Goal: Task Accomplishment & Management: Manage account settings

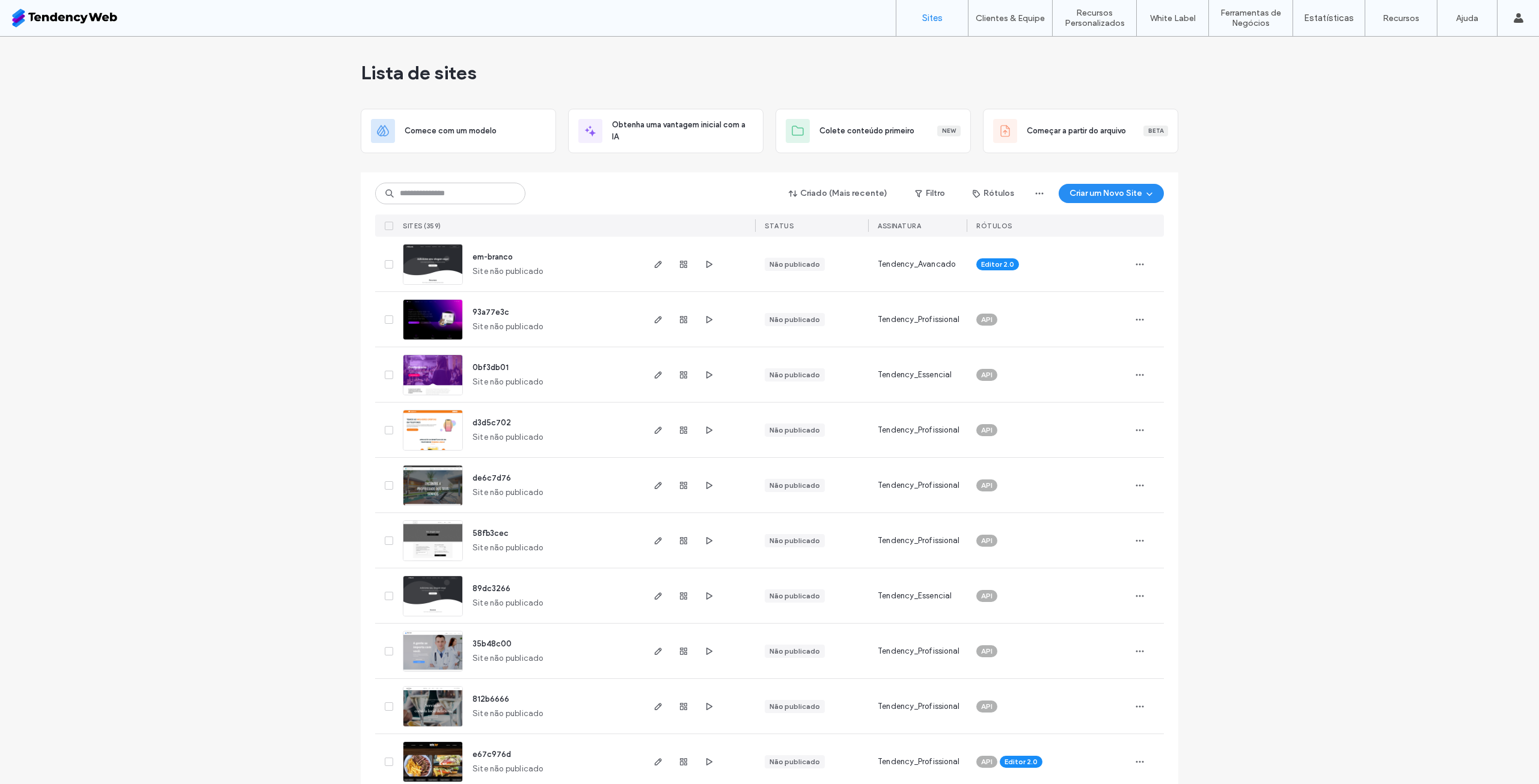
click at [707, 270] on span "button" at bounding box center [708, 264] width 15 height 15
click at [1146, 265] on div at bounding box center [1147, 263] width 34 height 55
click at [1137, 265] on icon "button" at bounding box center [1140, 265] width 10 height 10
click at [1089, 319] on div "Duplicar Site" at bounding box center [1073, 318] width 142 height 23
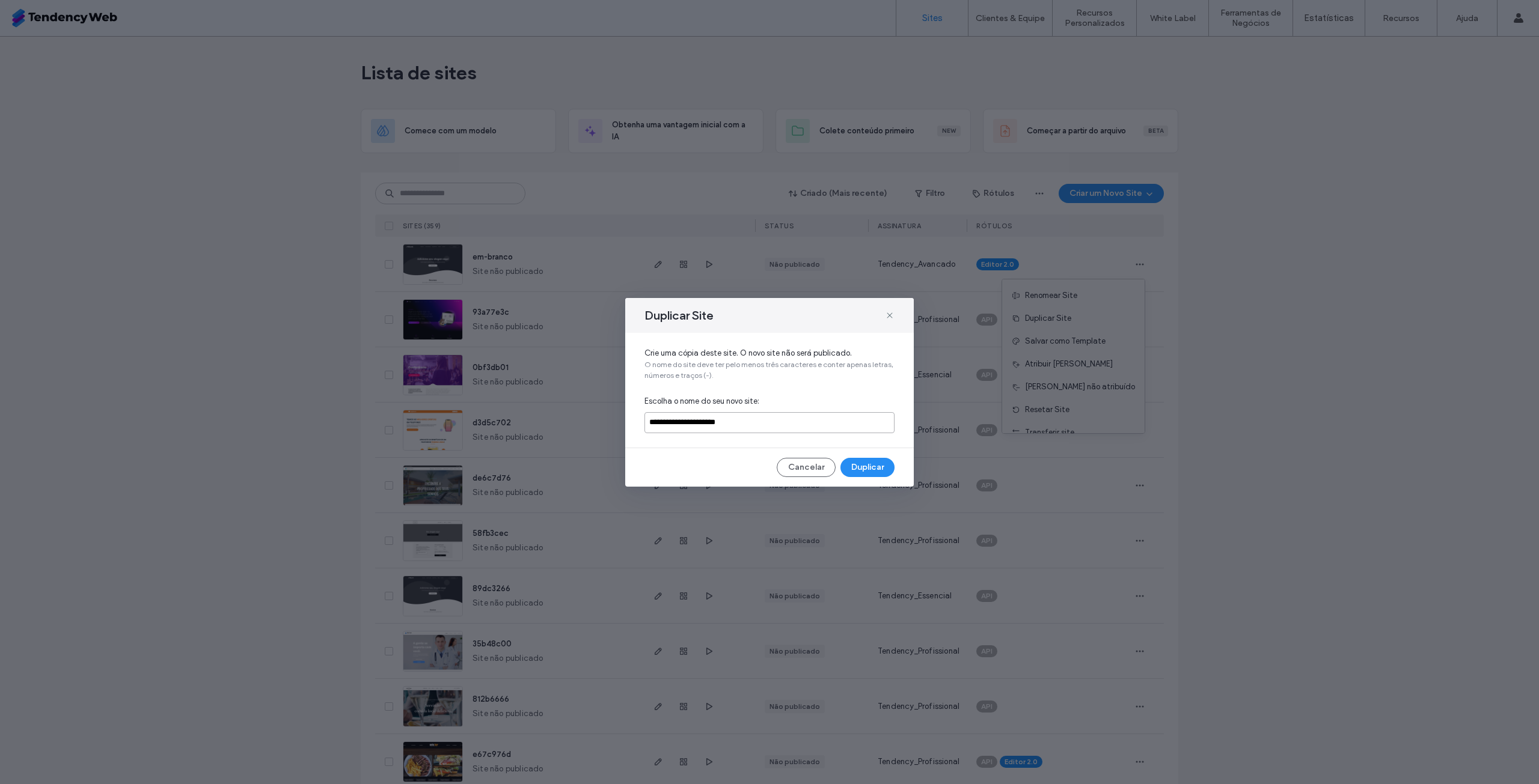
drag, startPoint x: 757, startPoint y: 426, endPoint x: 546, endPoint y: 427, distance: 211.0
click at [548, 427] on div "**********" at bounding box center [769, 392] width 1539 height 784
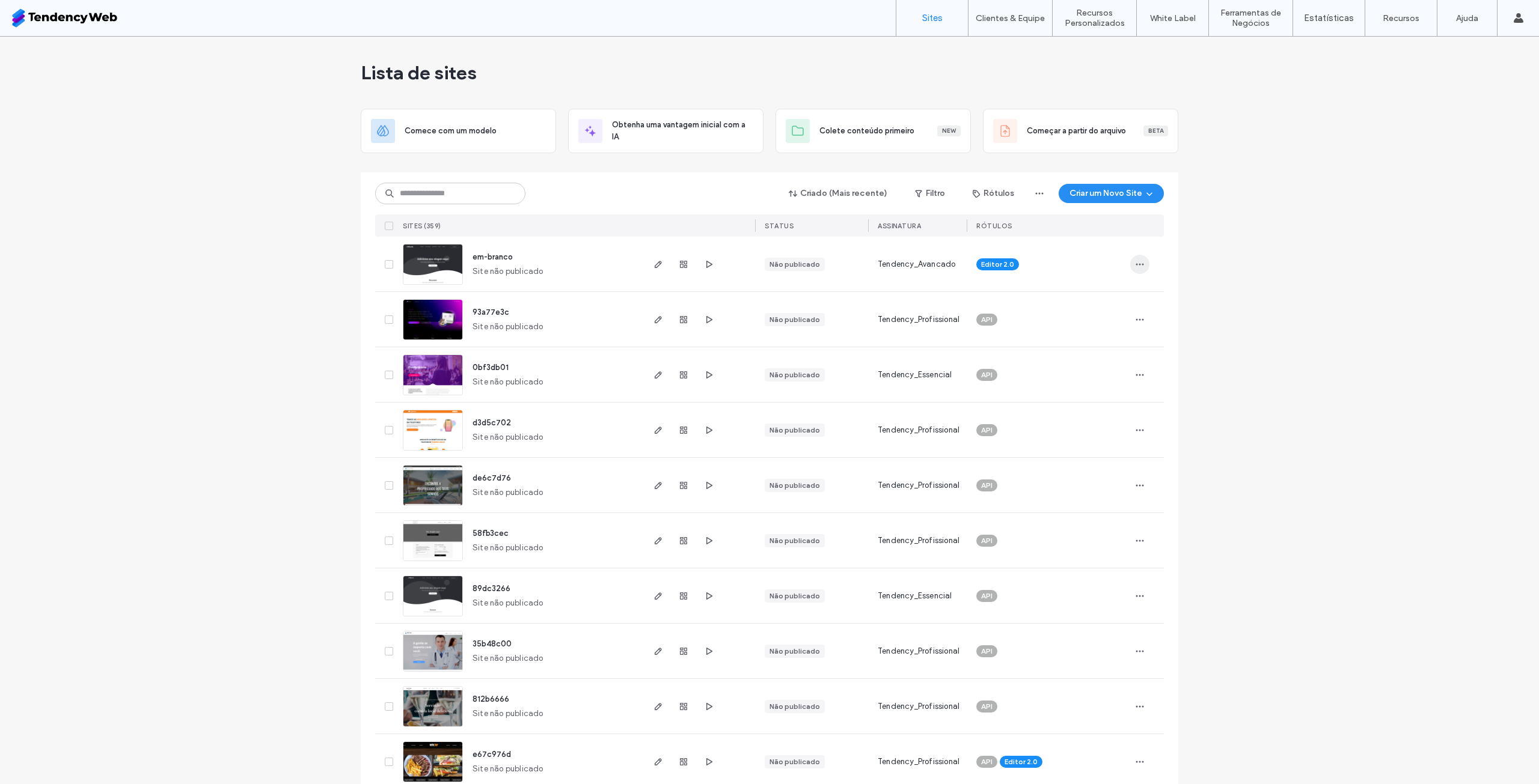
click at [1135, 265] on icon "button" at bounding box center [1140, 265] width 10 height 10
click at [1071, 317] on span "Duplicar Site" at bounding box center [1048, 318] width 46 height 12
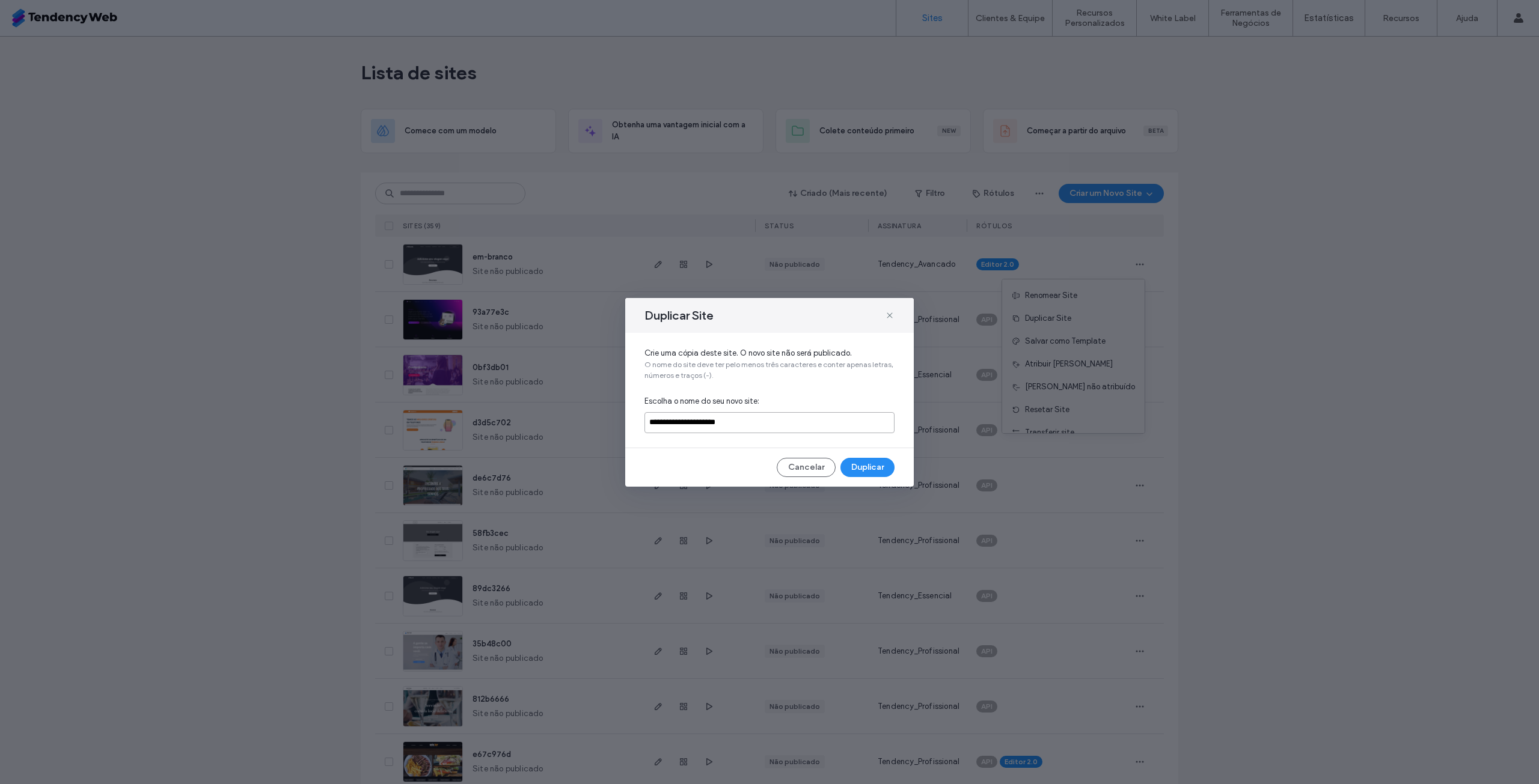
click at [742, 429] on input "**********" at bounding box center [770, 422] width 250 height 21
drag, startPoint x: 692, startPoint y: 421, endPoint x: 753, endPoint y: 409, distance: 62.2
click at [753, 409] on div "**********" at bounding box center [769, 391] width 288 height 115
type input "**********"
click at [872, 463] on button "Duplicar" at bounding box center [867, 467] width 54 height 19
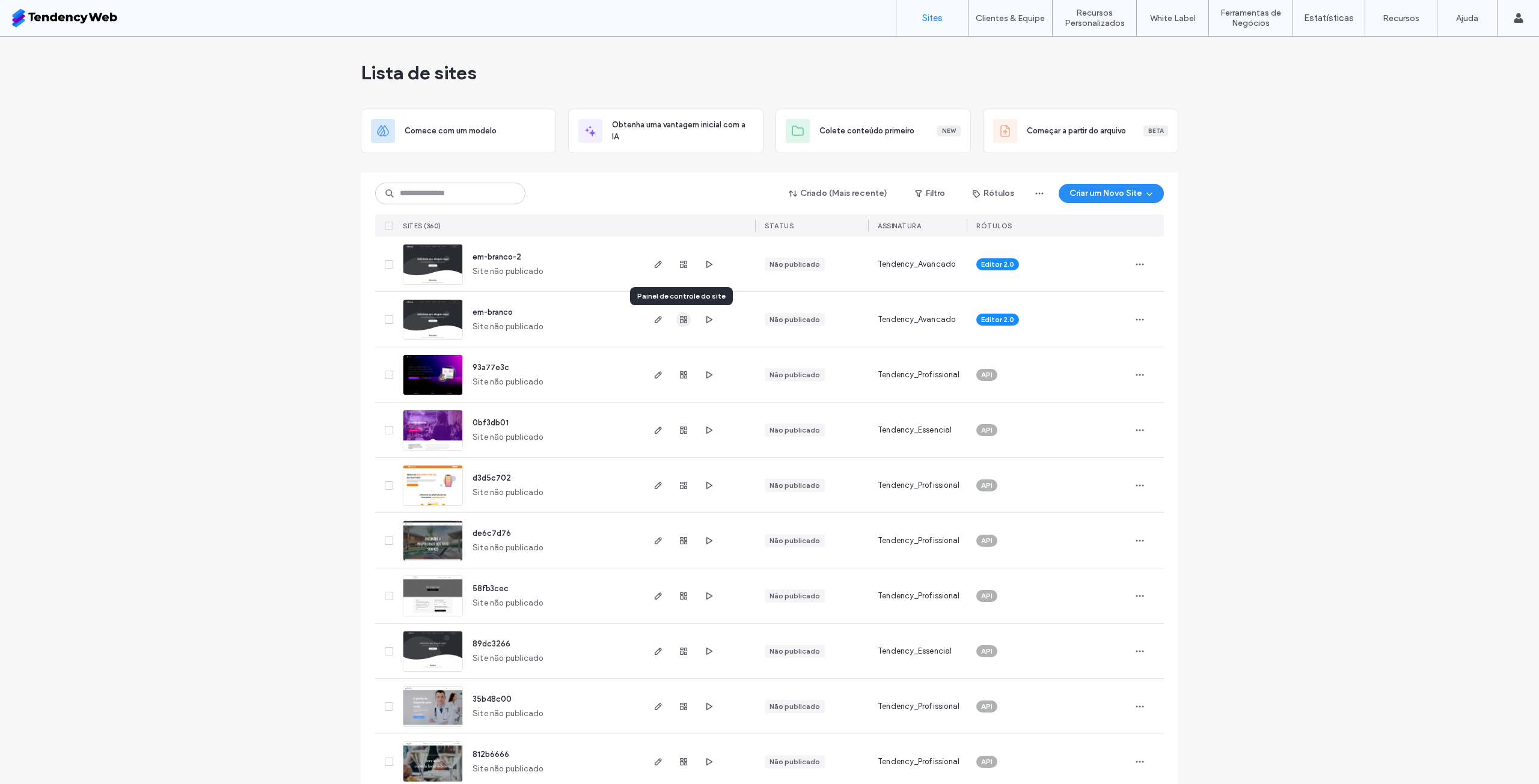
click at [681, 315] on icon "button" at bounding box center [683, 319] width 10 height 10
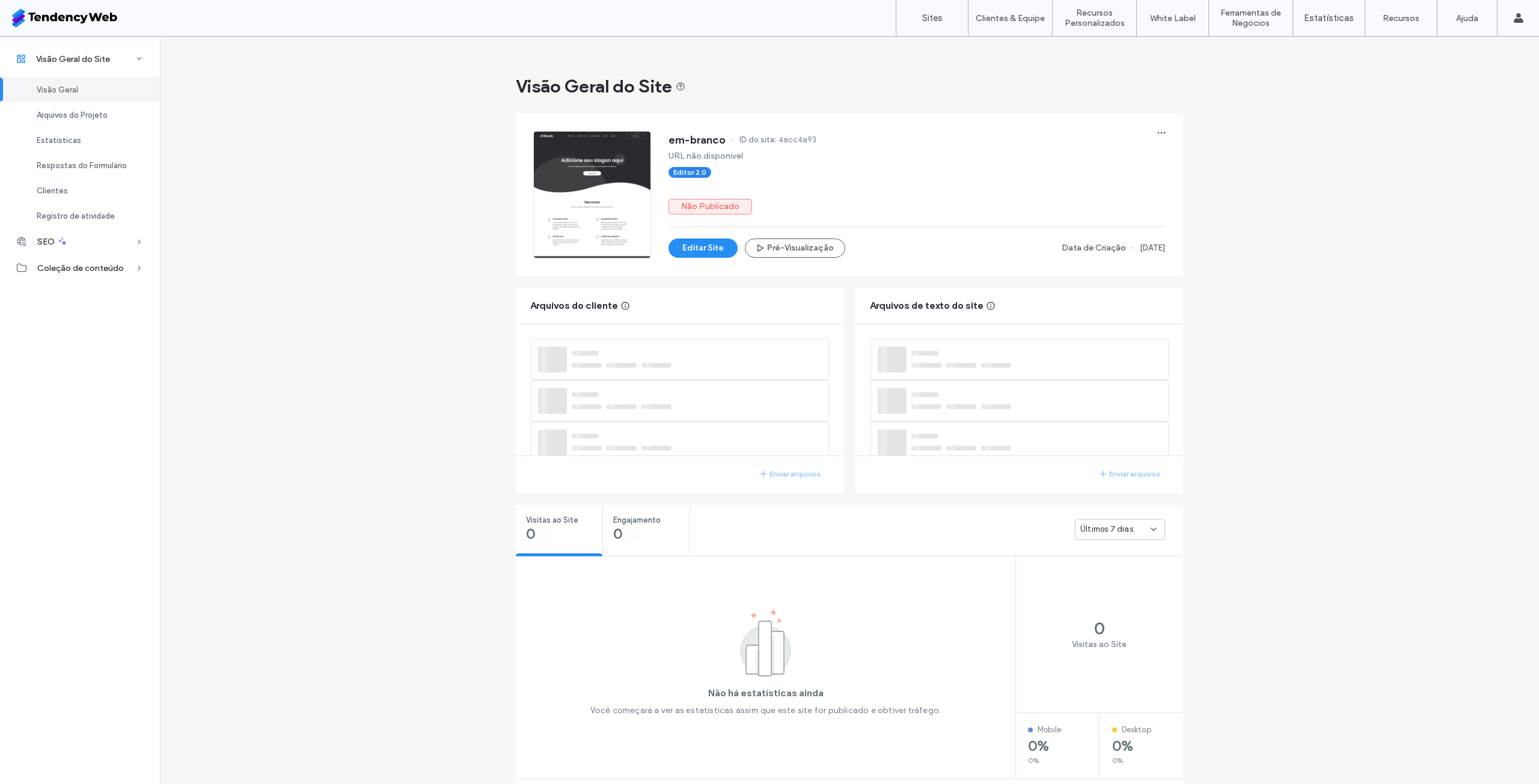
scroll to position [22, 0]
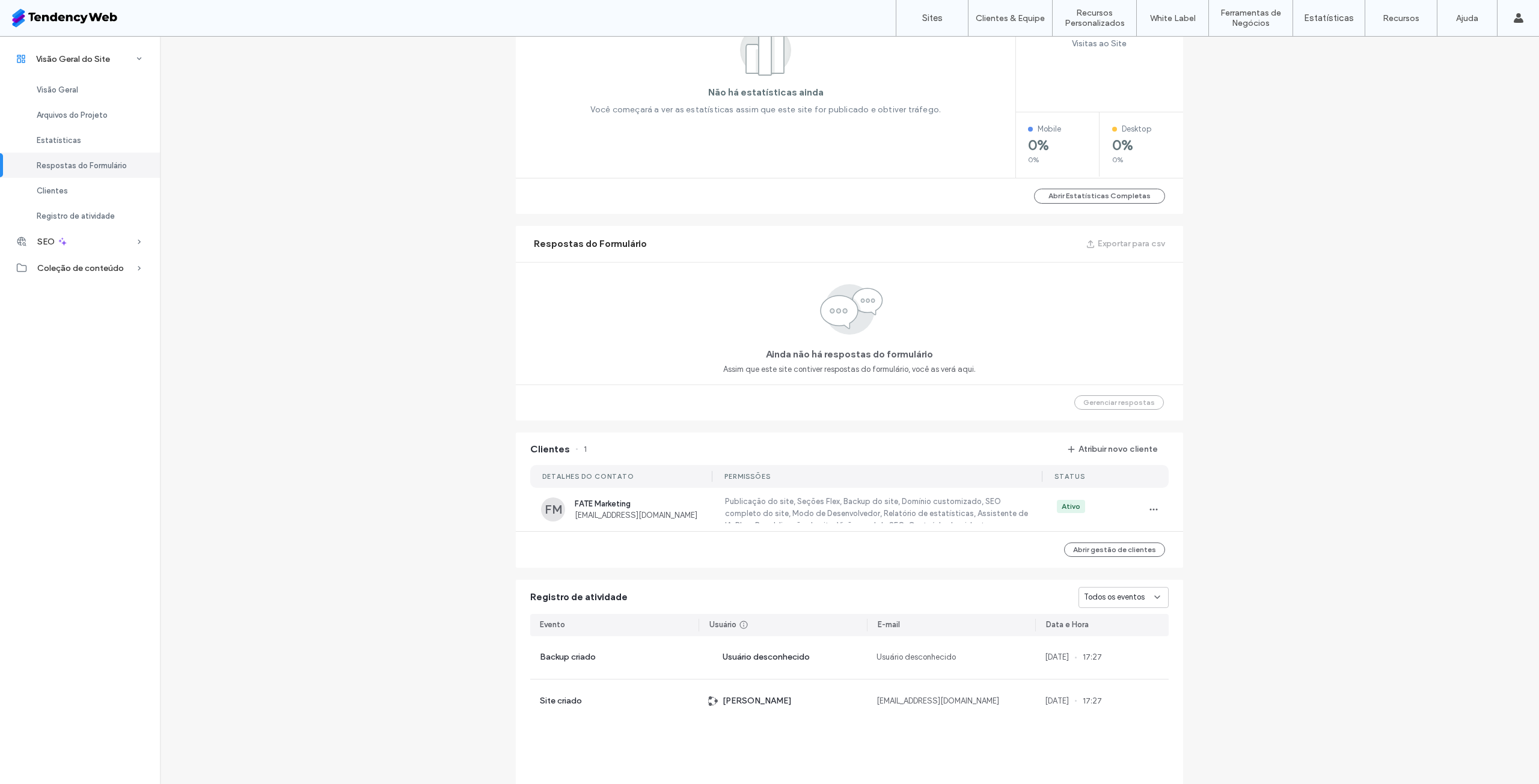
scroll to position [769, 0]
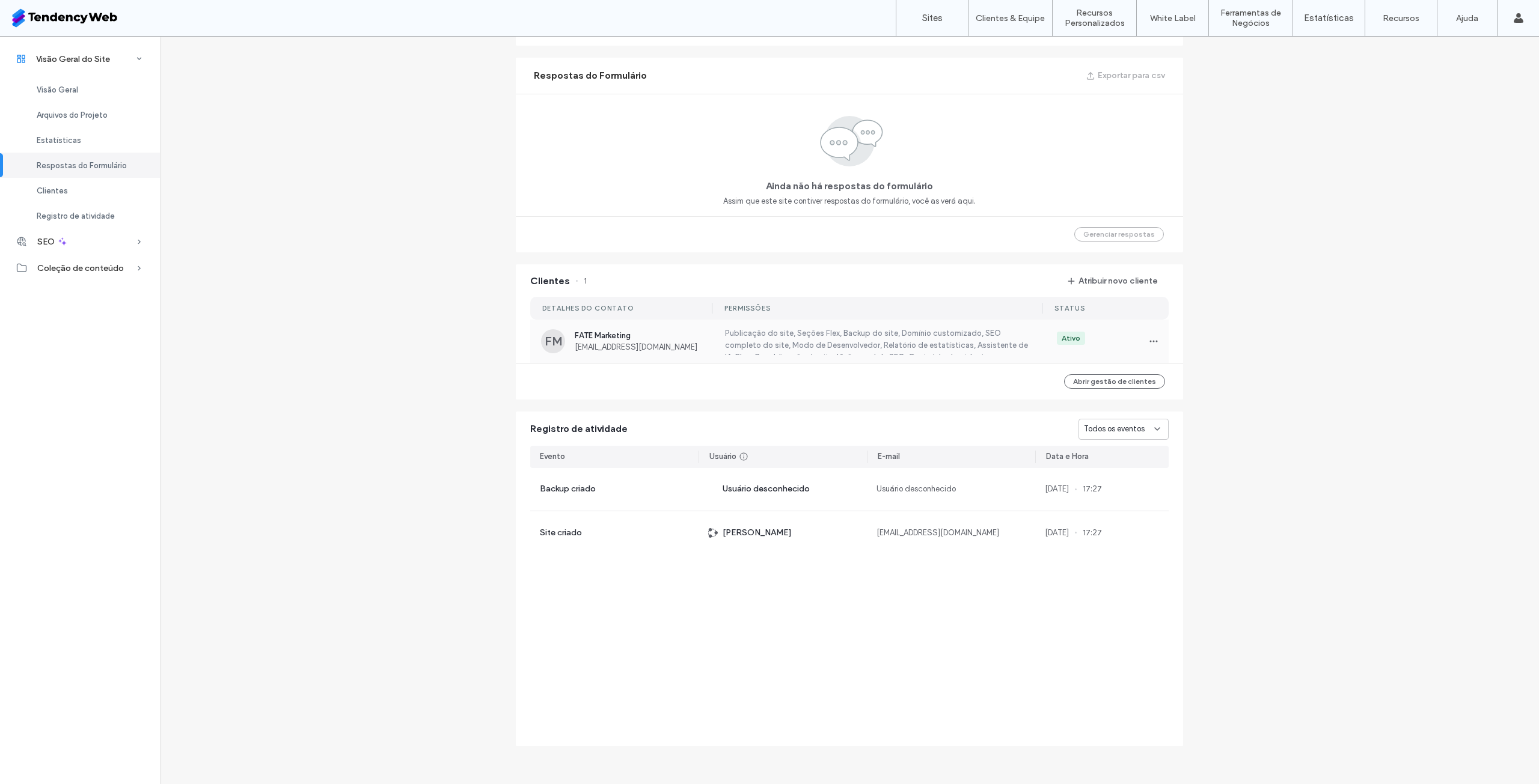
click at [724, 341] on label "Publicação do site, Seções Flex, Backup do site, Domínio customizado, SEO compl…" at bounding box center [876, 342] width 305 height 28
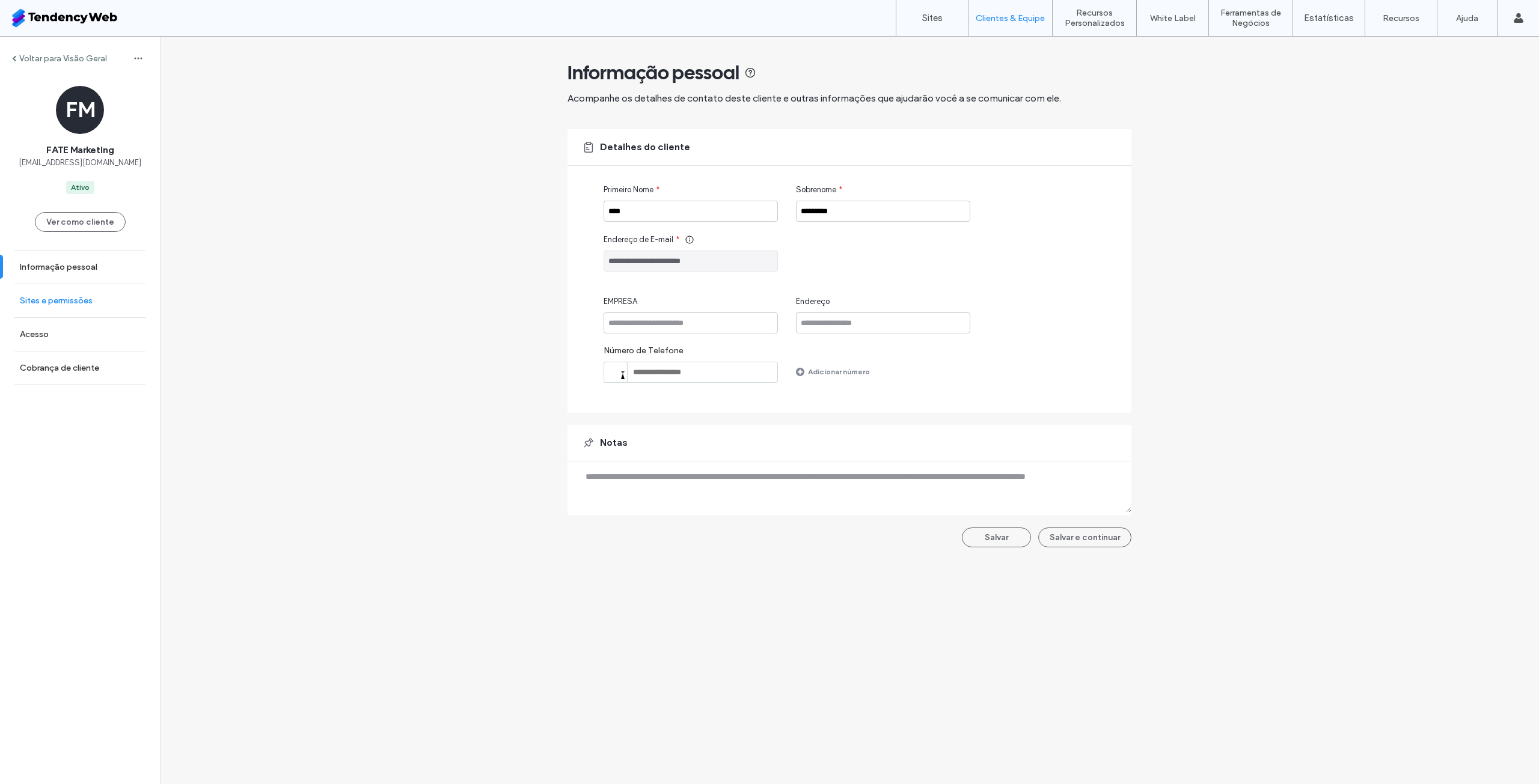
click at [91, 299] on label "Sites e permissões" at bounding box center [56, 301] width 73 height 10
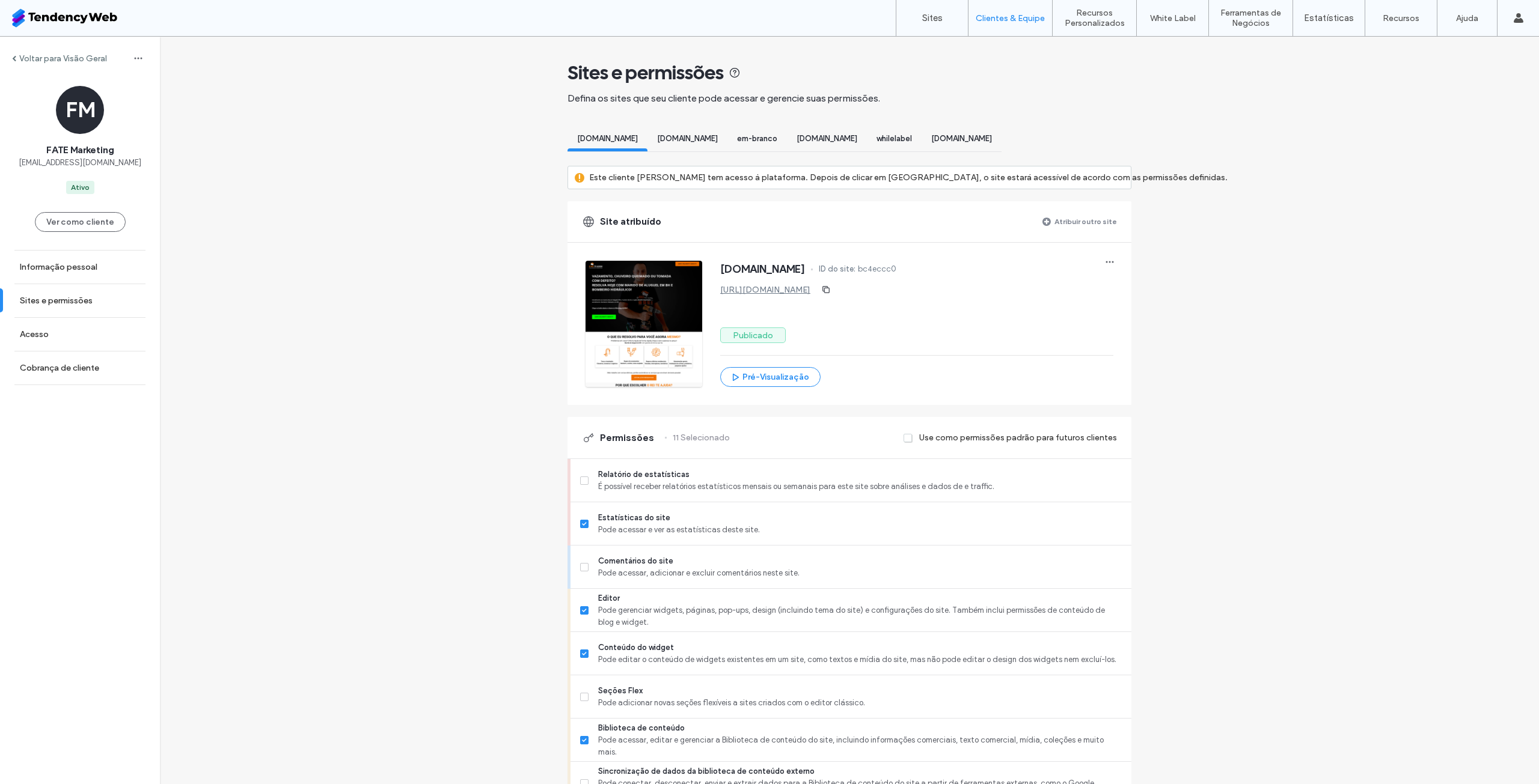
click at [1083, 232] on label "Atribuir outro site" at bounding box center [1086, 221] width 62 height 21
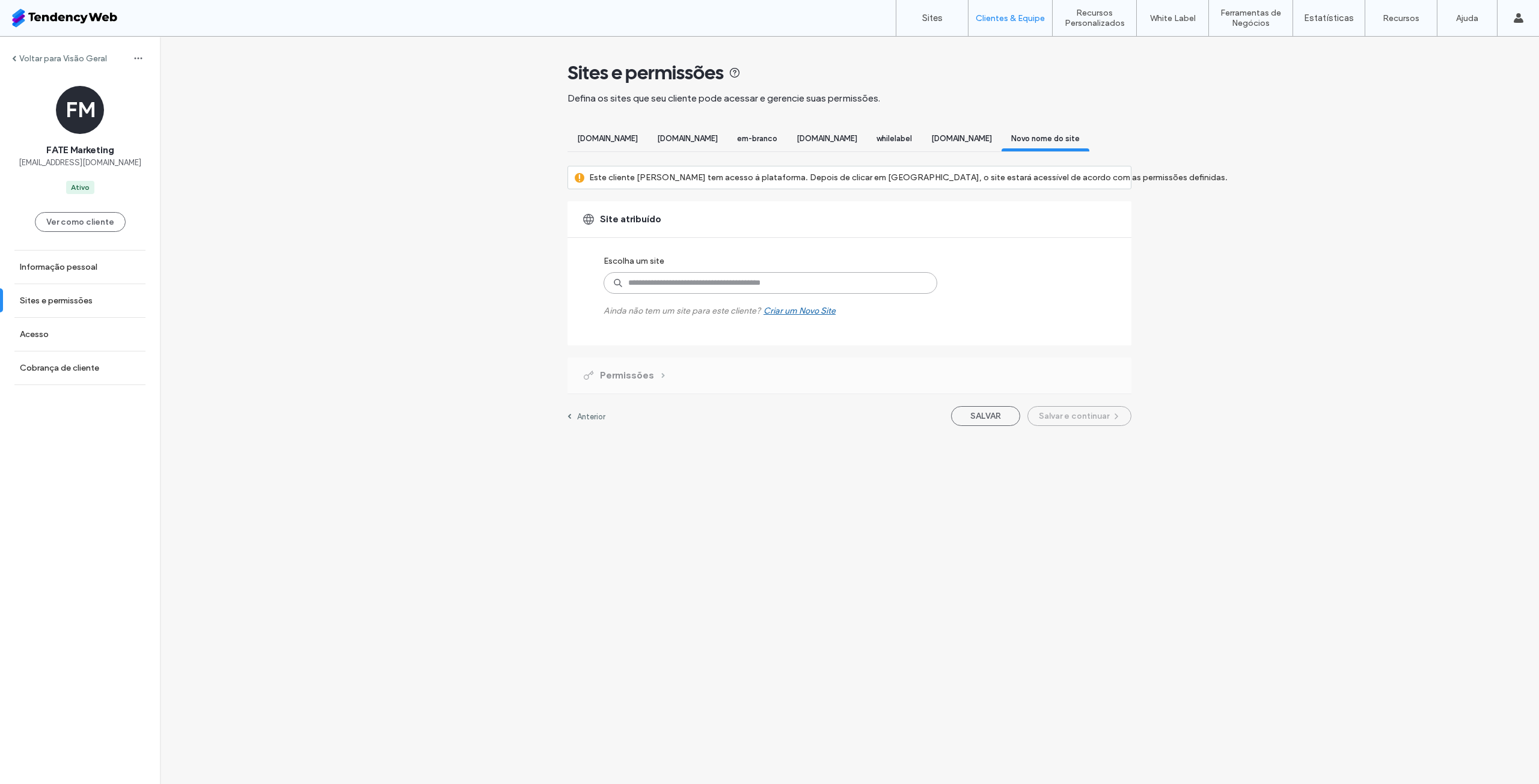
click at [655, 286] on input at bounding box center [771, 283] width 333 height 21
click at [674, 294] on input at bounding box center [771, 283] width 333 height 21
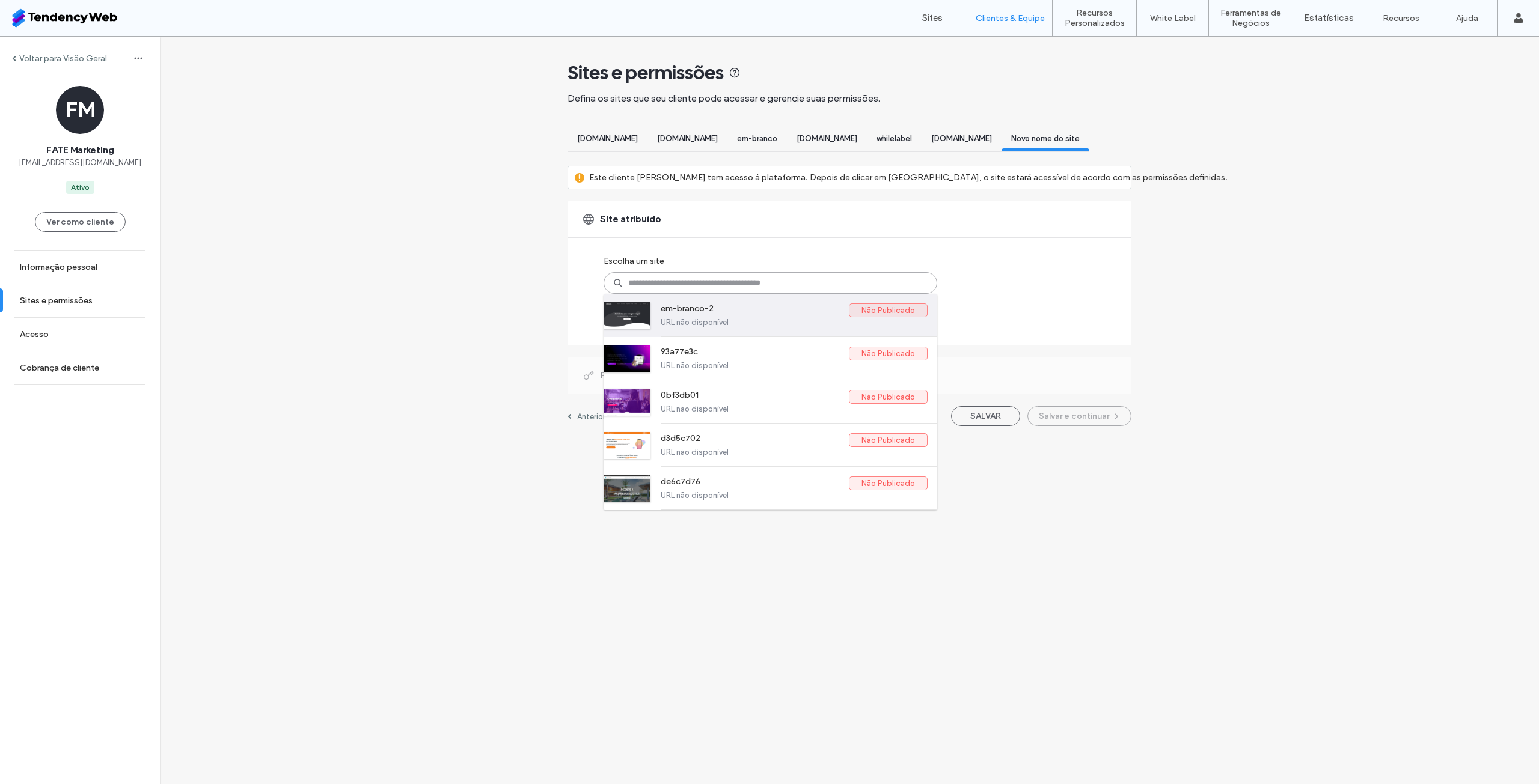
click at [720, 318] on label "em-branco-2" at bounding box center [755, 310] width 188 height 15
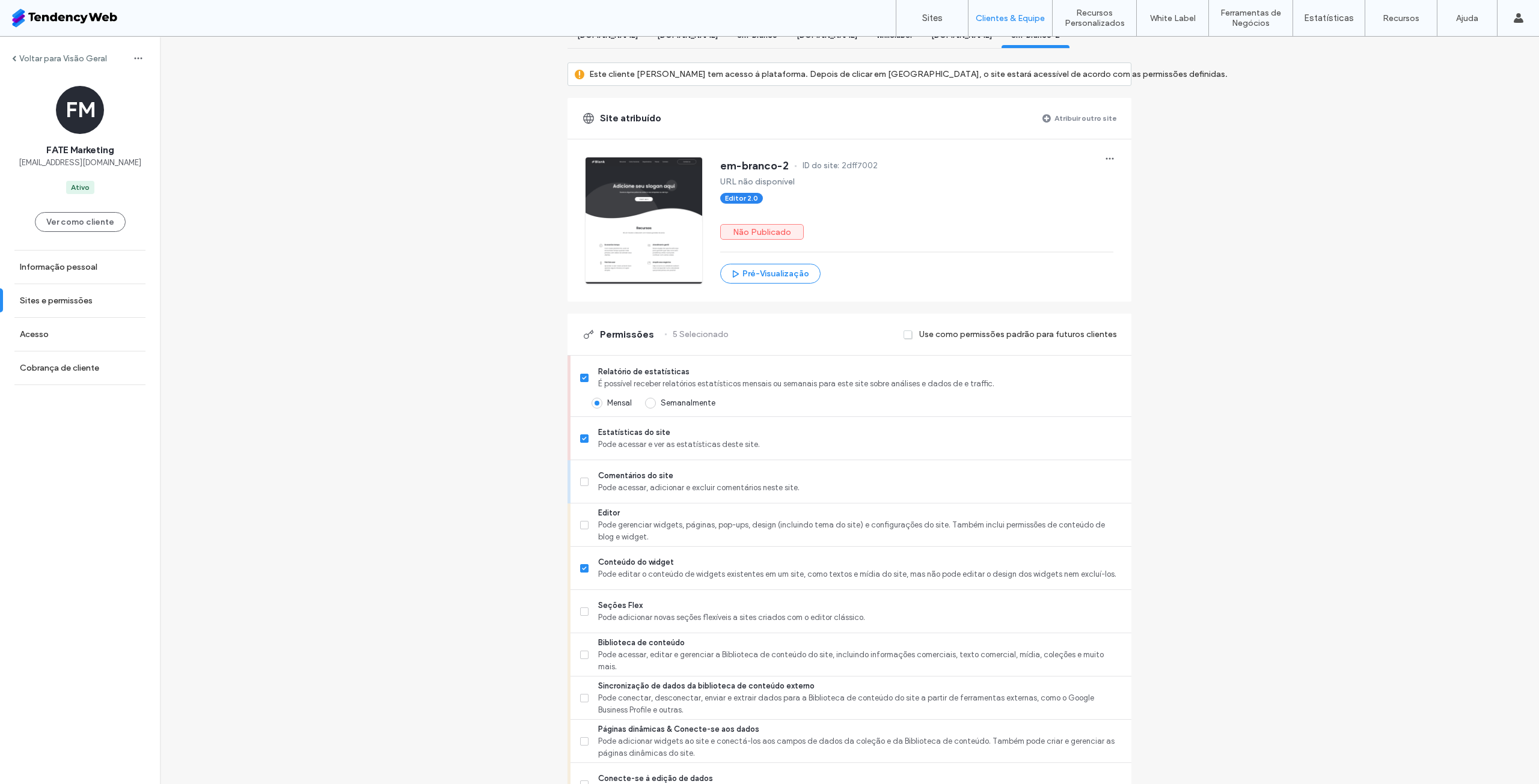
scroll to position [301, 0]
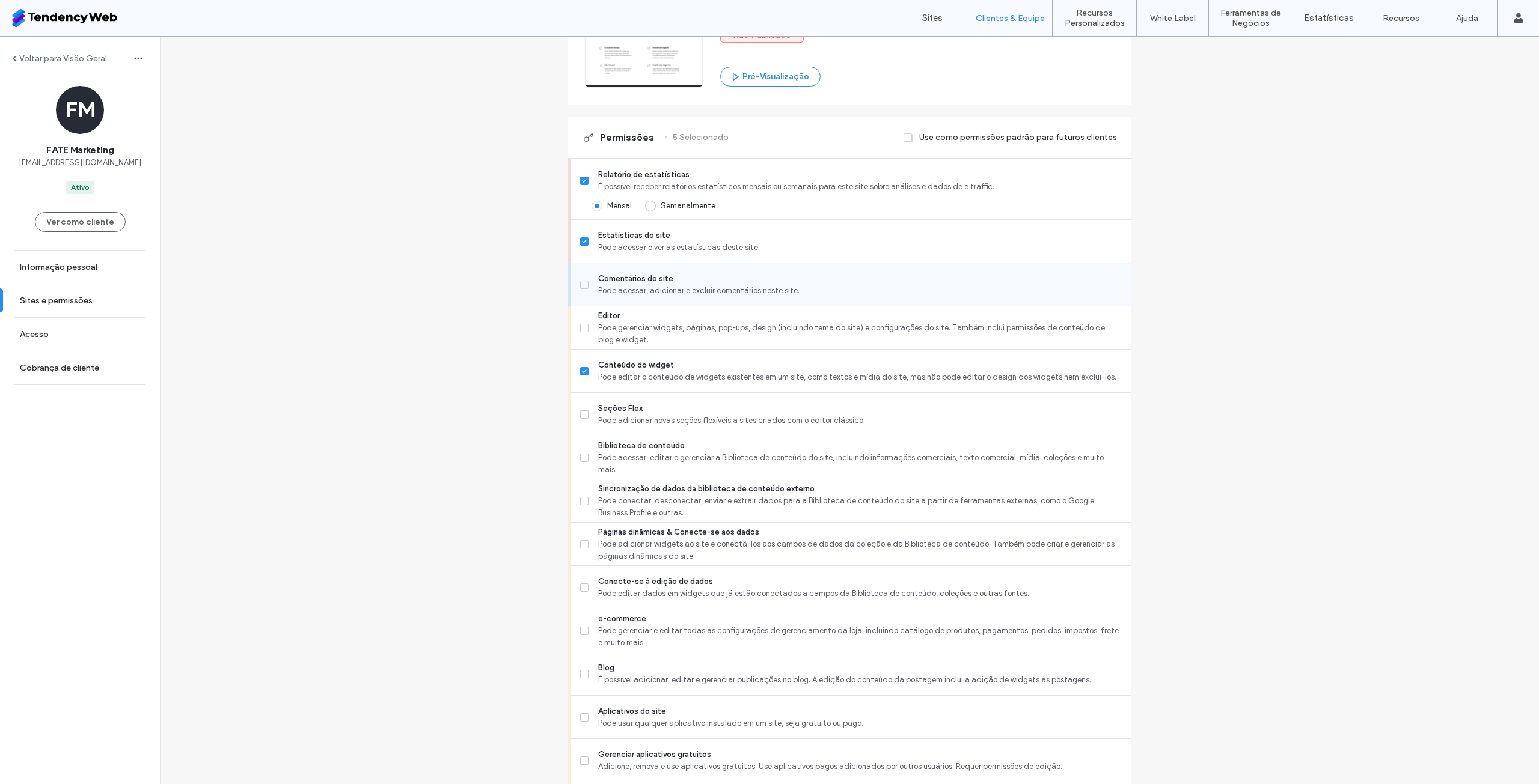
click at [706, 297] on span "Pode acessar, adicionar e excluir comentários neste site." at bounding box center [860, 290] width 524 height 12
click at [704, 342] on span "Pode gerenciar widgets, páginas, pop-ups, design (incluindo tema do site) e con…" at bounding box center [860, 334] width 524 height 24
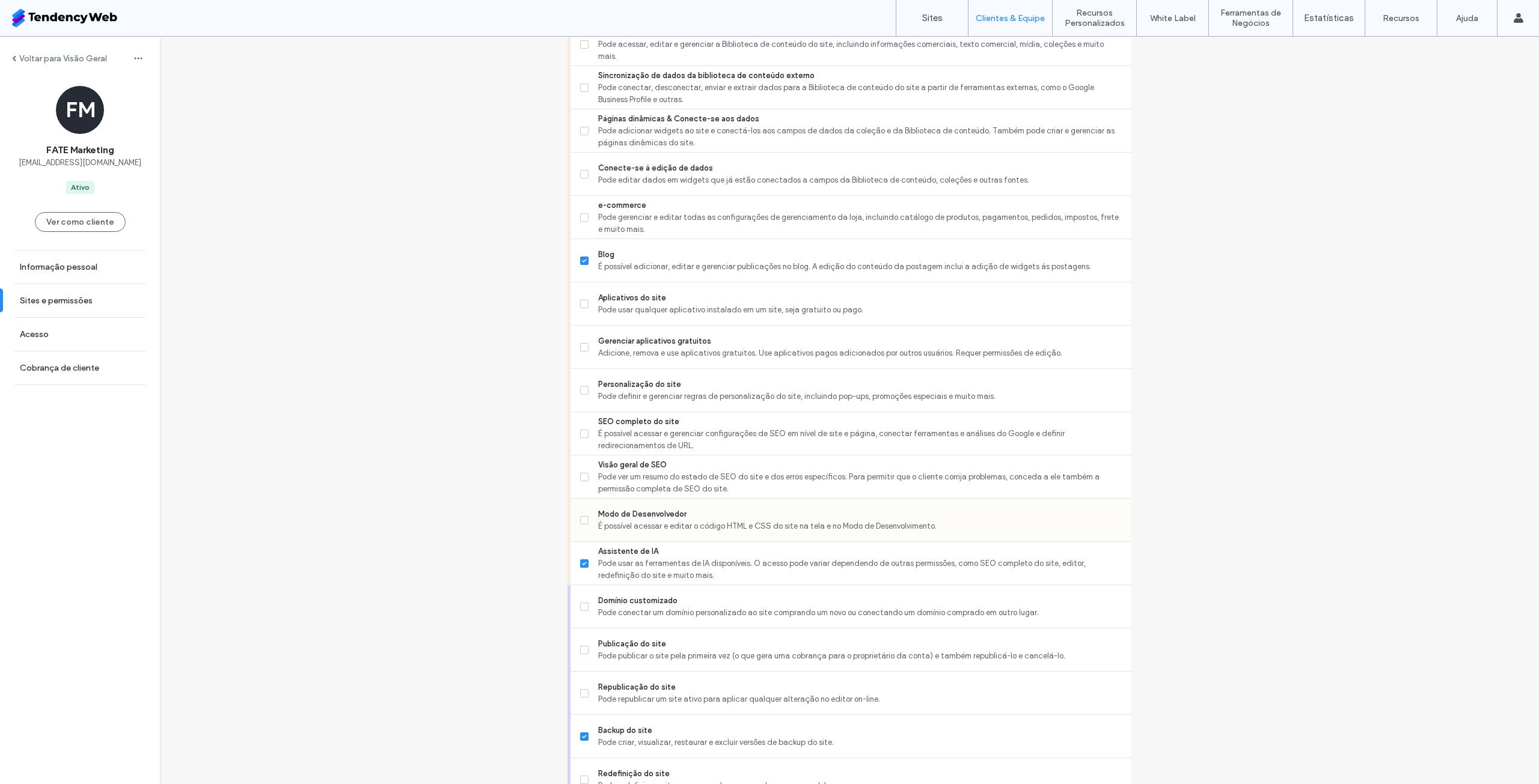
scroll to position [721, 0]
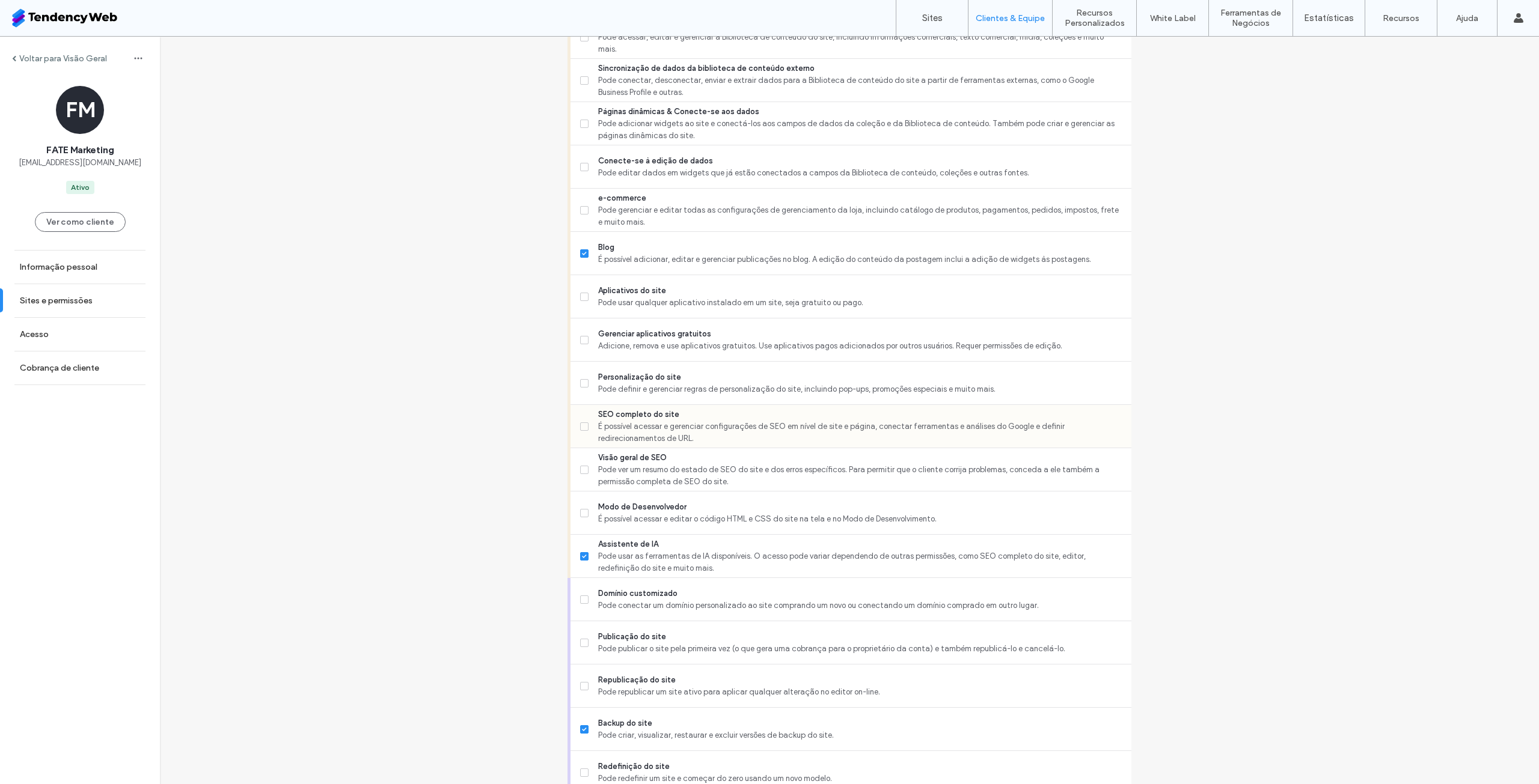
click at [728, 440] on span "É possível acessar e gerenciar configurações de SEO em nível de site e página, …" at bounding box center [860, 432] width 524 height 24
click at [723, 476] on span "Pode ver um resumo do estado de SEO do site e dos erros específicos. Para permi…" at bounding box center [860, 476] width 524 height 24
click at [707, 384] on span "Personalização do site" at bounding box center [860, 377] width 524 height 12
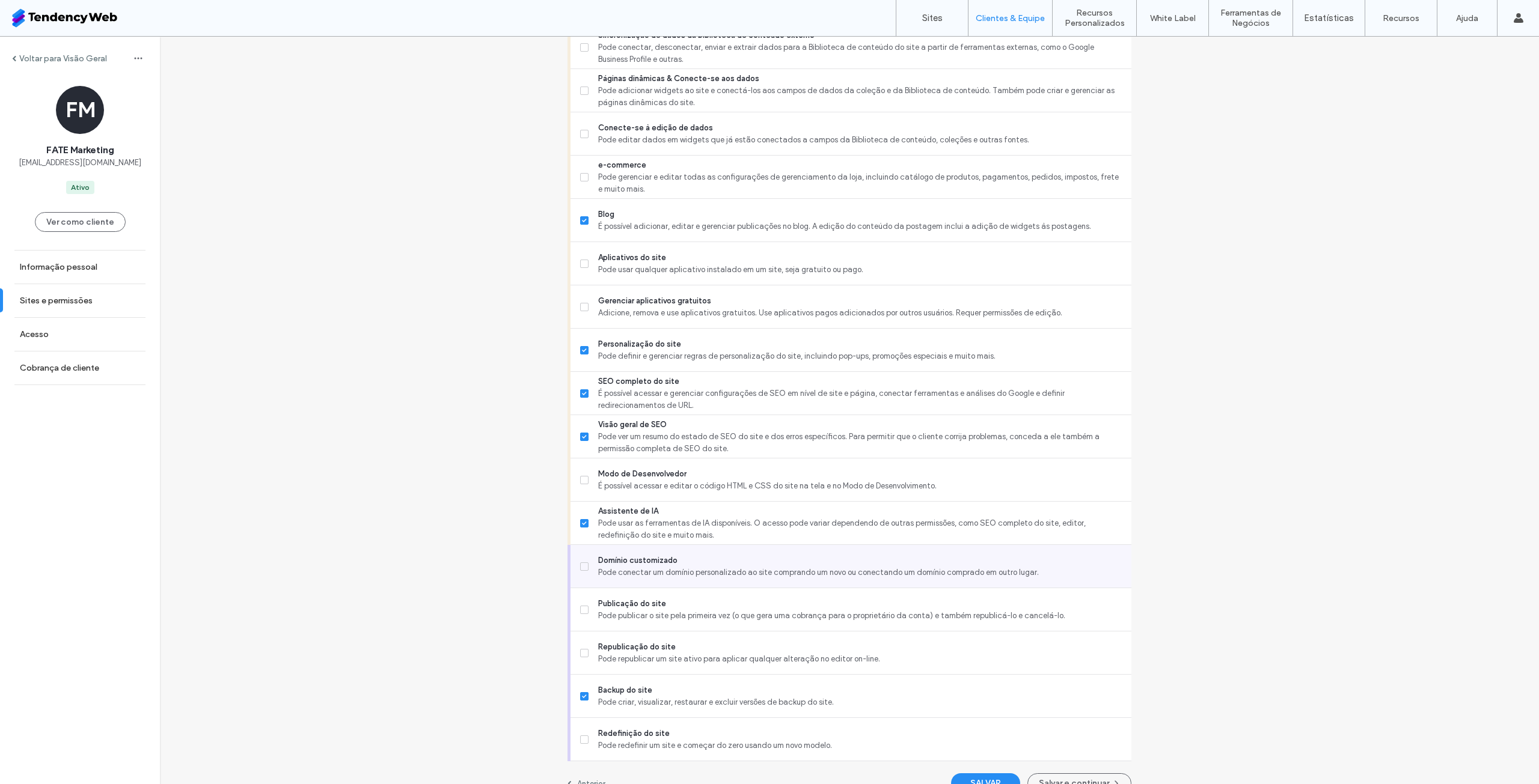
scroll to position [781, 0]
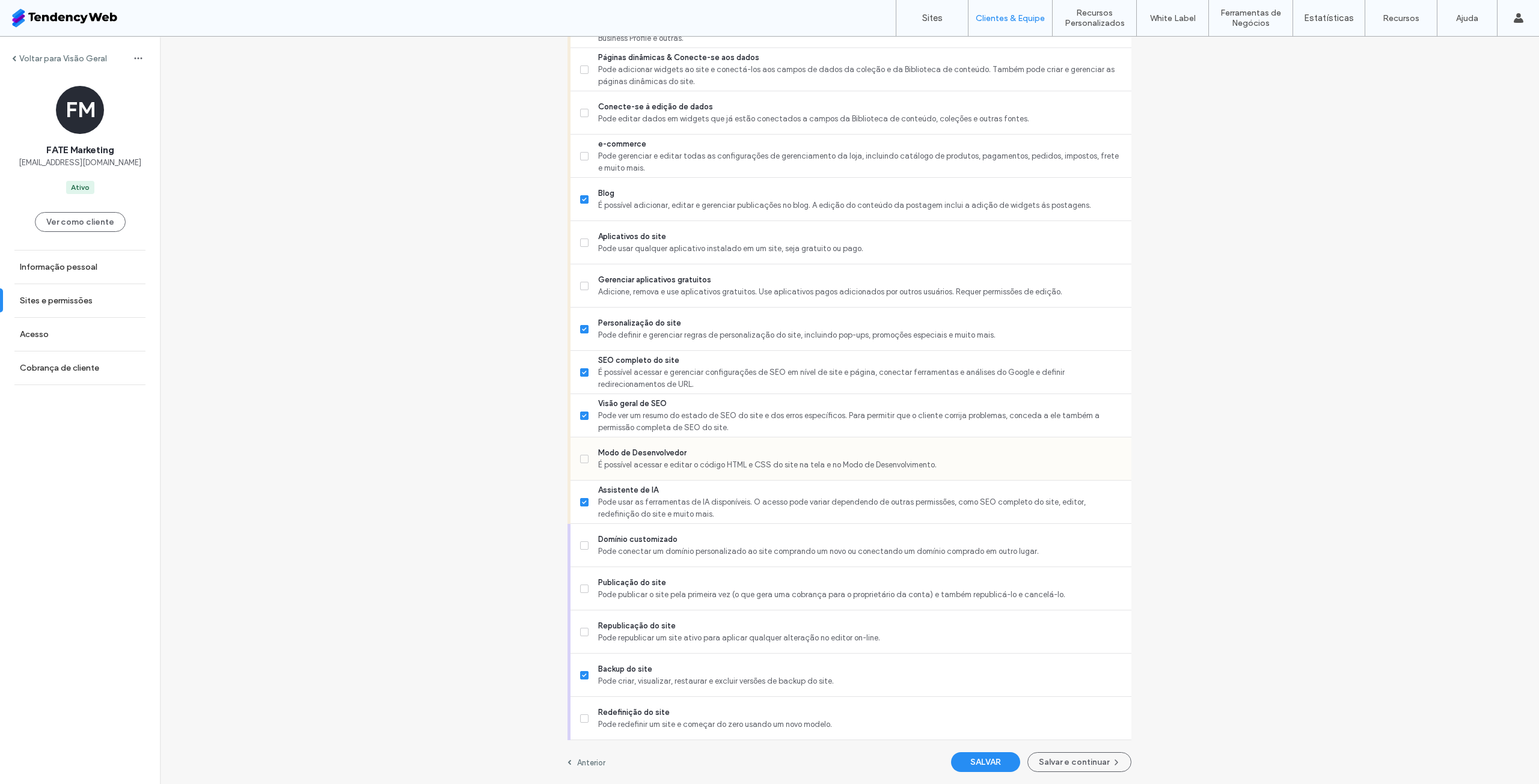
click at [726, 458] on span "Modo de Desenvolvedor" at bounding box center [860, 453] width 524 height 12
click at [706, 640] on span "Pode republicar um site ativo para aplicar qualquer alteração no editor on-line." at bounding box center [860, 637] width 524 height 12
click at [729, 601] on span "Pode publicar o site pela primeira vez (o que gera uma cobrança para o propriet…" at bounding box center [860, 595] width 524 height 12
click at [729, 558] on span "Pode conectar um domínio personalizado ao site comprando um novo ou conectando …" at bounding box center [860, 551] width 524 height 12
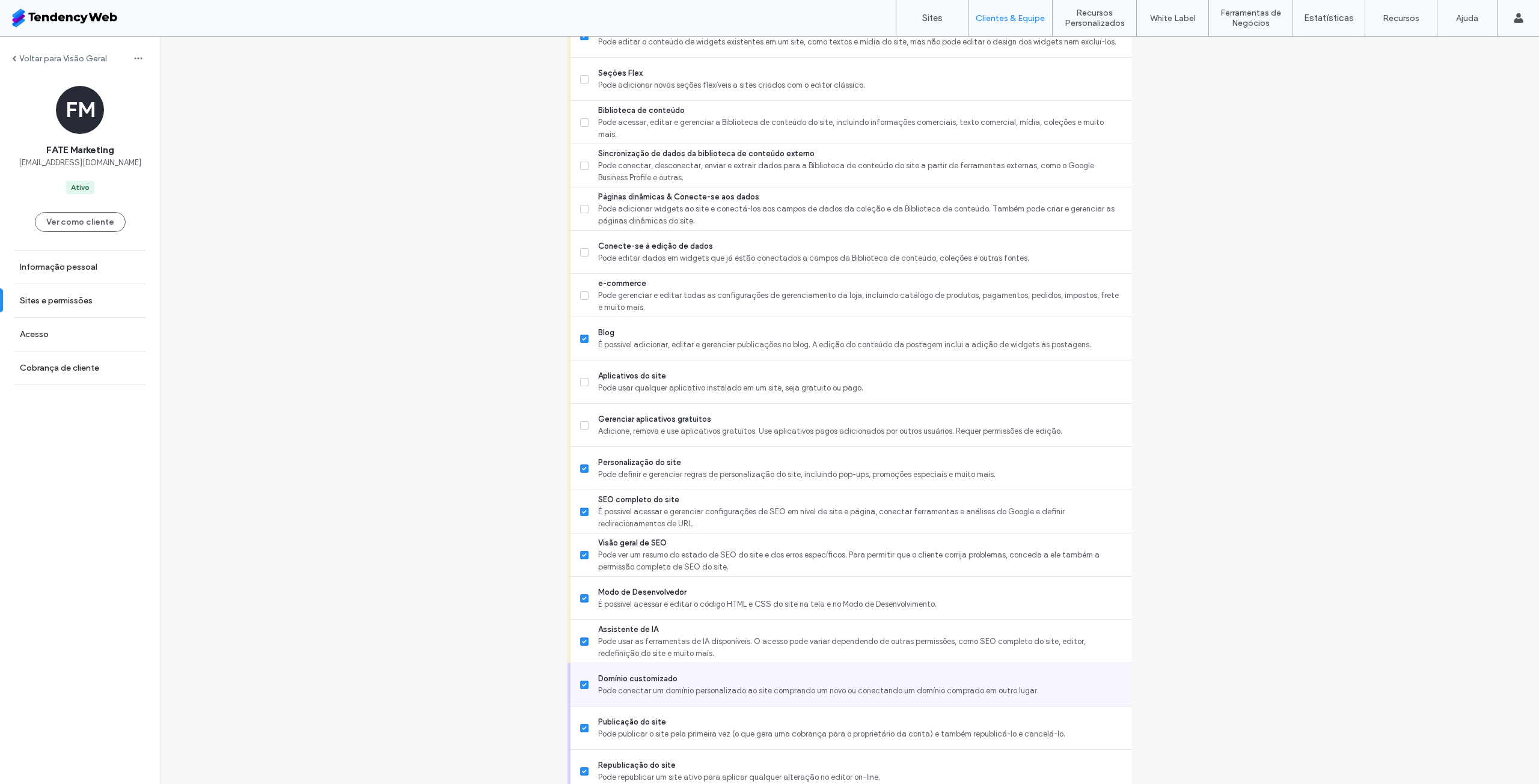
scroll to position [606, 0]
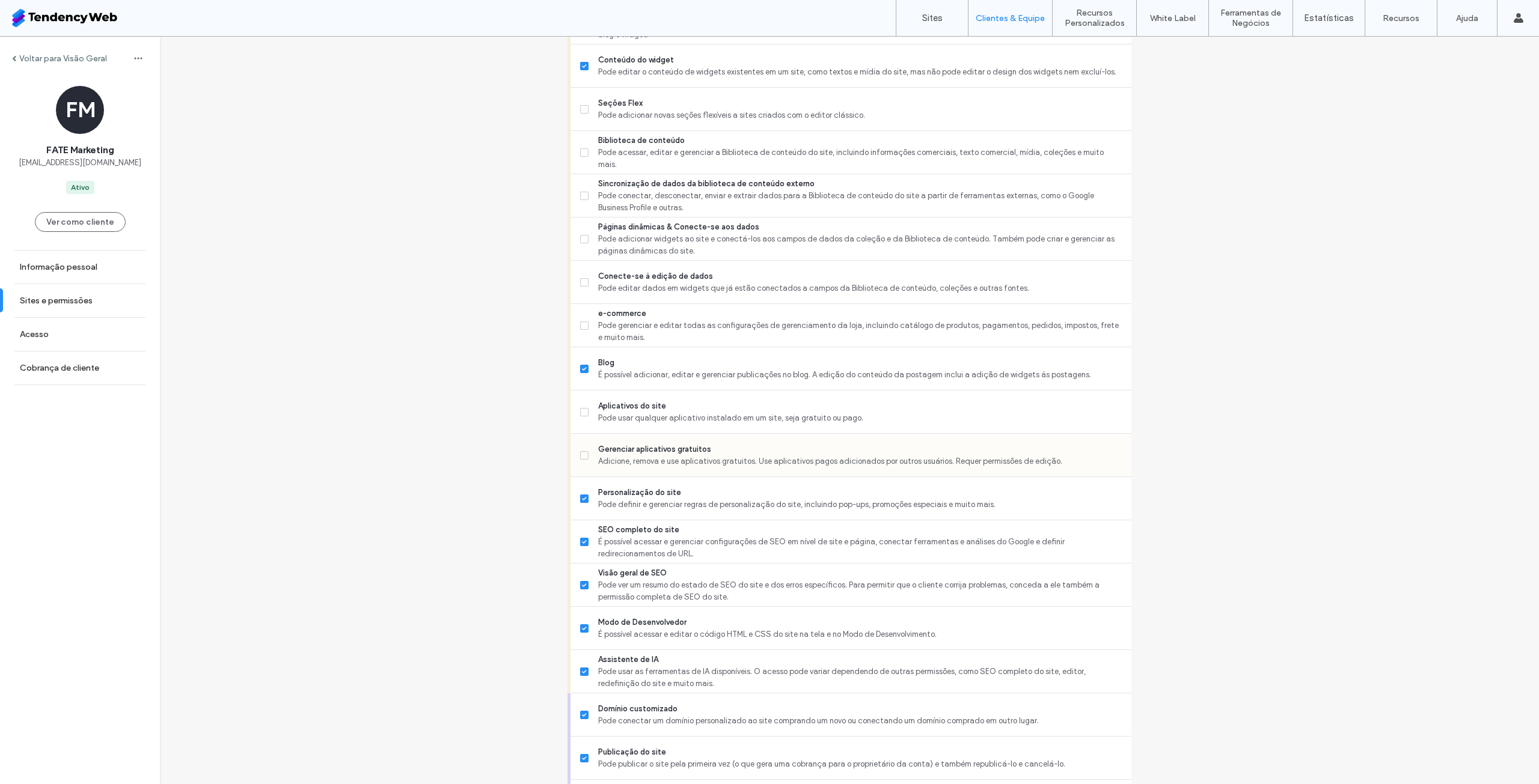
click at [732, 467] on span "Adicione, remova e use aplicativos gratuitos. Use aplicativos pagos adicionados…" at bounding box center [860, 461] width 524 height 12
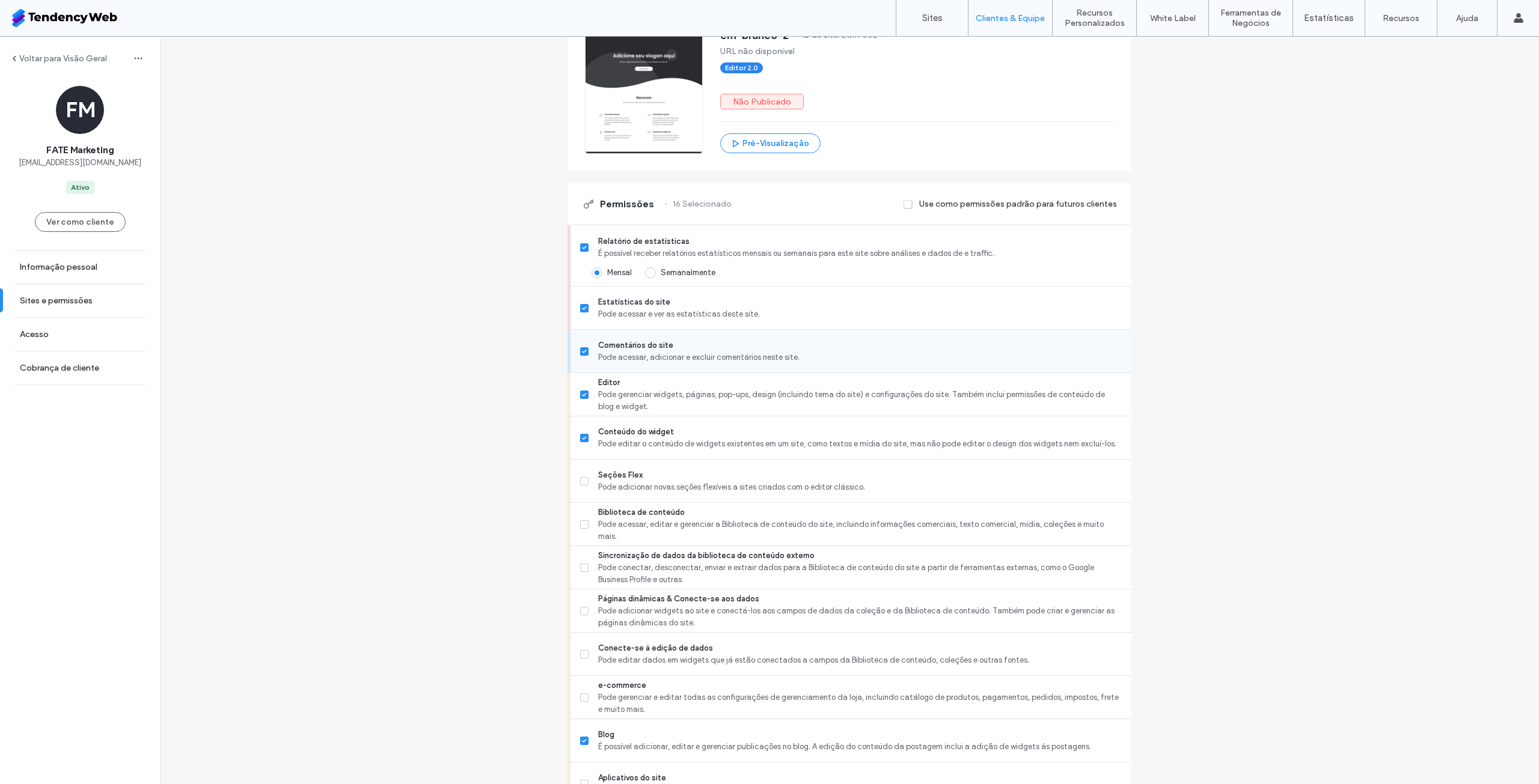
scroll to position [301, 0]
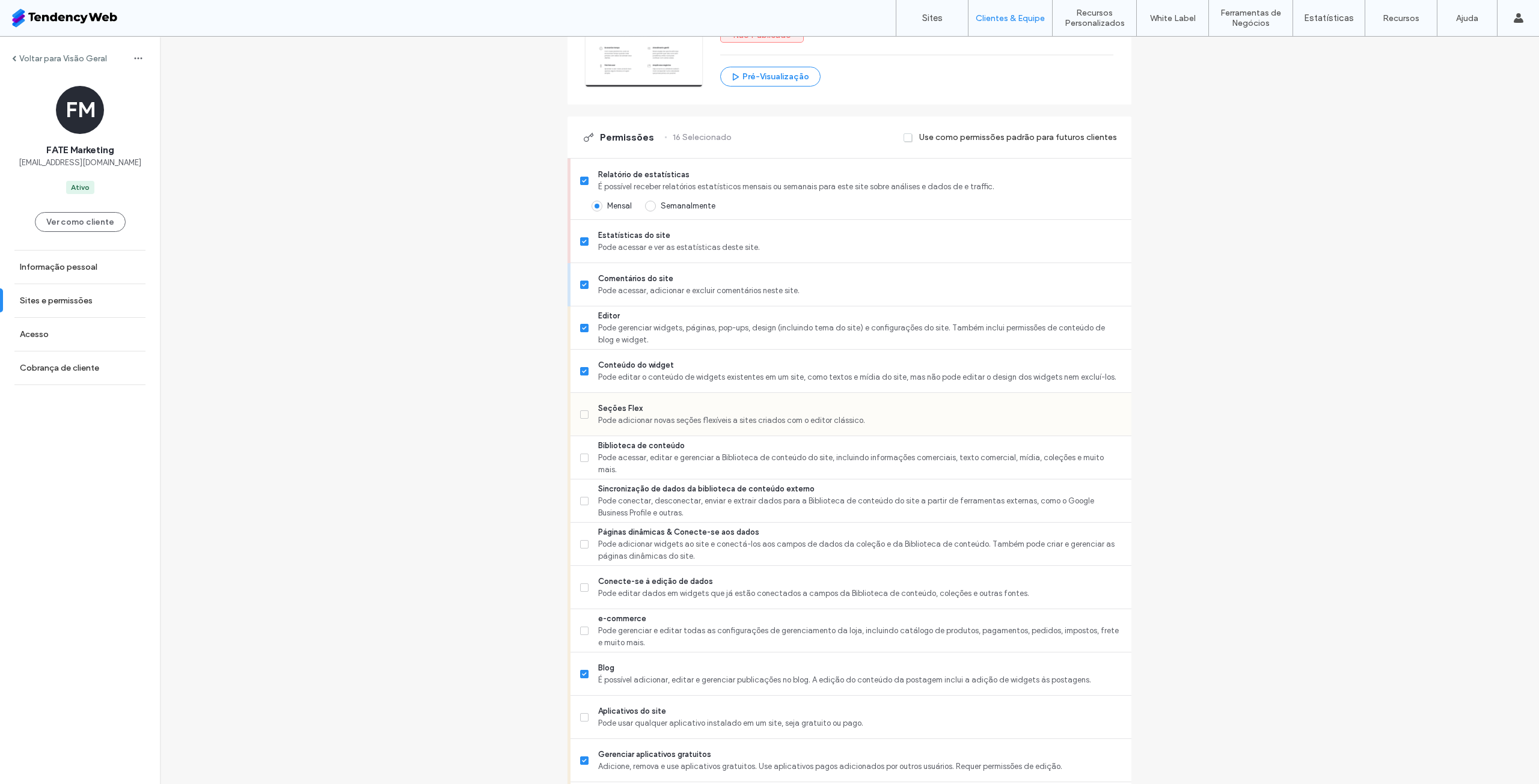
click at [801, 436] on div "Seções Flex Pode adicionar novas seções flexíveis a sites criados com o editor …" at bounding box center [856, 414] width 551 height 43
click at [580, 418] on label "Seções Flex Pode adicionar novas seções flexíveis a sites criados com o editor …" at bounding box center [851, 414] width 542 height 24
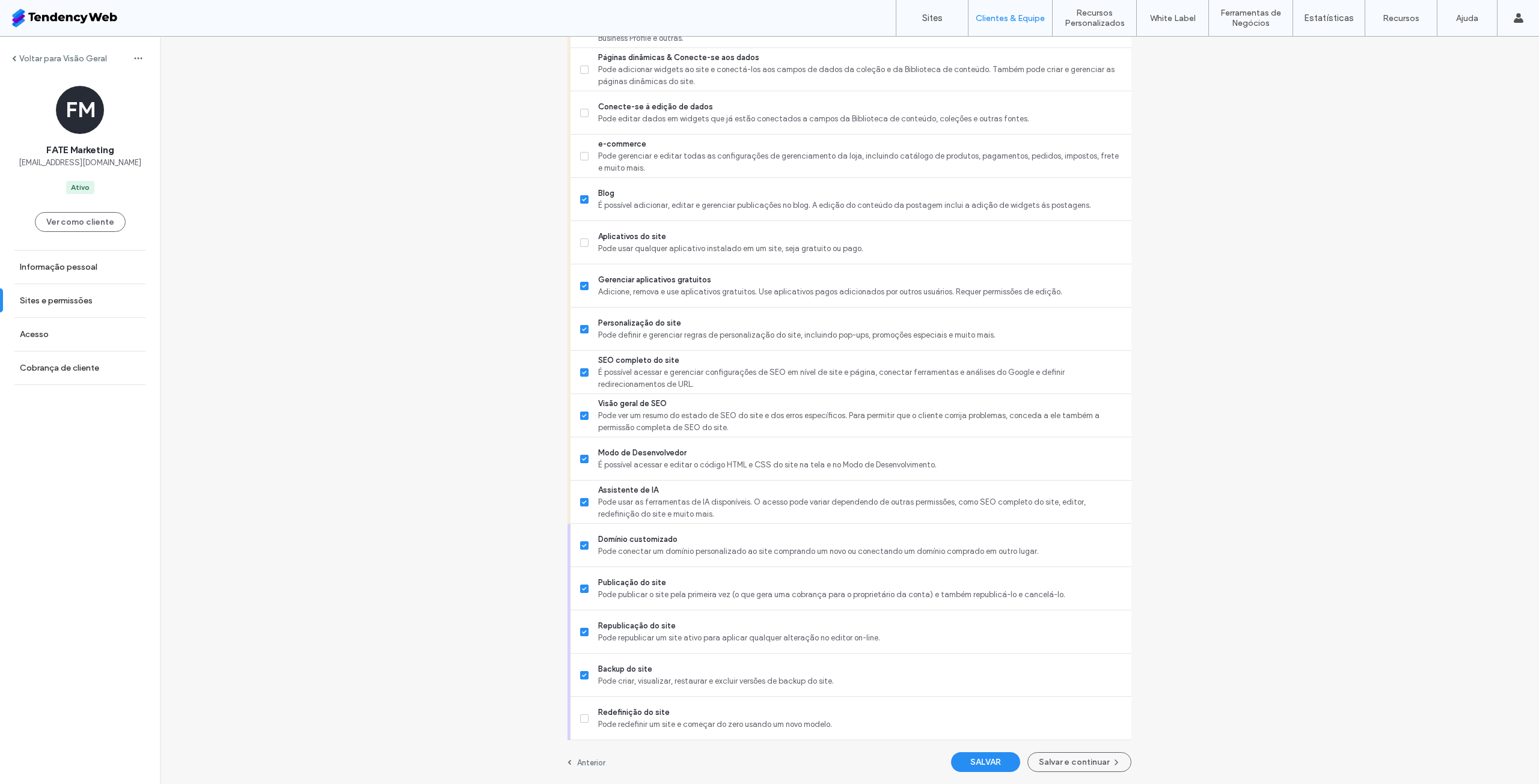
scroll to position [786, 0]
click at [1000, 761] on button "SALVAR" at bounding box center [986, 762] width 69 height 20
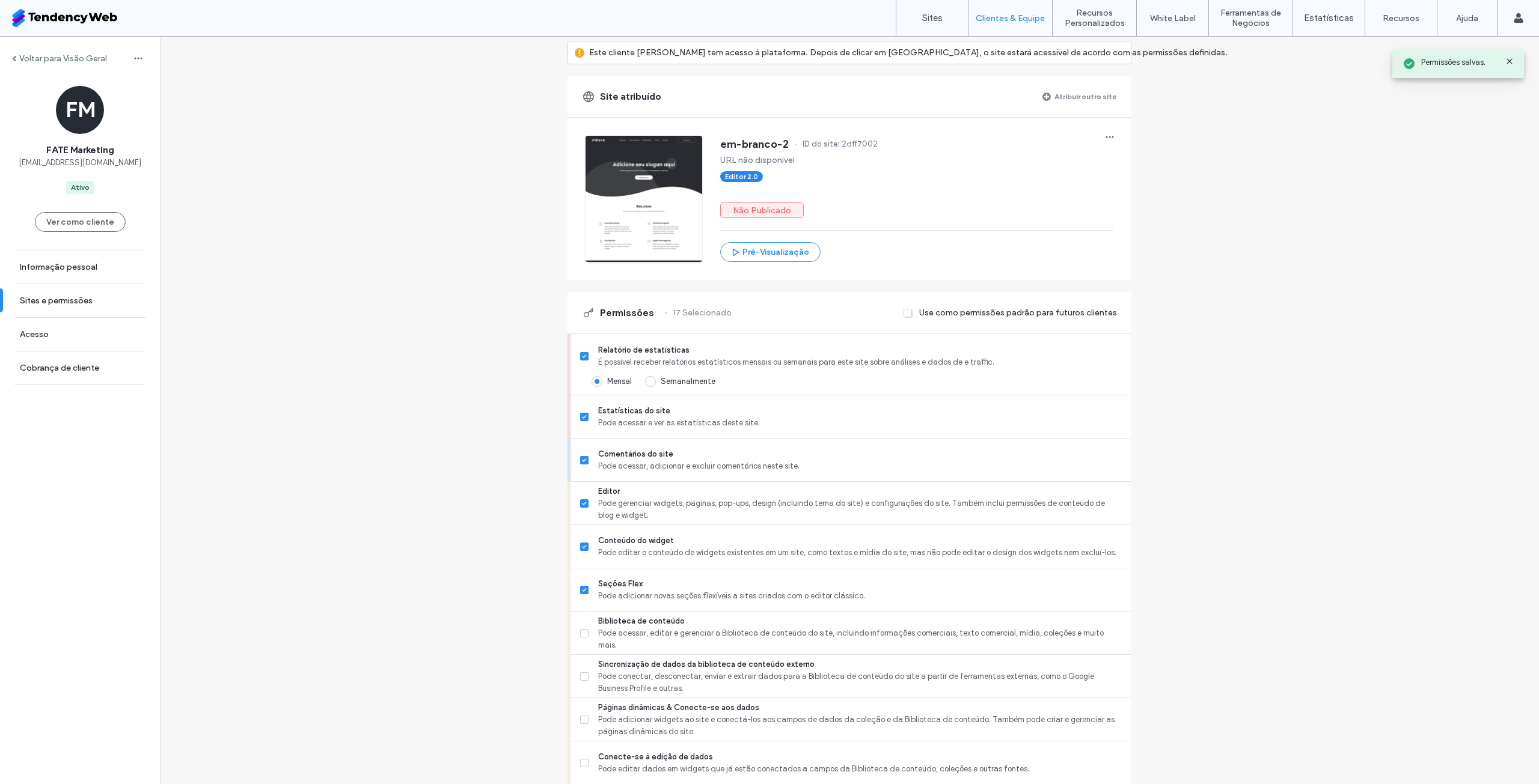
scroll to position [0, 0]
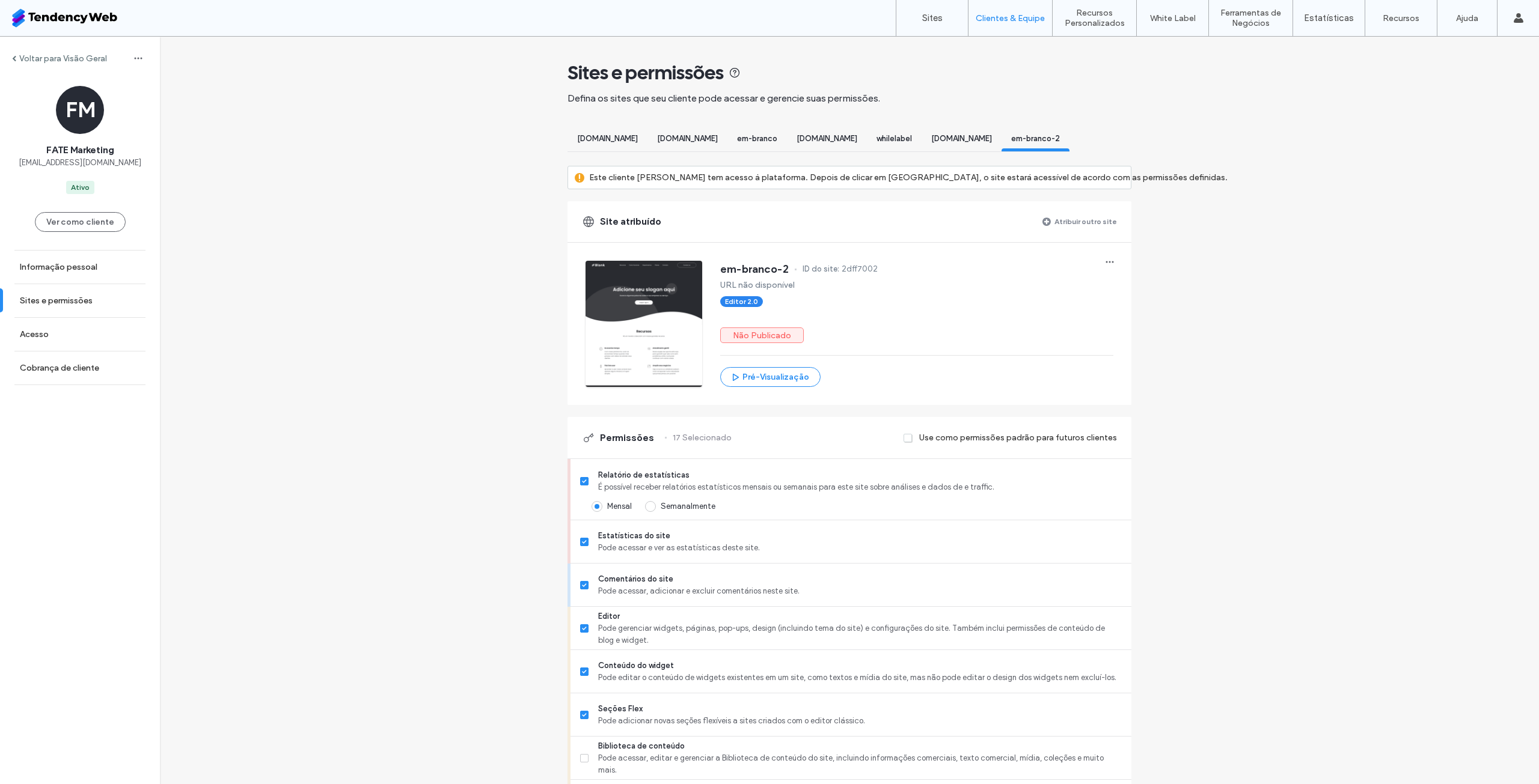
click at [614, 144] on div "[DOMAIN_NAME]" at bounding box center [608, 140] width 80 height 22
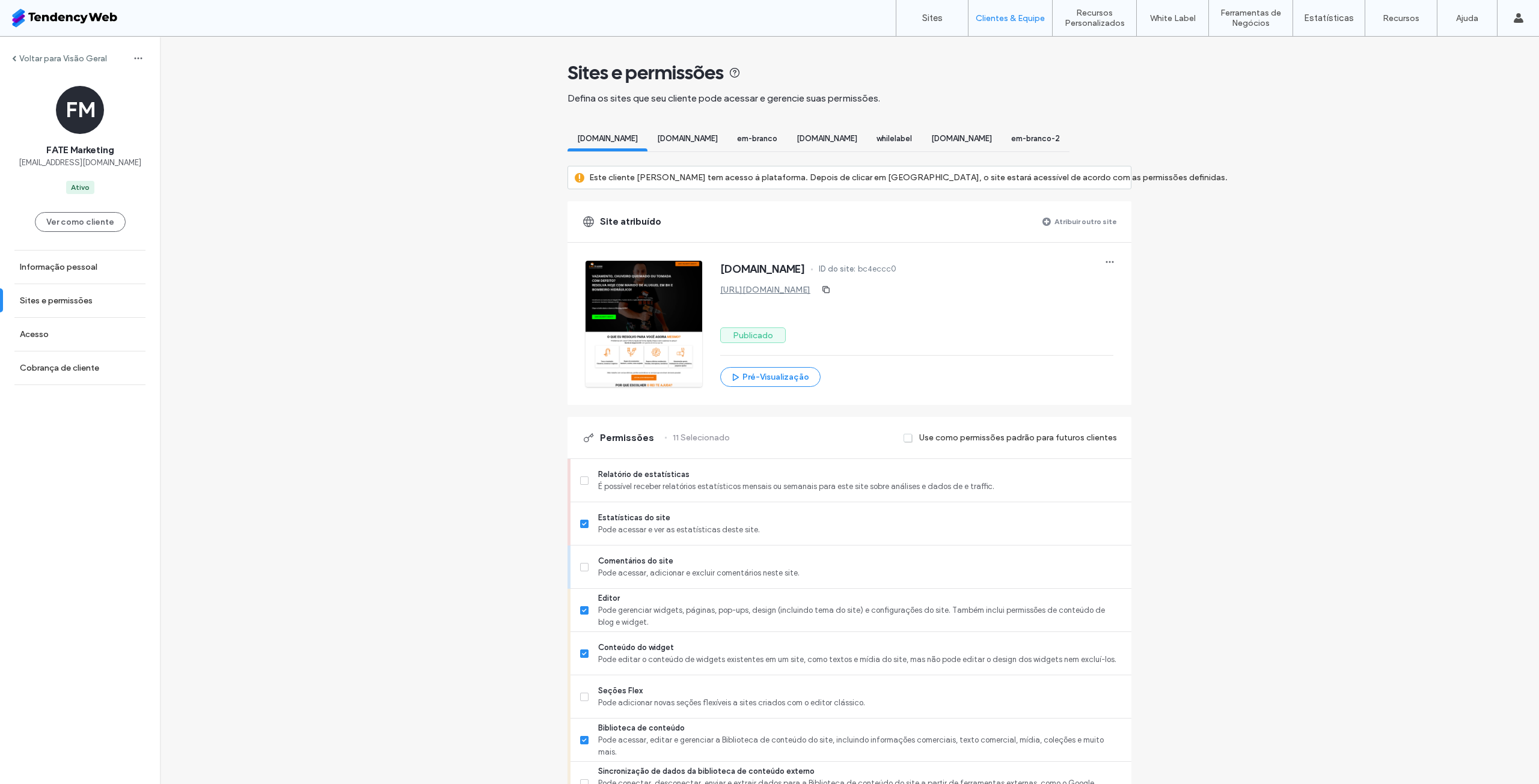
click at [706, 140] on span "[DOMAIN_NAME]" at bounding box center [688, 138] width 61 height 9
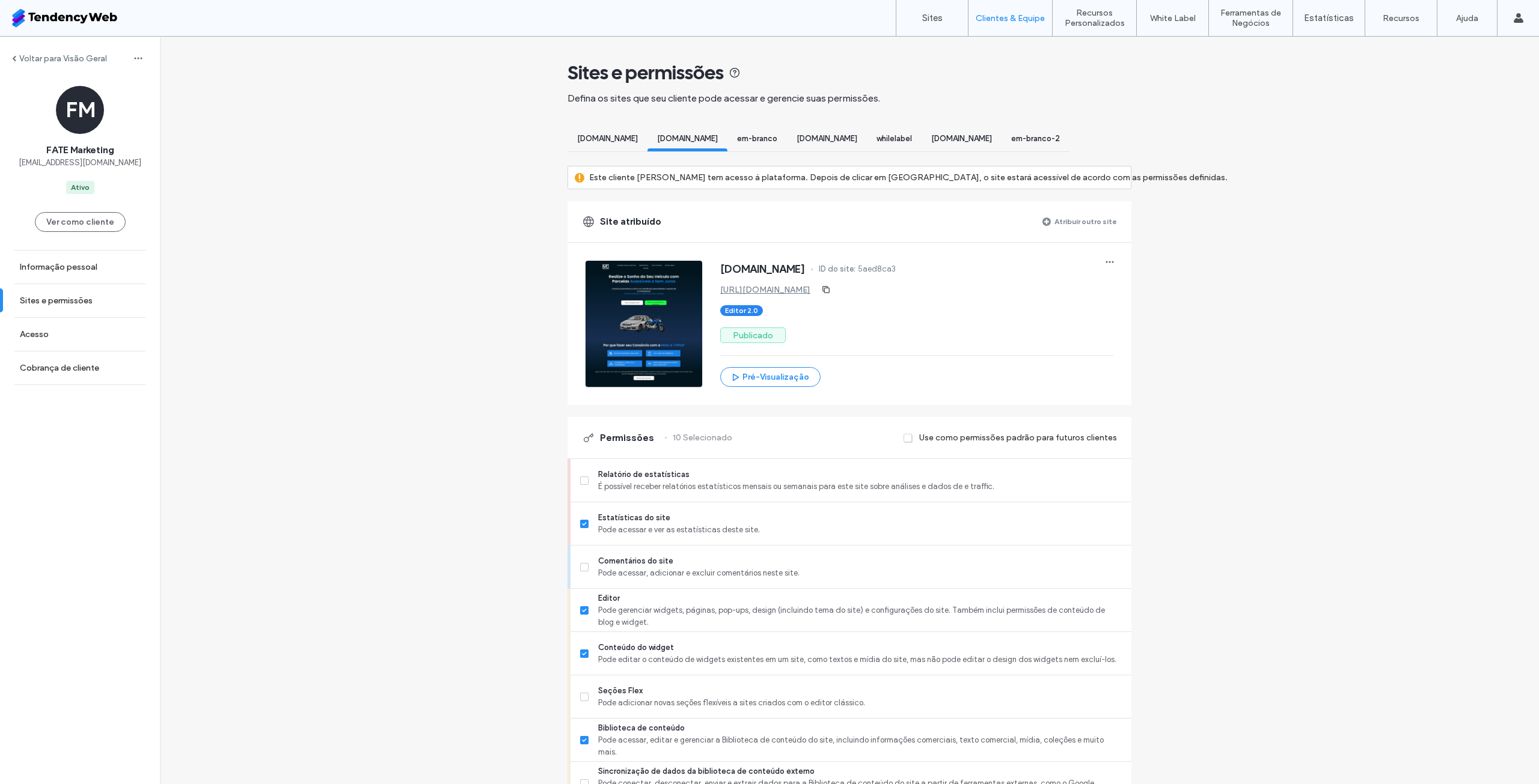
click at [618, 144] on div "[DOMAIN_NAME]" at bounding box center [608, 140] width 80 height 22
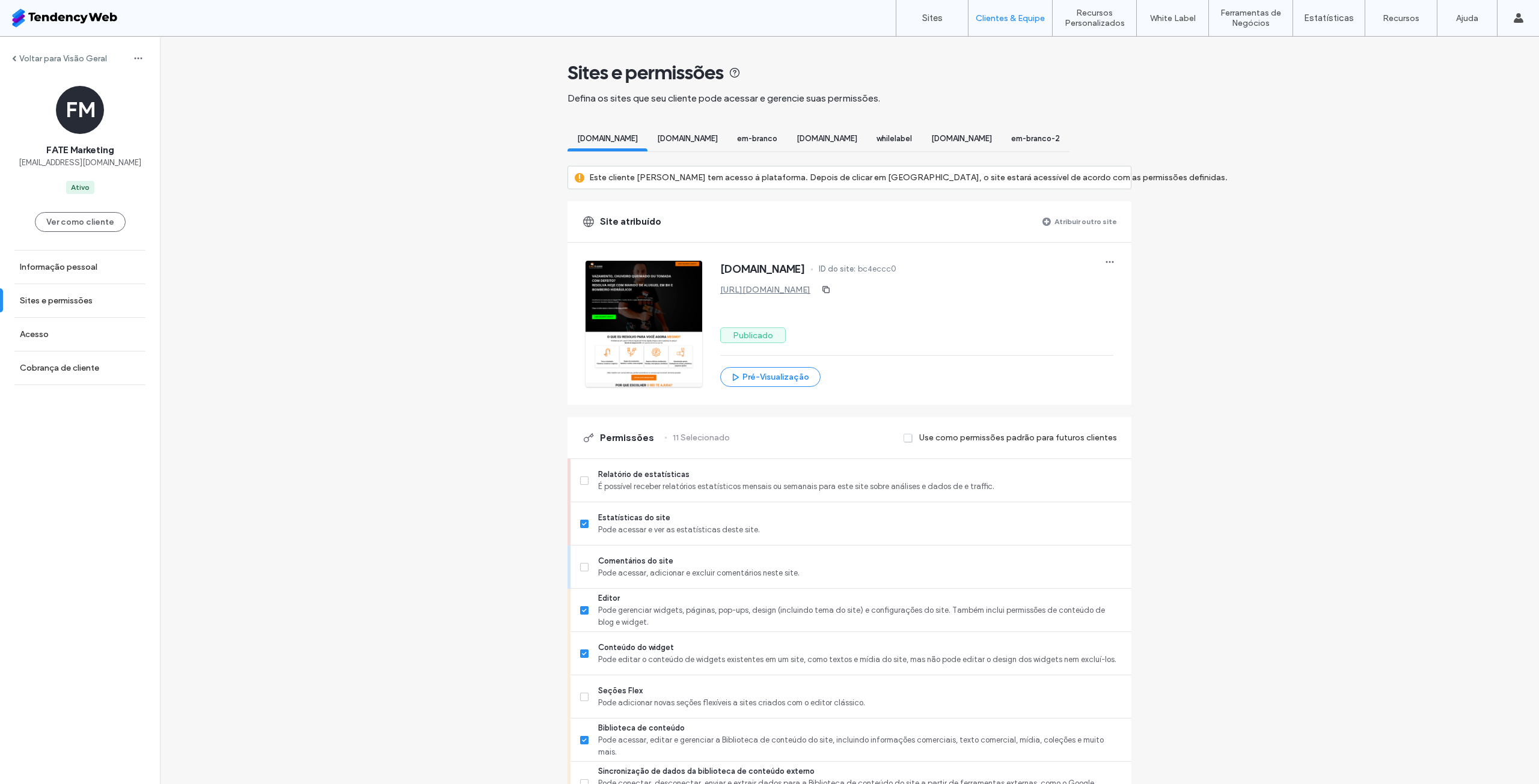
click at [718, 140] on span "[DOMAIN_NAME]" at bounding box center [688, 138] width 61 height 9
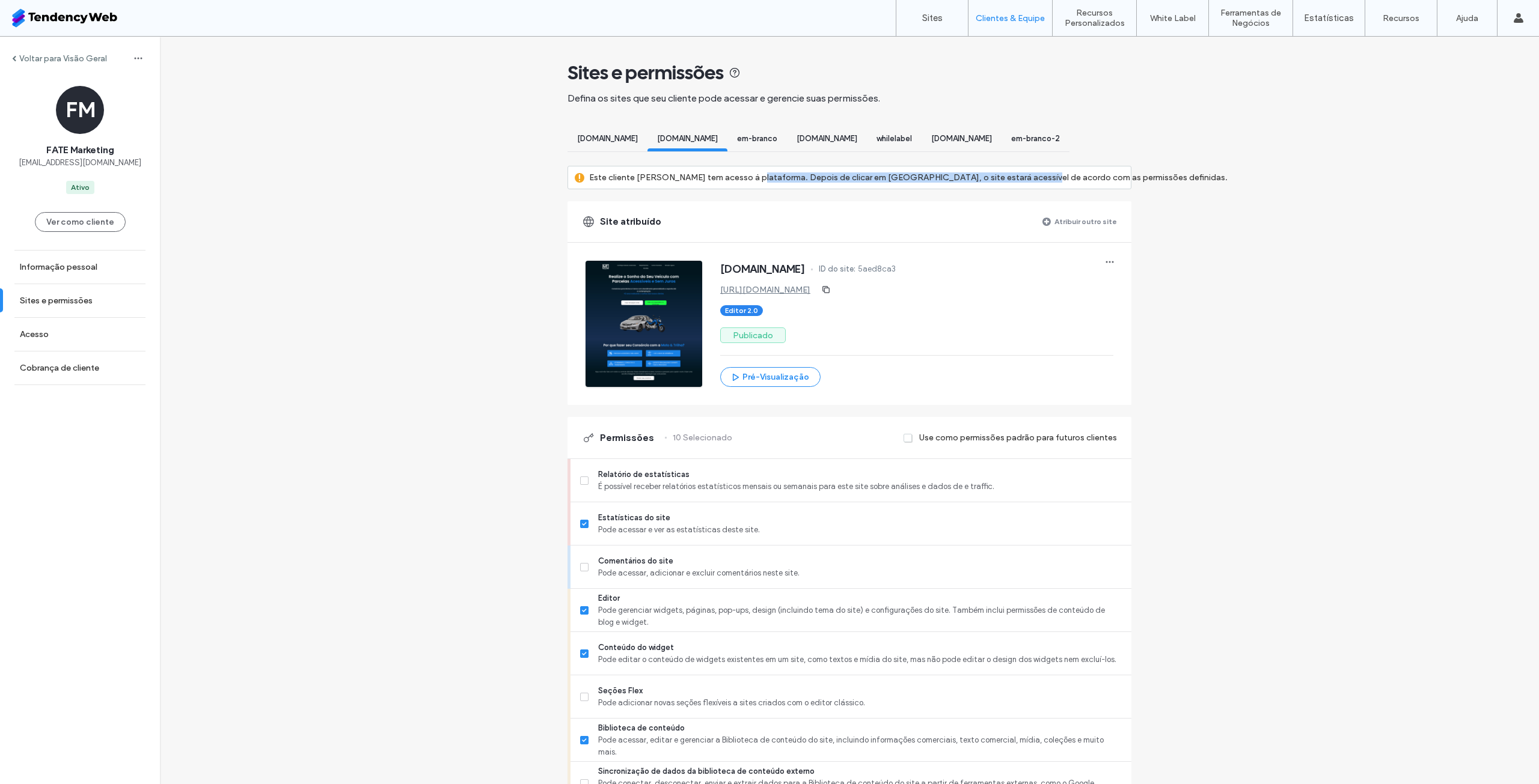
drag, startPoint x: 741, startPoint y: 189, endPoint x: 1026, endPoint y: 198, distance: 285.1
click at [1022, 189] on label "Este cliente [PERSON_NAME] tem acesso à plataforma. Depois de clicar em [GEOGRA…" at bounding box center [908, 178] width 638 height 22
click at [490, 321] on div "Voltar para Visão Geral FM FATE Marketing [EMAIL_ADDRESS][DOMAIN_NAME] Ativo Ve…" at bounding box center [849, 789] width 1379 height 1505
click at [623, 133] on div "[DOMAIN_NAME]" at bounding box center [608, 140] width 80 height 22
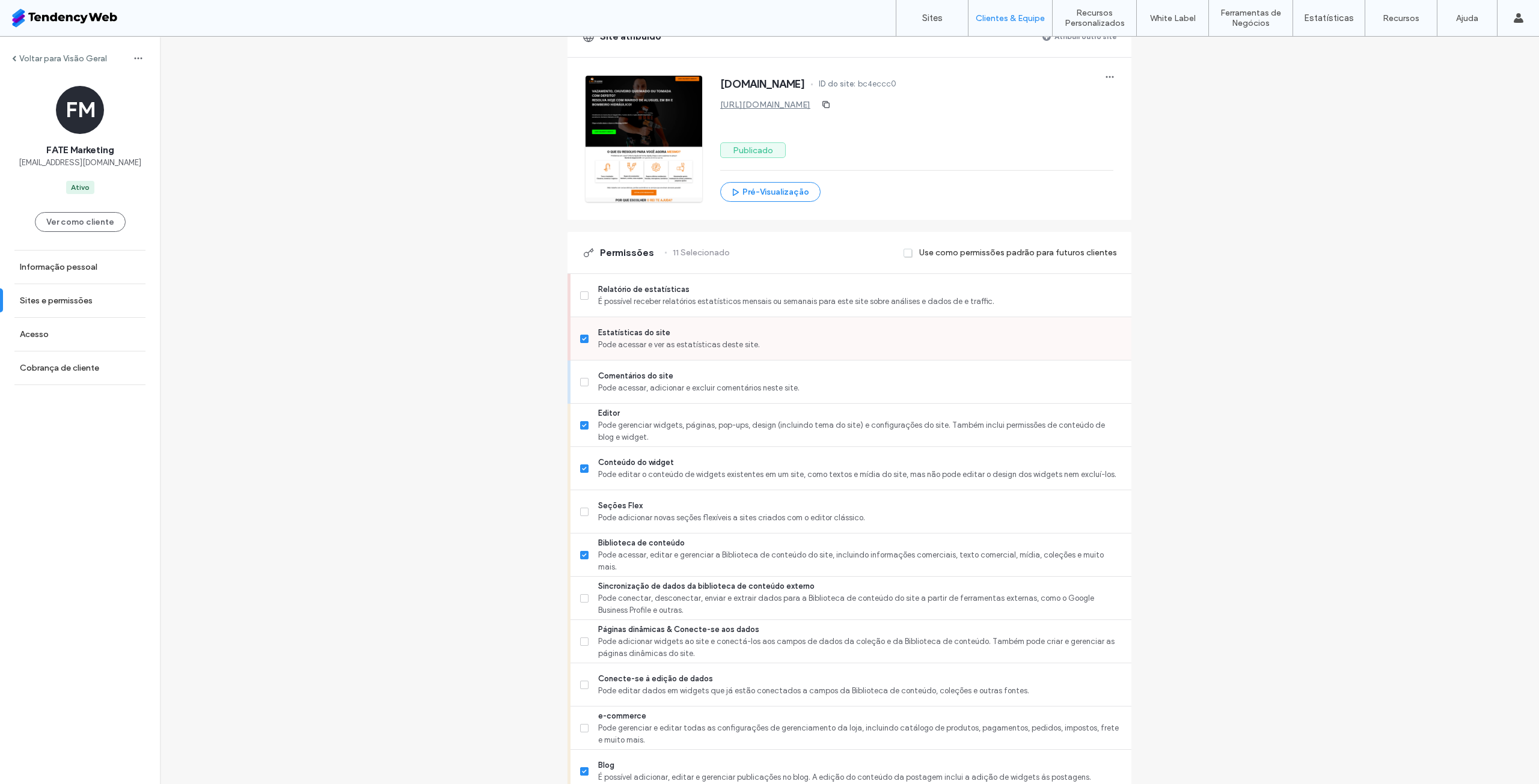
scroll to position [47, 0]
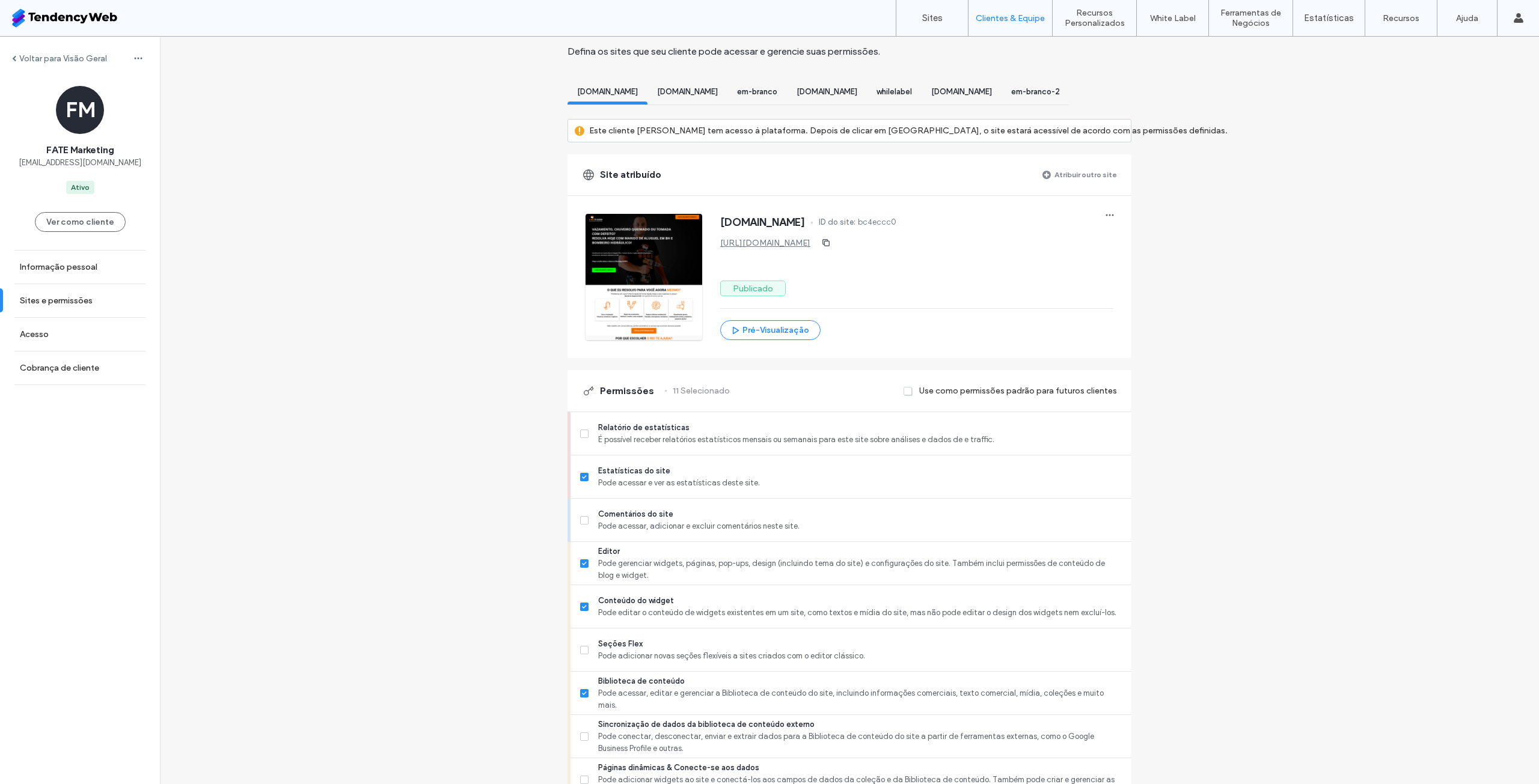
click at [718, 93] on span "[DOMAIN_NAME]" at bounding box center [688, 91] width 61 height 9
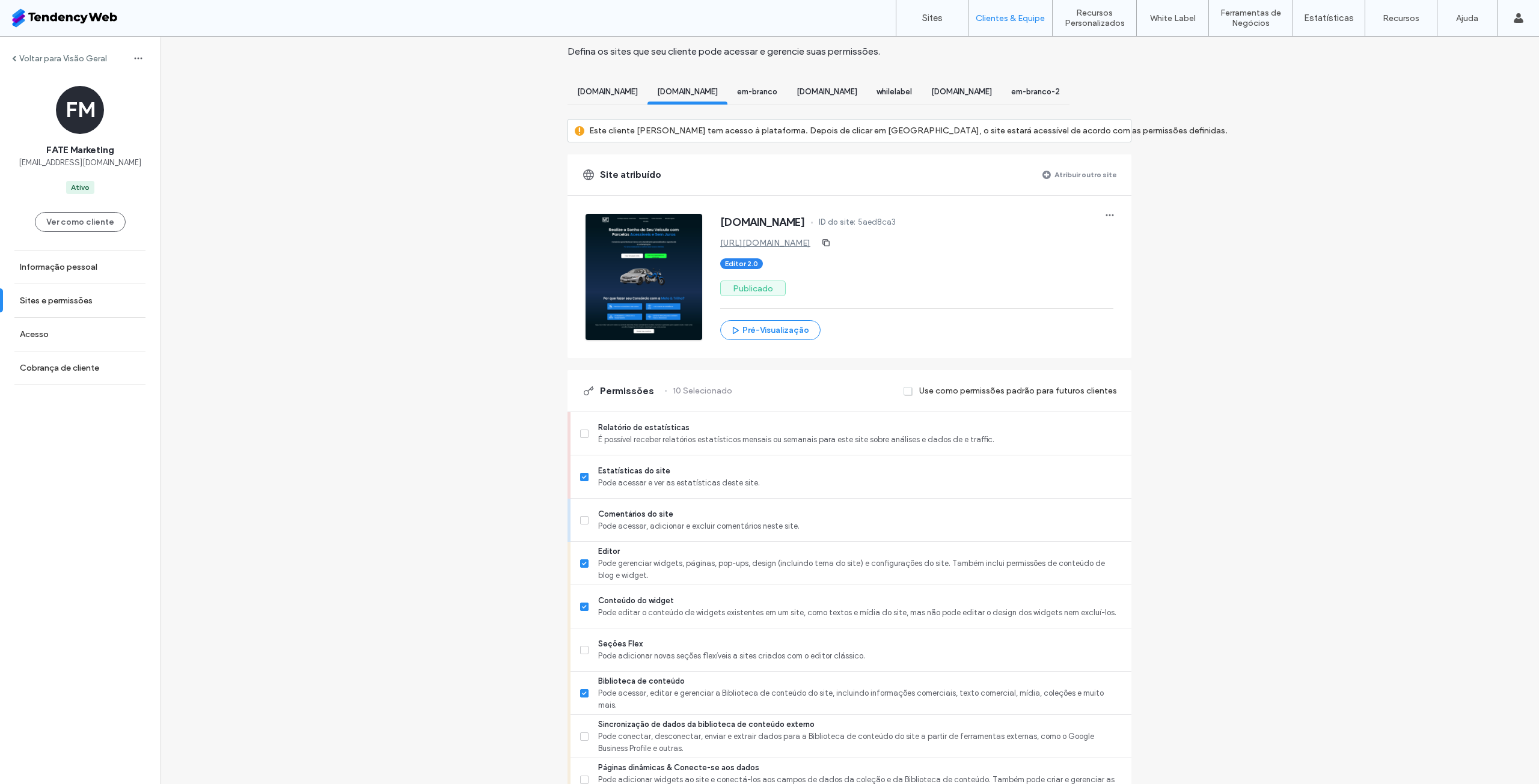
click at [787, 98] on div "em-branco" at bounding box center [757, 93] width 59 height 22
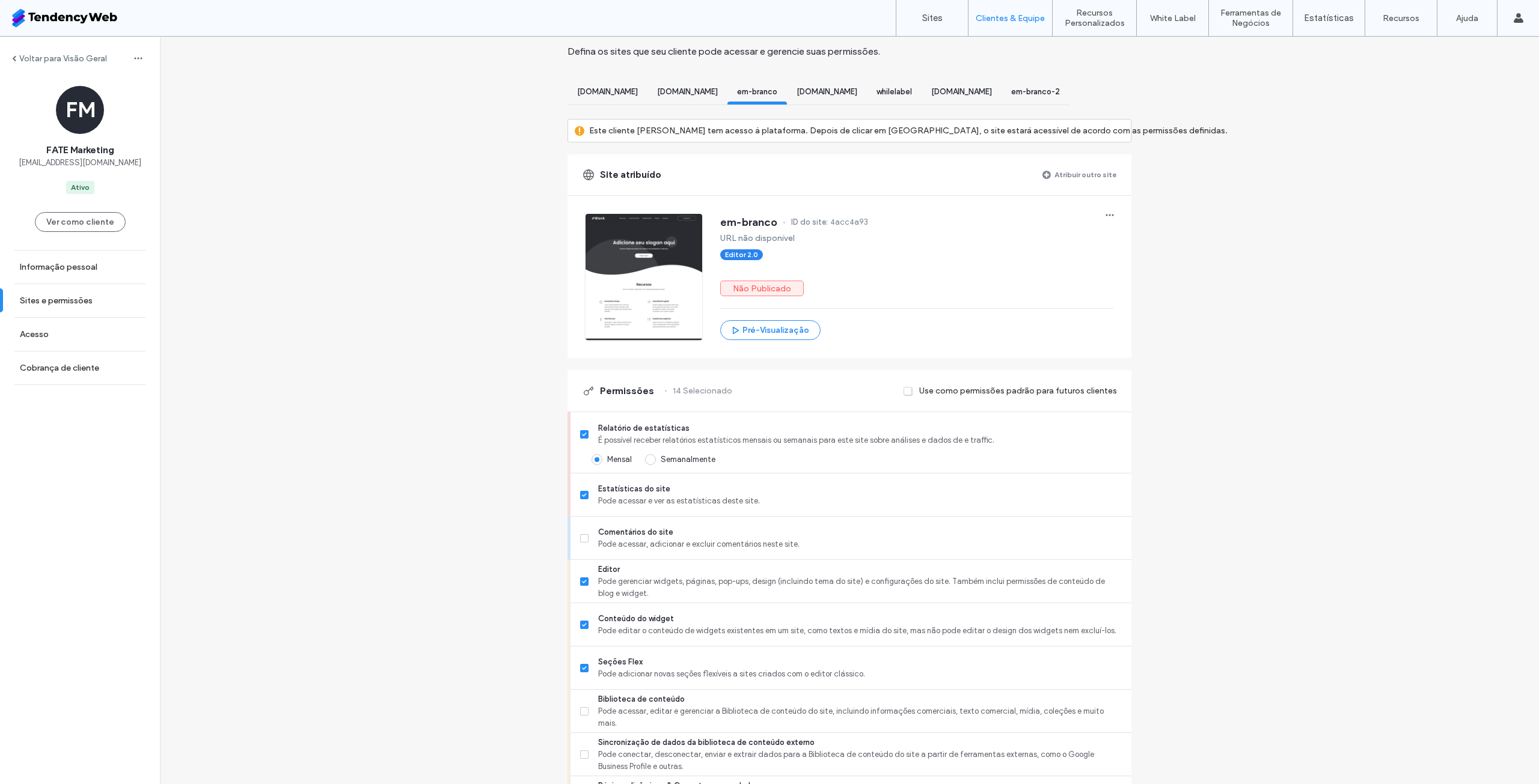
click at [718, 90] on span "[DOMAIN_NAME]" at bounding box center [688, 91] width 61 height 9
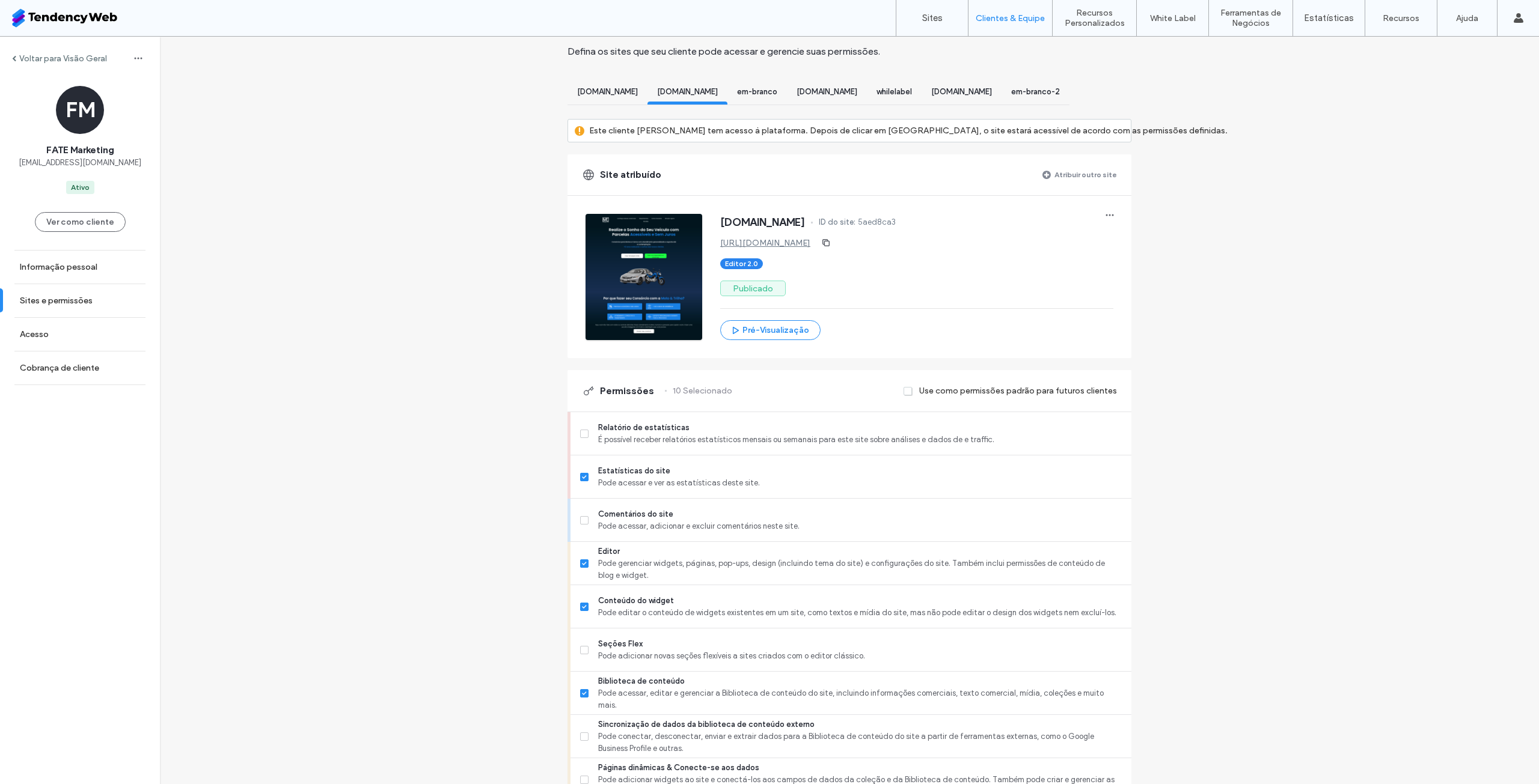
click at [777, 87] on span "em-branco" at bounding box center [757, 91] width 40 height 9
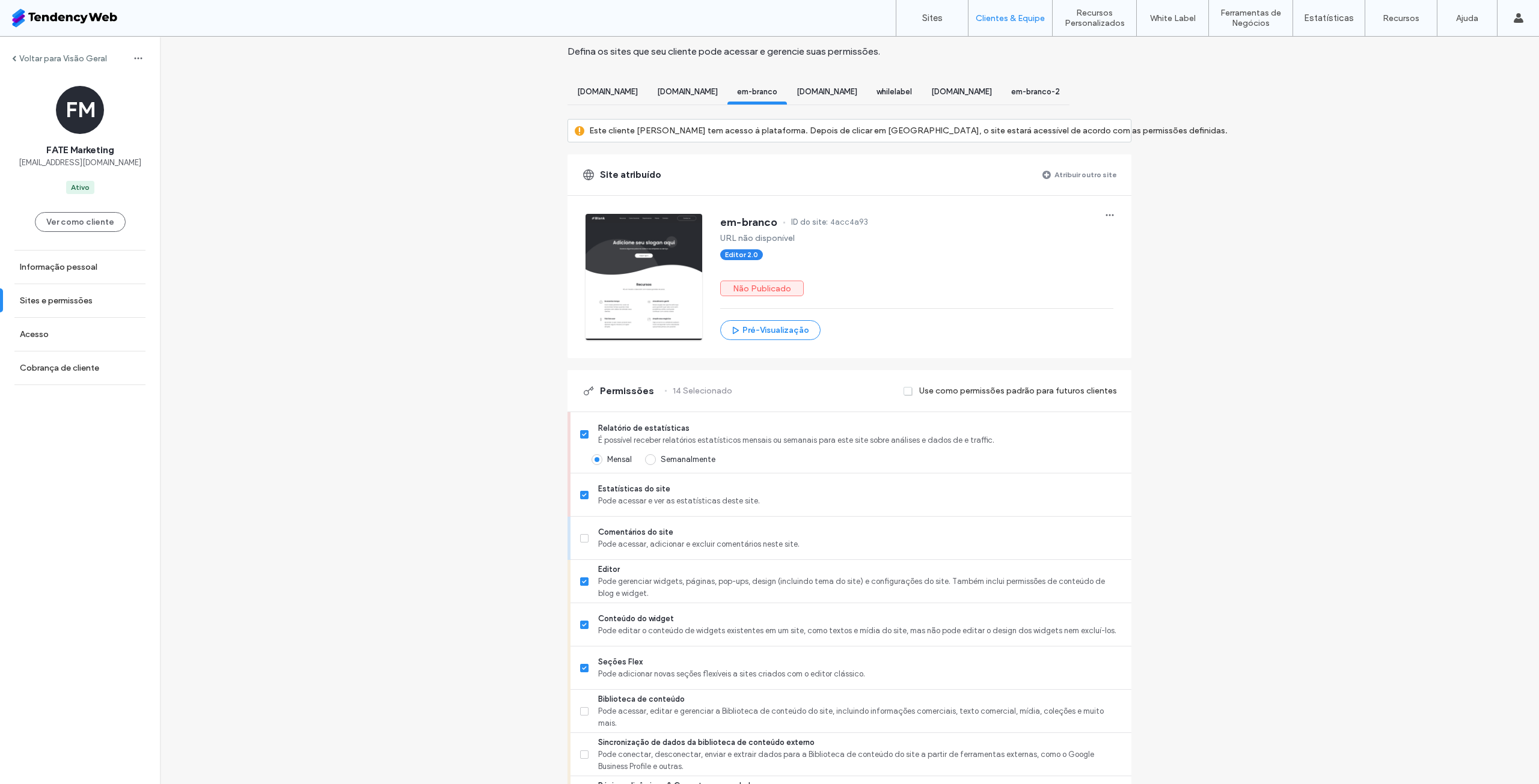
click at [728, 97] on div "[DOMAIN_NAME]" at bounding box center [688, 93] width 80 height 22
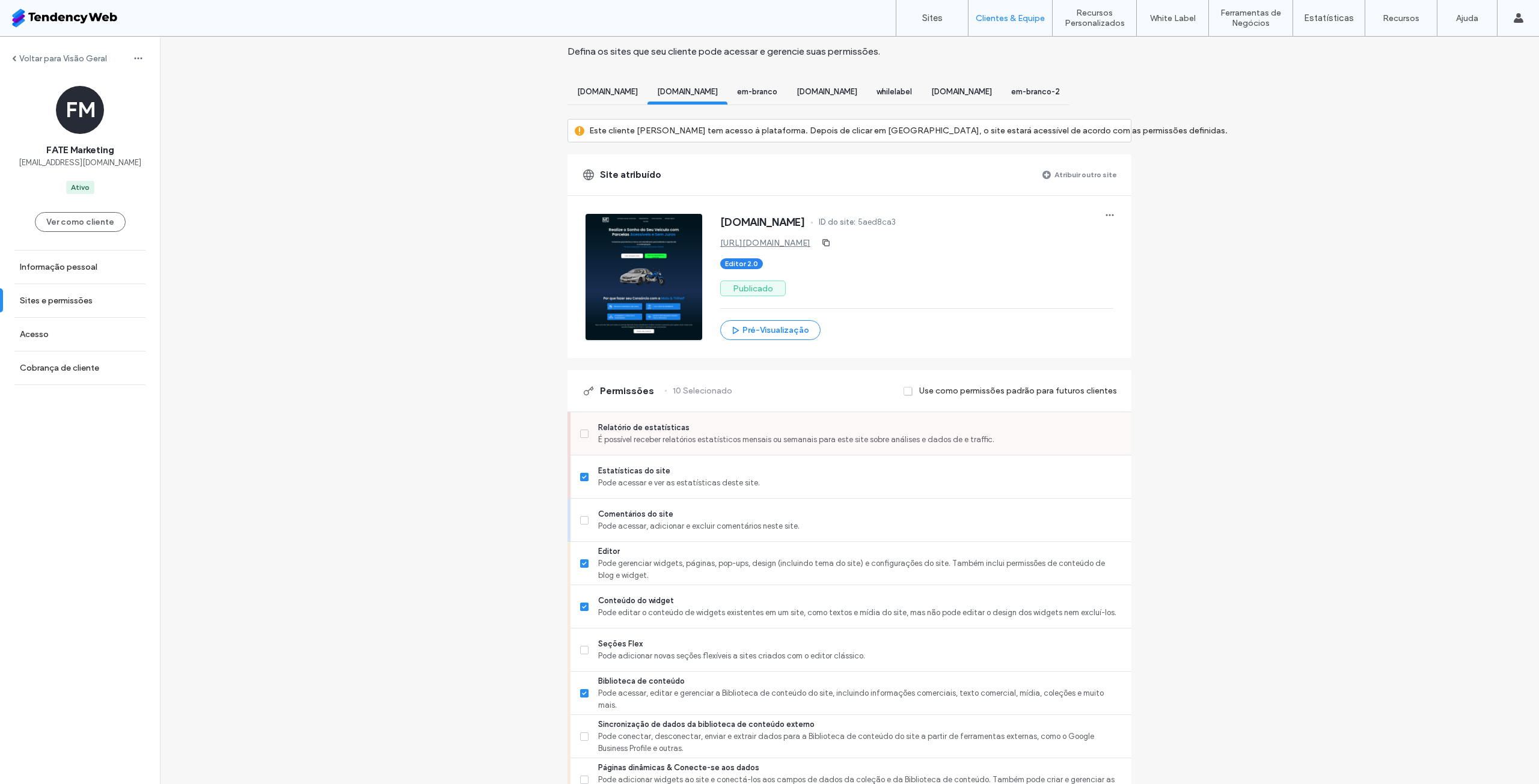
click at [582, 446] on label "Relatório de estatísticas É possível receber relatórios estatísticos mensais ou…" at bounding box center [851, 433] width 542 height 24
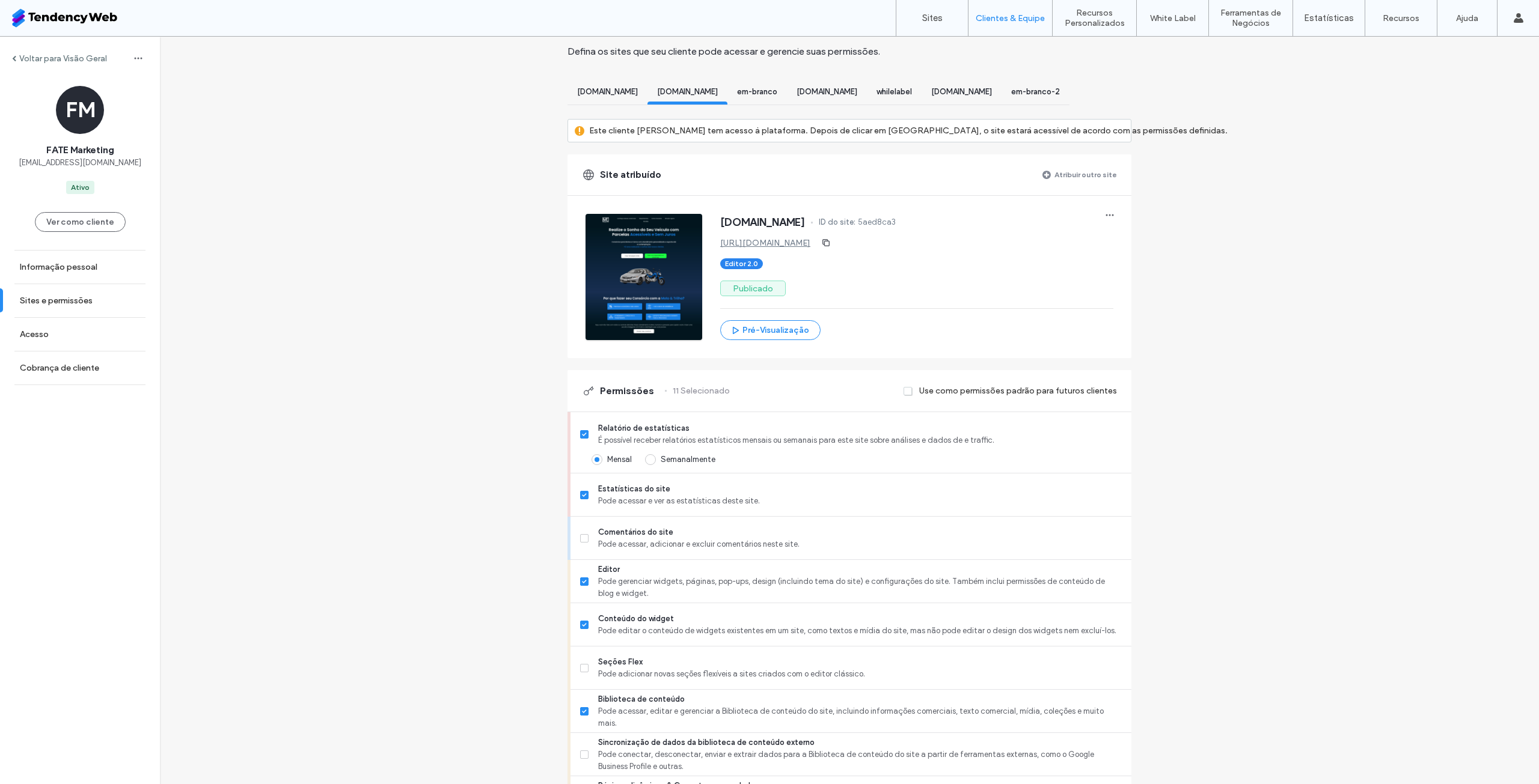
click at [624, 84] on div "[DOMAIN_NAME]" at bounding box center [608, 93] width 80 height 22
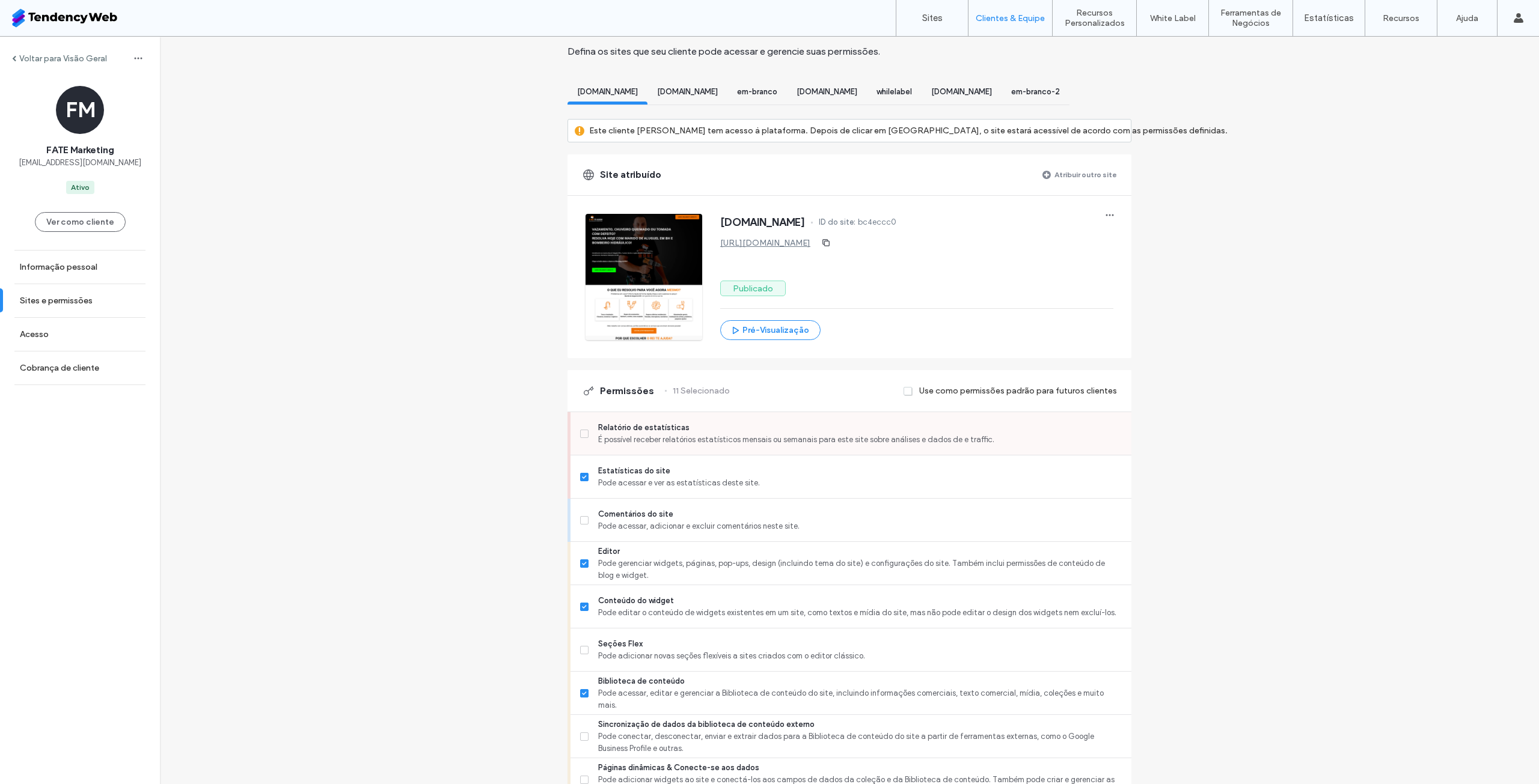
click at [582, 436] on icon at bounding box center [584, 433] width 5 height 3
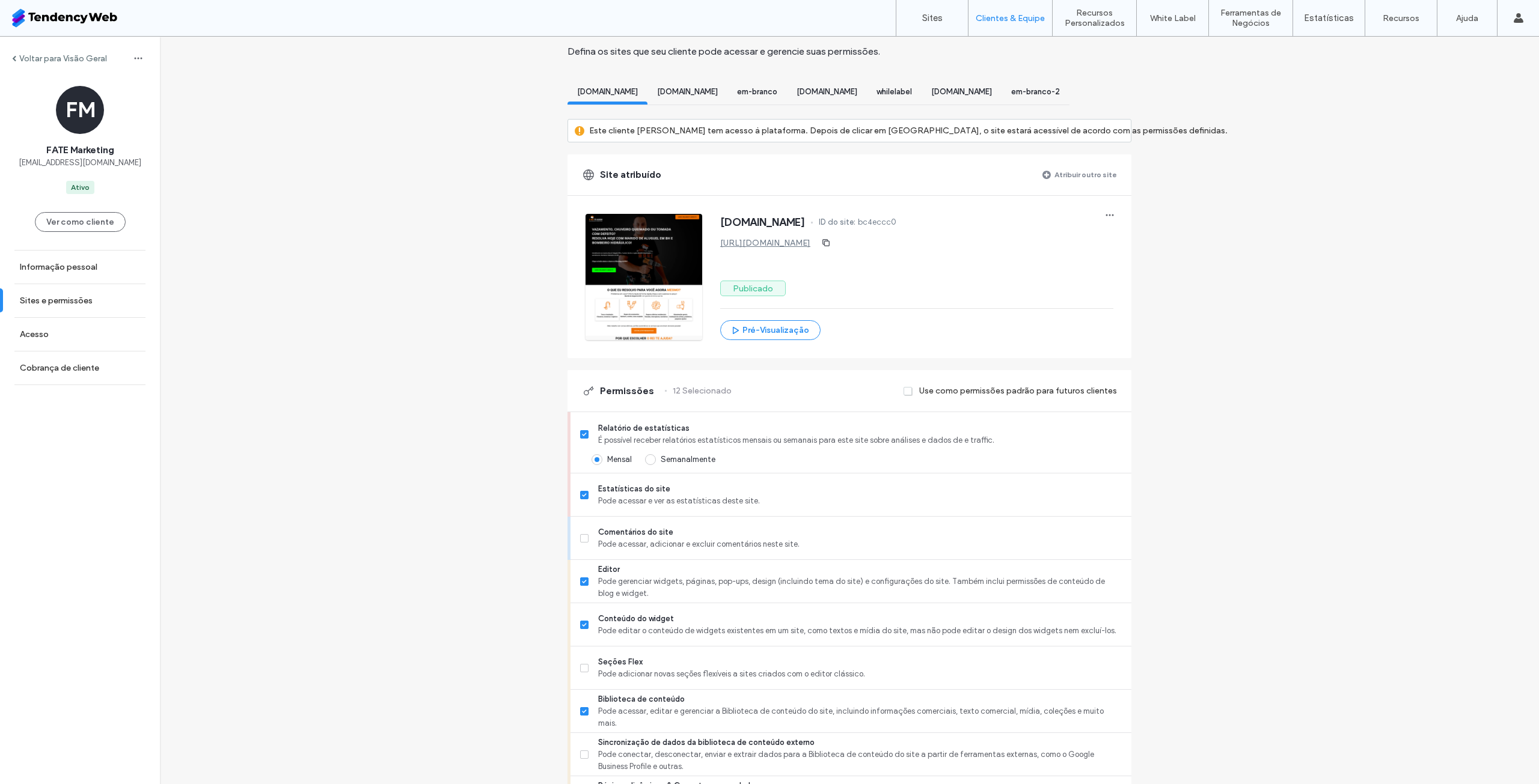
click at [710, 86] on div "[DOMAIN_NAME]" at bounding box center [688, 93] width 80 height 22
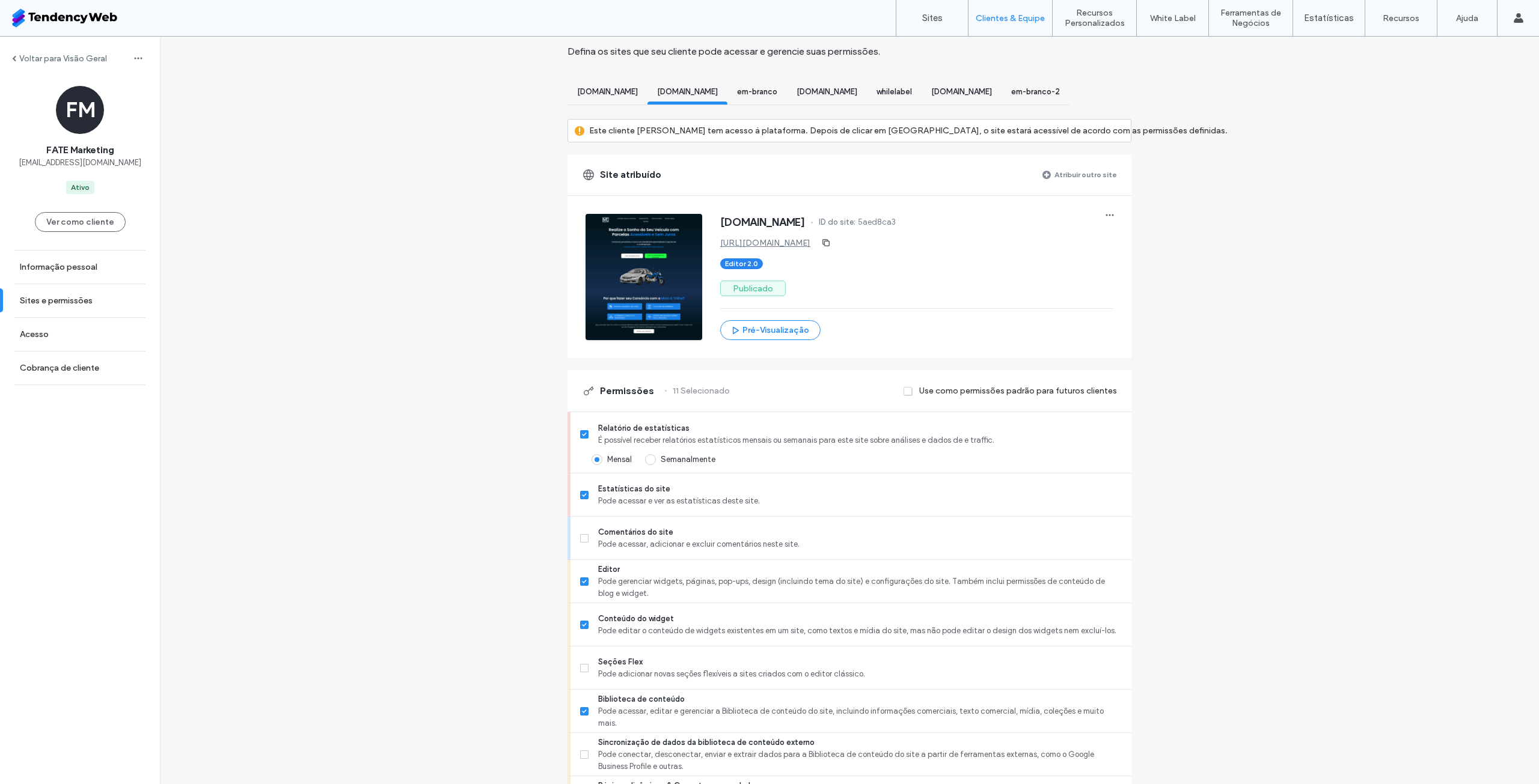
click at [777, 93] on span "em-branco" at bounding box center [757, 91] width 40 height 9
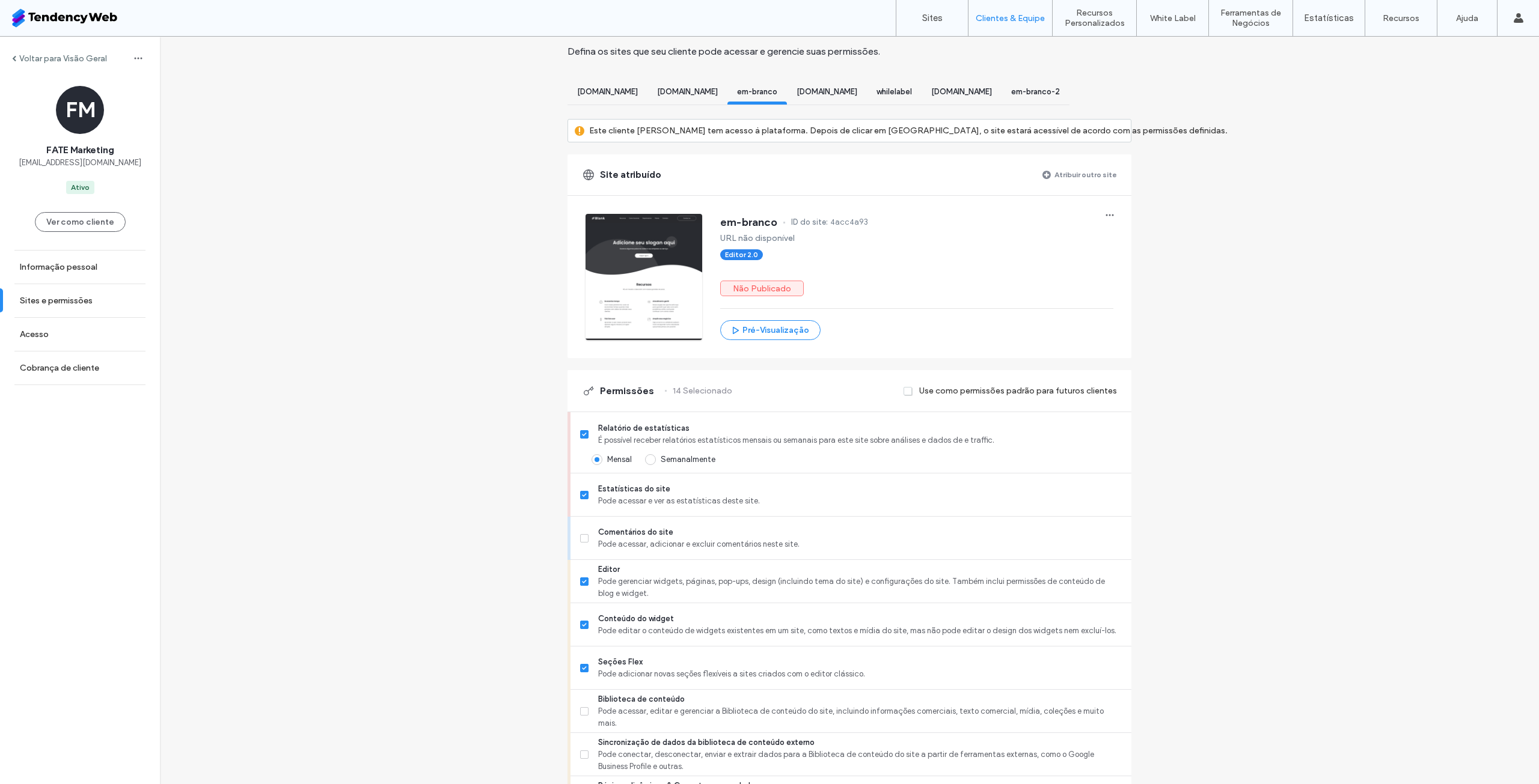
click at [741, 80] on div "Sites e permissões [PERSON_NAME] os sites que seu cliente pode acessar e gerenc…" at bounding box center [849, 751] width 564 height 1523
click at [718, 91] on span "[DOMAIN_NAME]" at bounding box center [688, 91] width 61 height 9
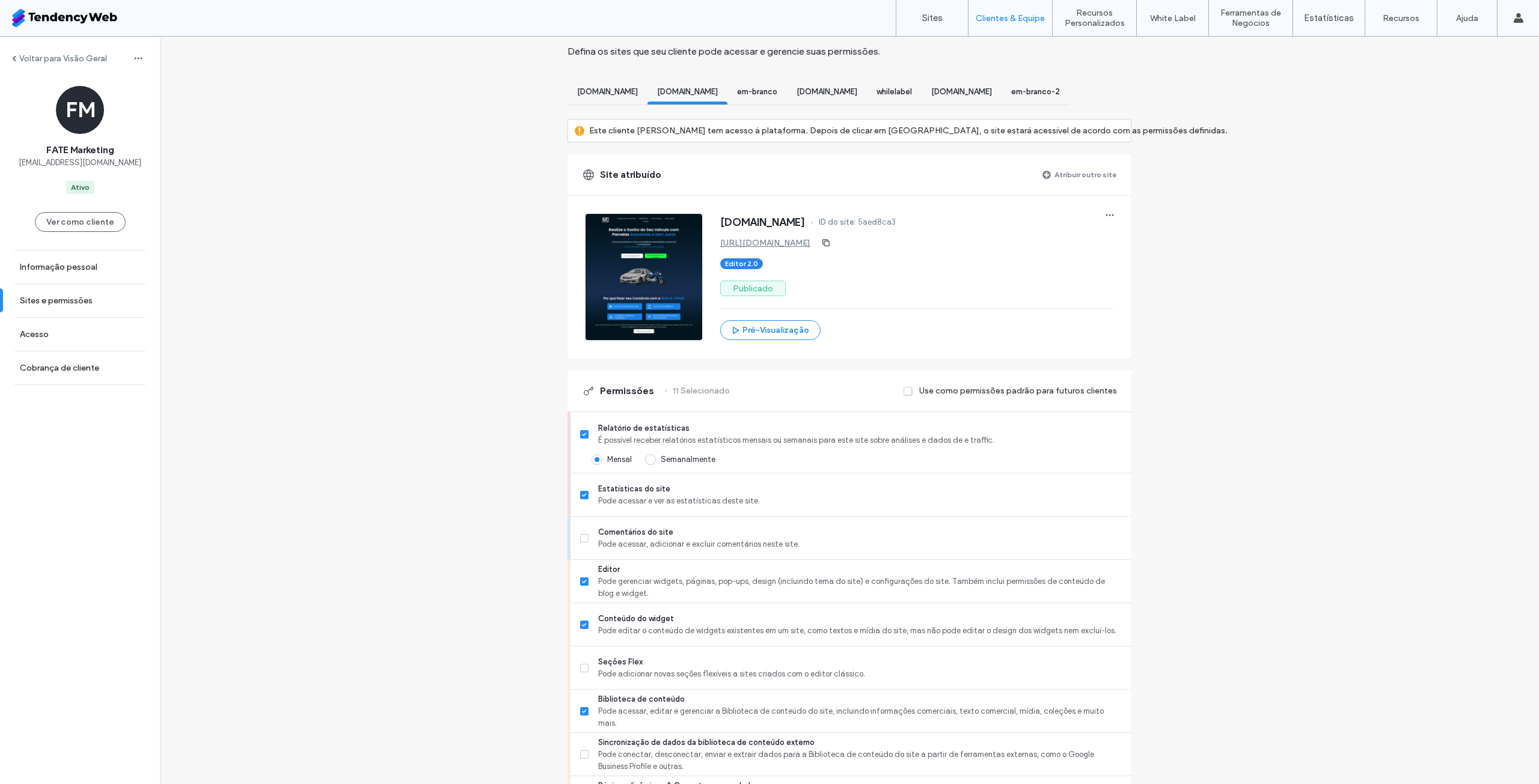
click at [787, 96] on div "em-branco" at bounding box center [757, 93] width 59 height 22
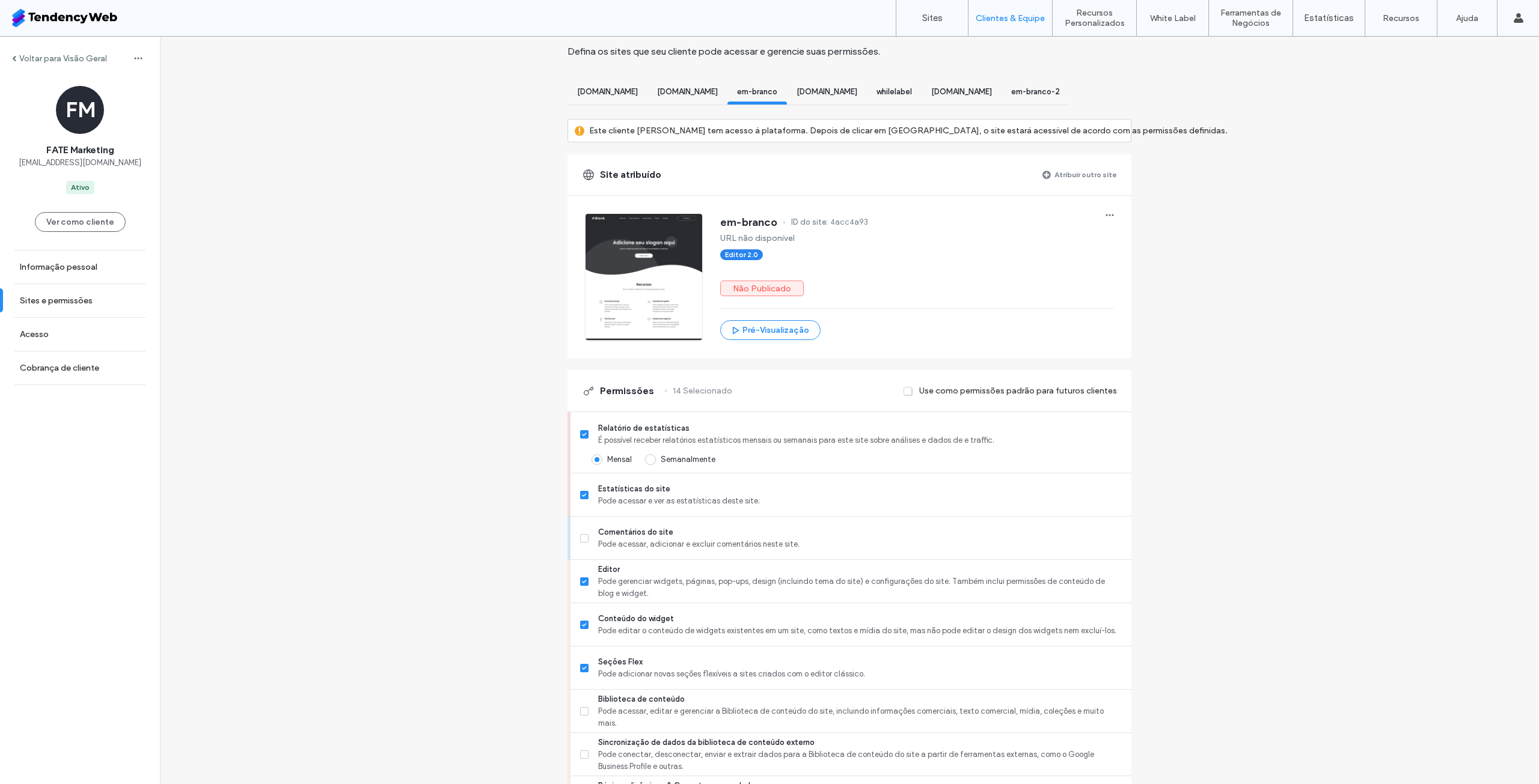
click at [858, 89] on span "[DOMAIN_NAME]" at bounding box center [827, 91] width 61 height 9
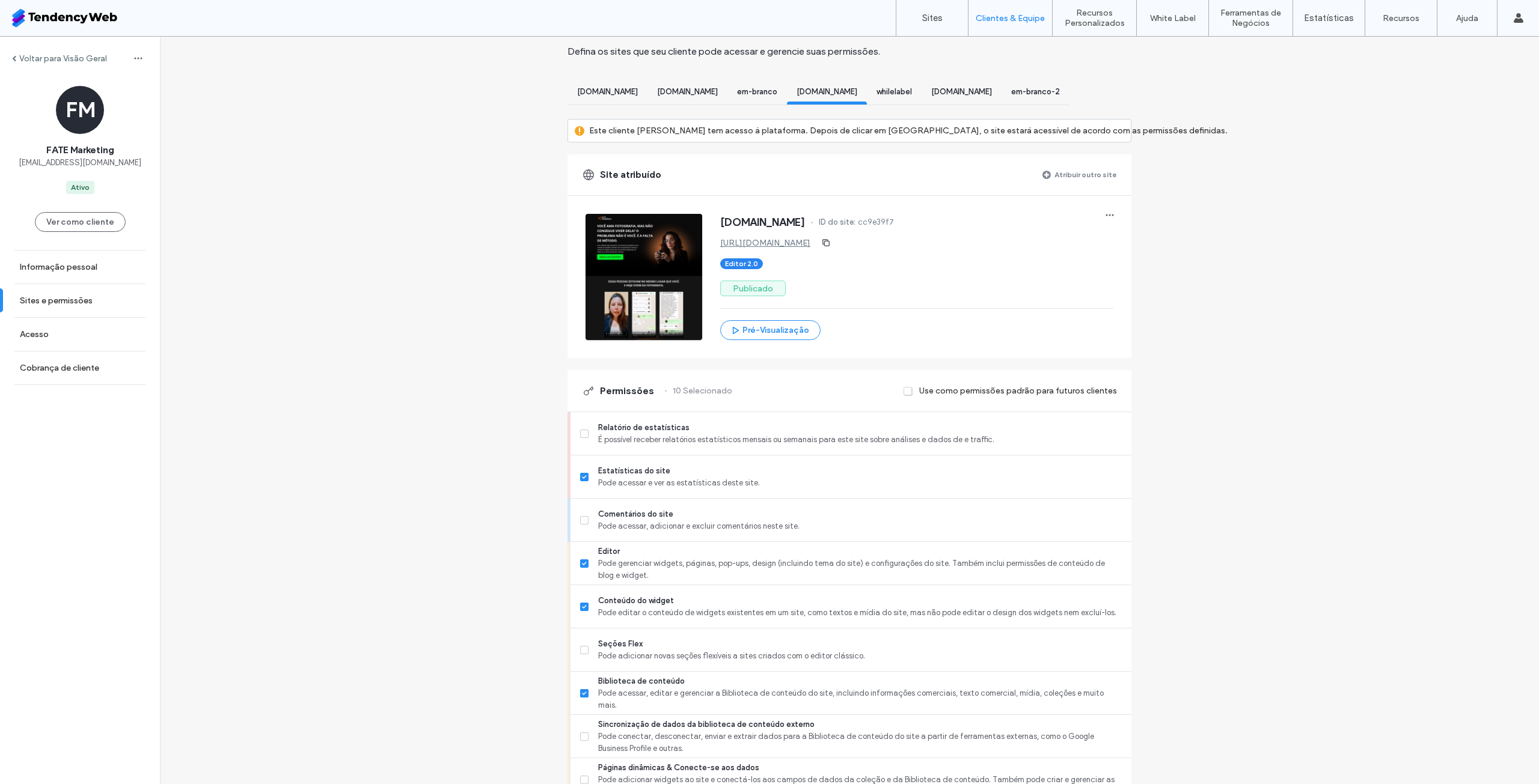
click at [912, 92] on span "whilelabel" at bounding box center [894, 91] width 35 height 9
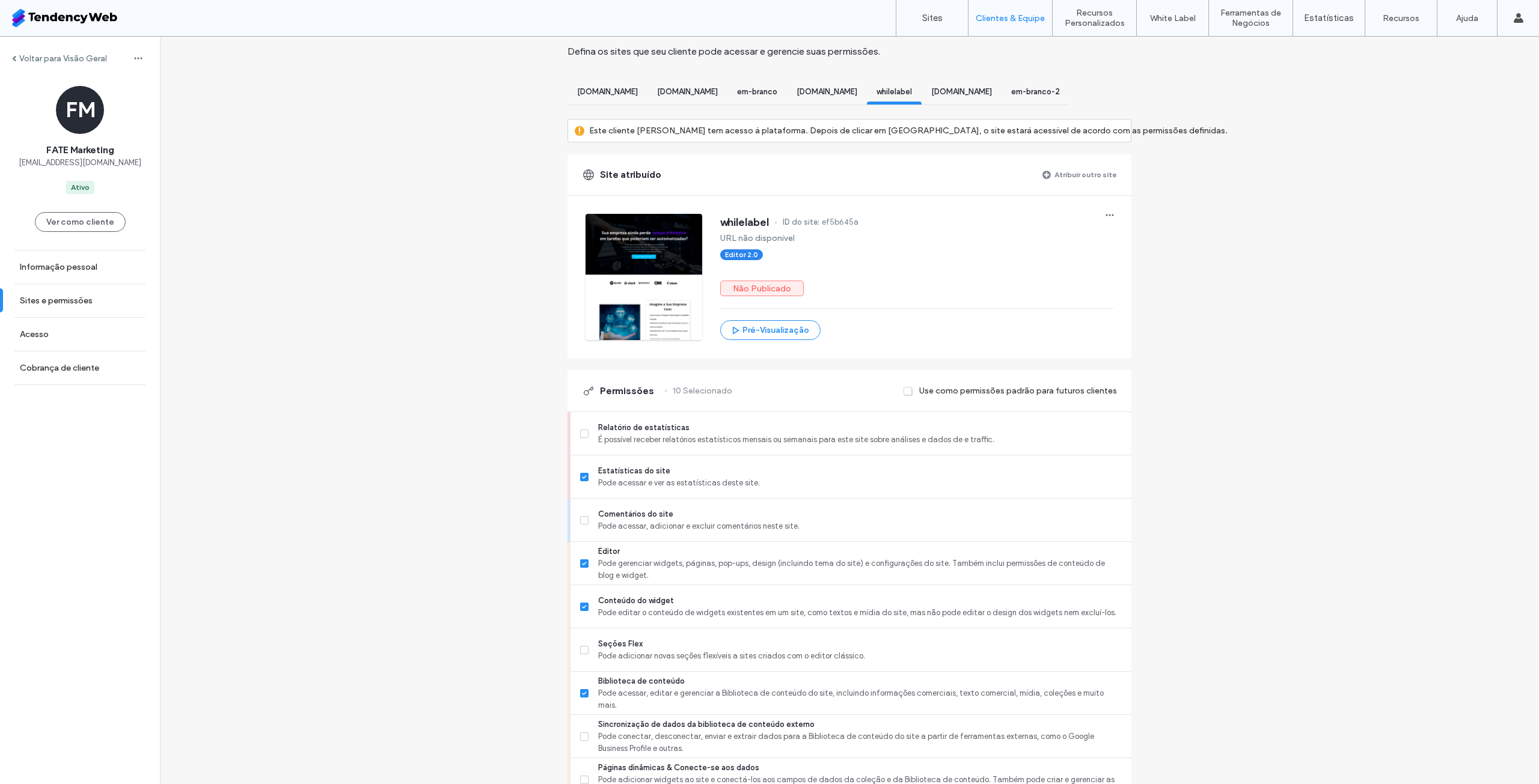
click at [1002, 97] on div "[DOMAIN_NAME]" at bounding box center [962, 93] width 80 height 22
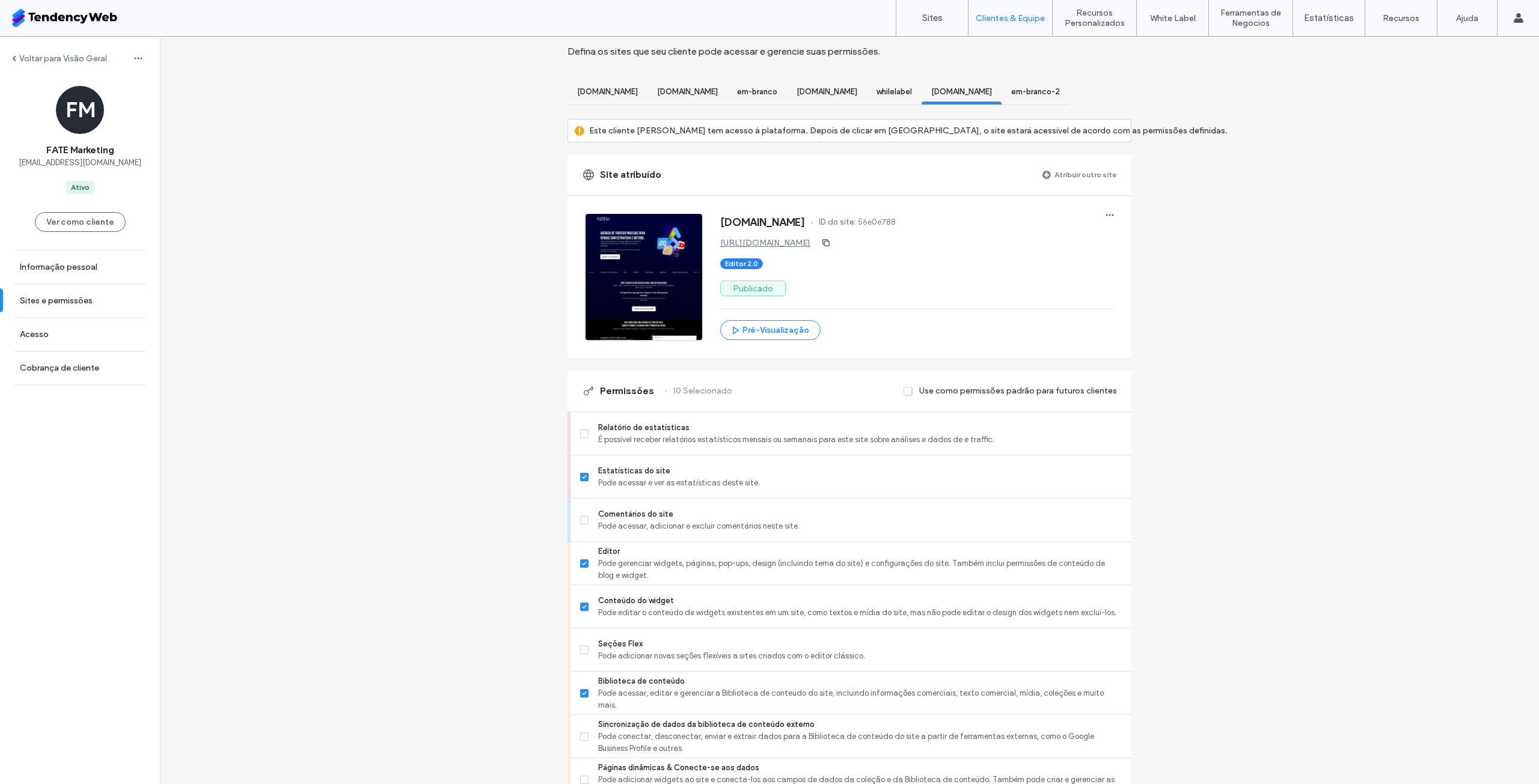
scroll to position [0, 117]
click at [1060, 93] on span "em-branco-2" at bounding box center [1035, 91] width 48 height 9
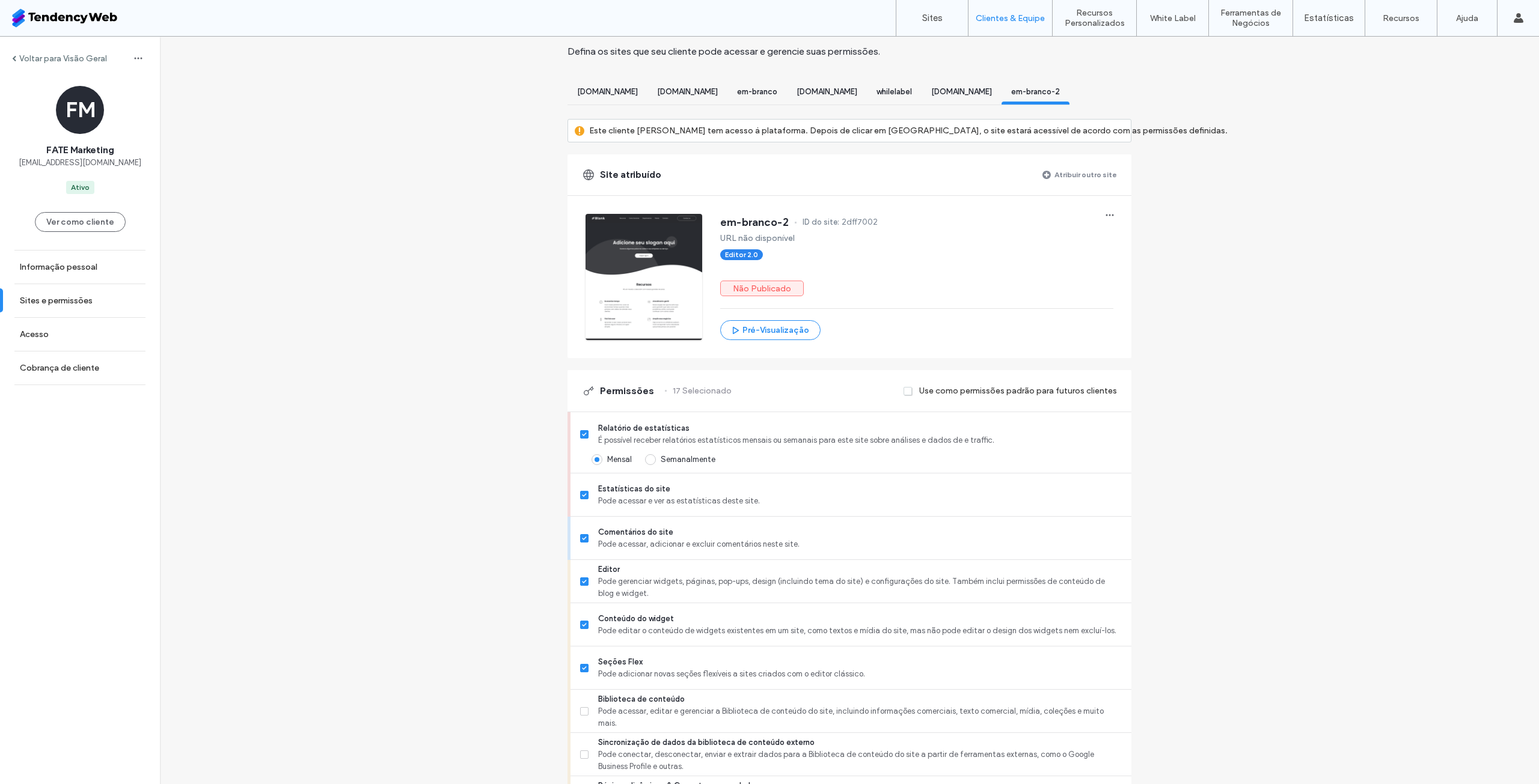
click at [992, 90] on span "[DOMAIN_NAME]" at bounding box center [961, 91] width 61 height 9
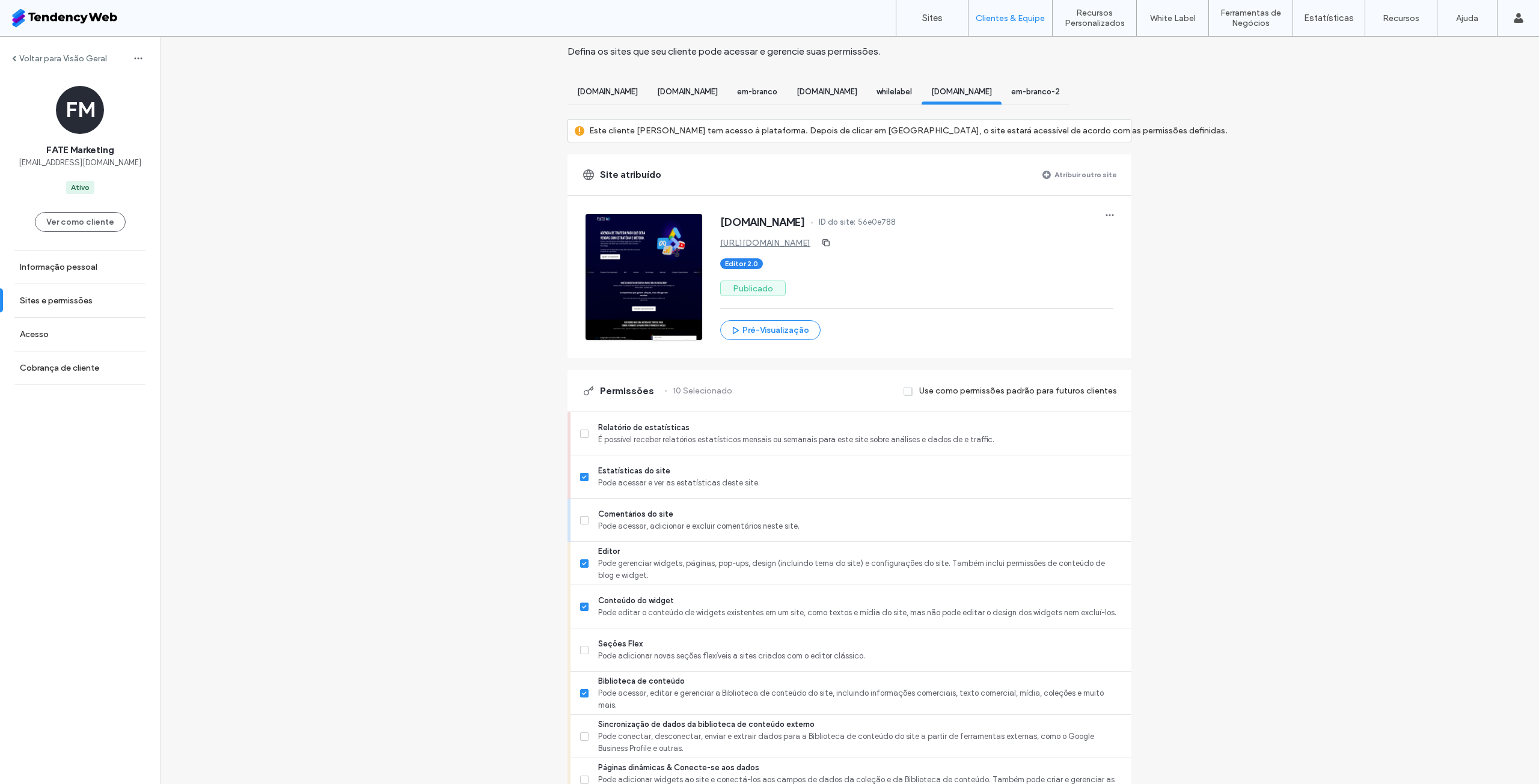
click at [912, 93] on span "whilelabel" at bounding box center [894, 91] width 35 height 9
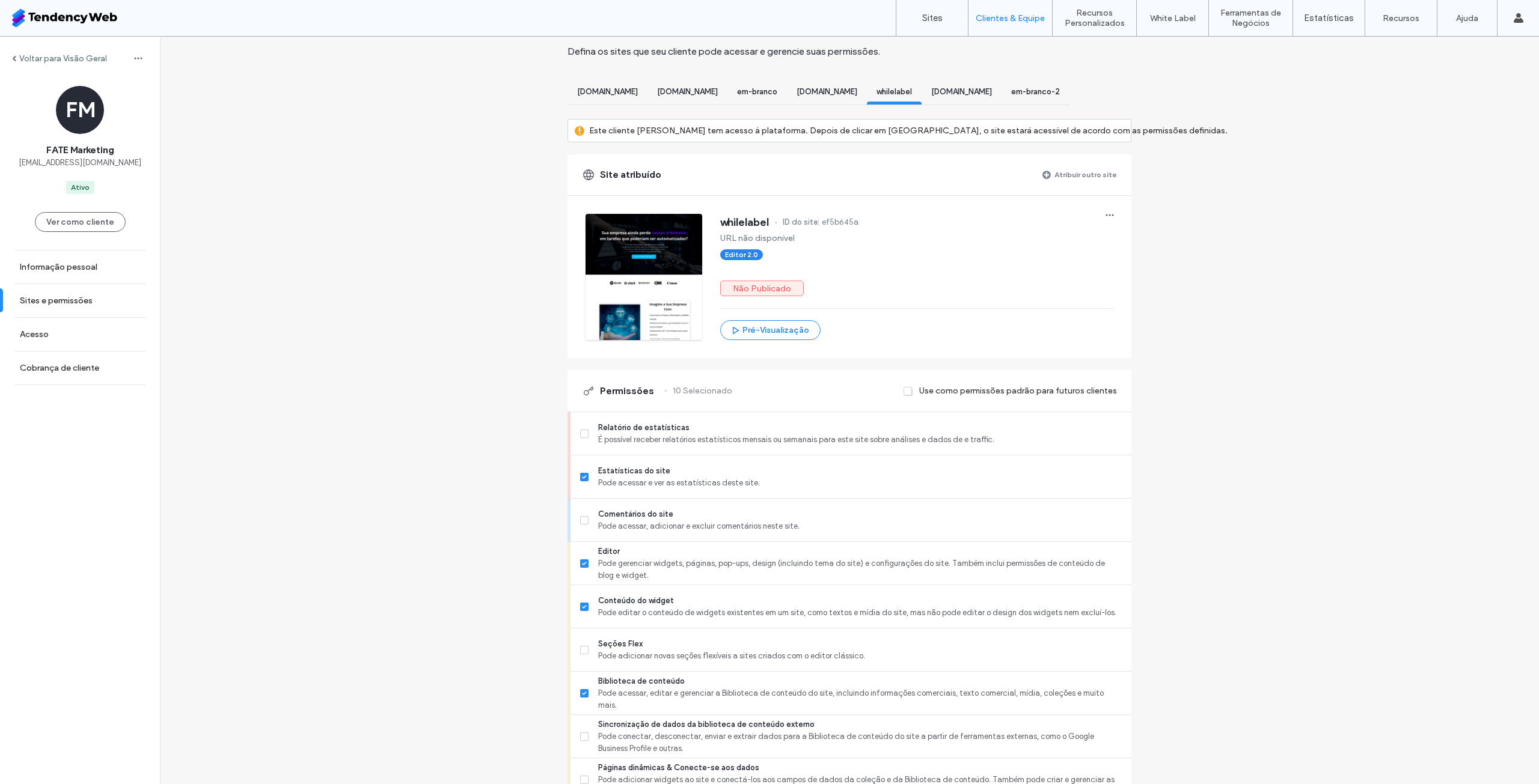
click at [839, 97] on div "[DOMAIN_NAME]" at bounding box center [827, 93] width 80 height 22
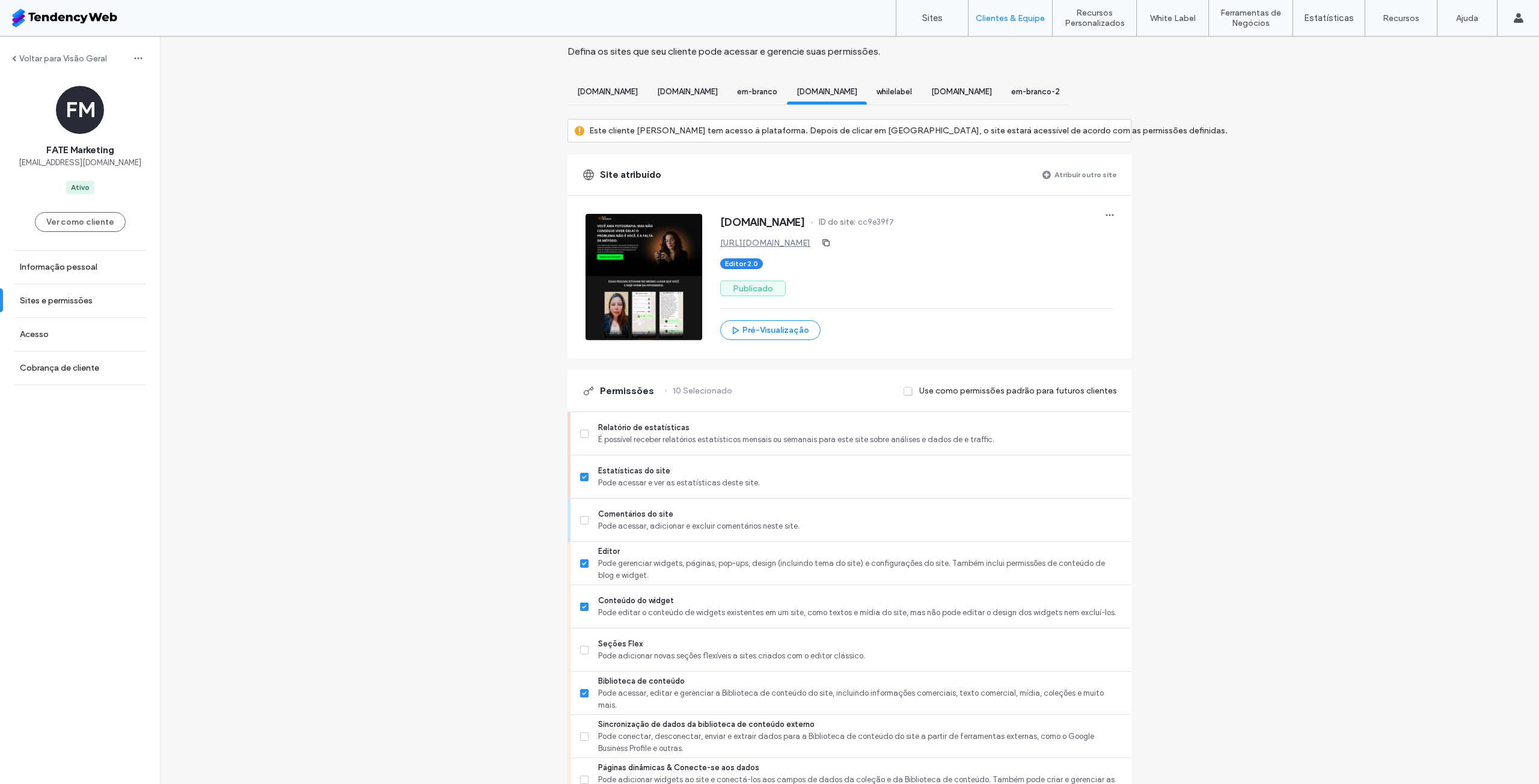
scroll to position [0, 0]
click at [777, 91] on span "em-branco" at bounding box center [757, 91] width 40 height 9
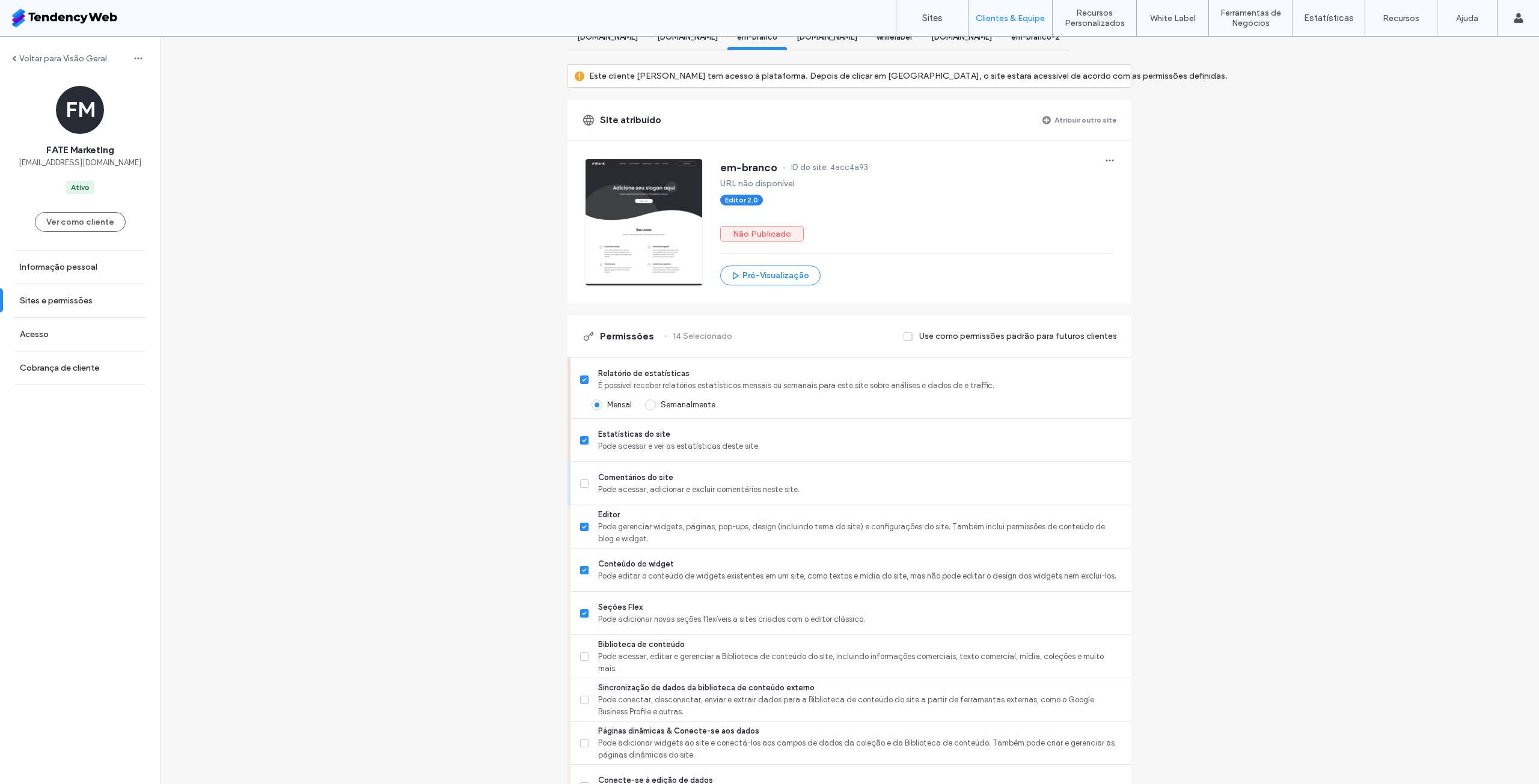
scroll to position [167, 0]
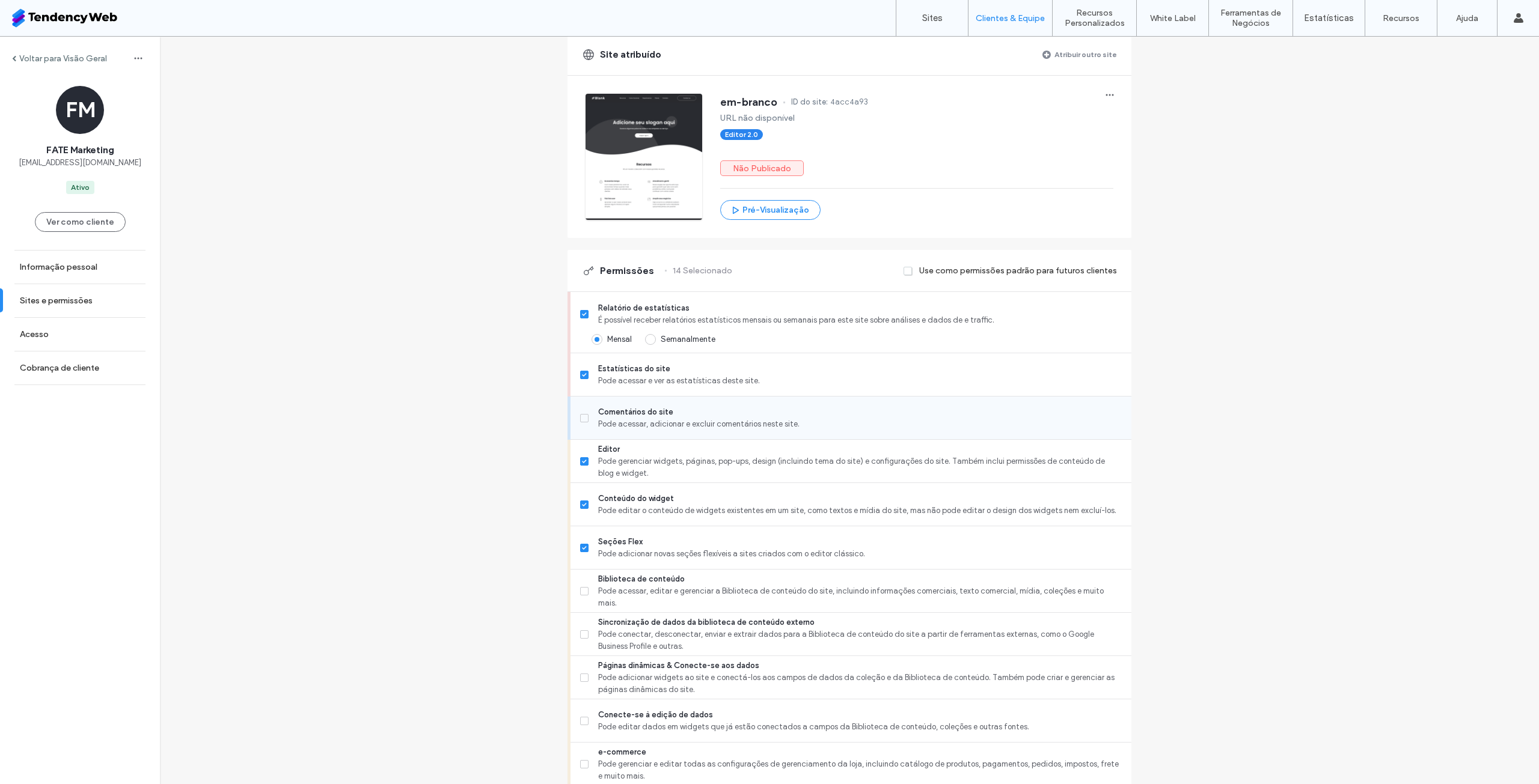
click at [688, 430] on span "Pode acessar, adicionar e excluir comentários neste site." at bounding box center [860, 424] width 524 height 12
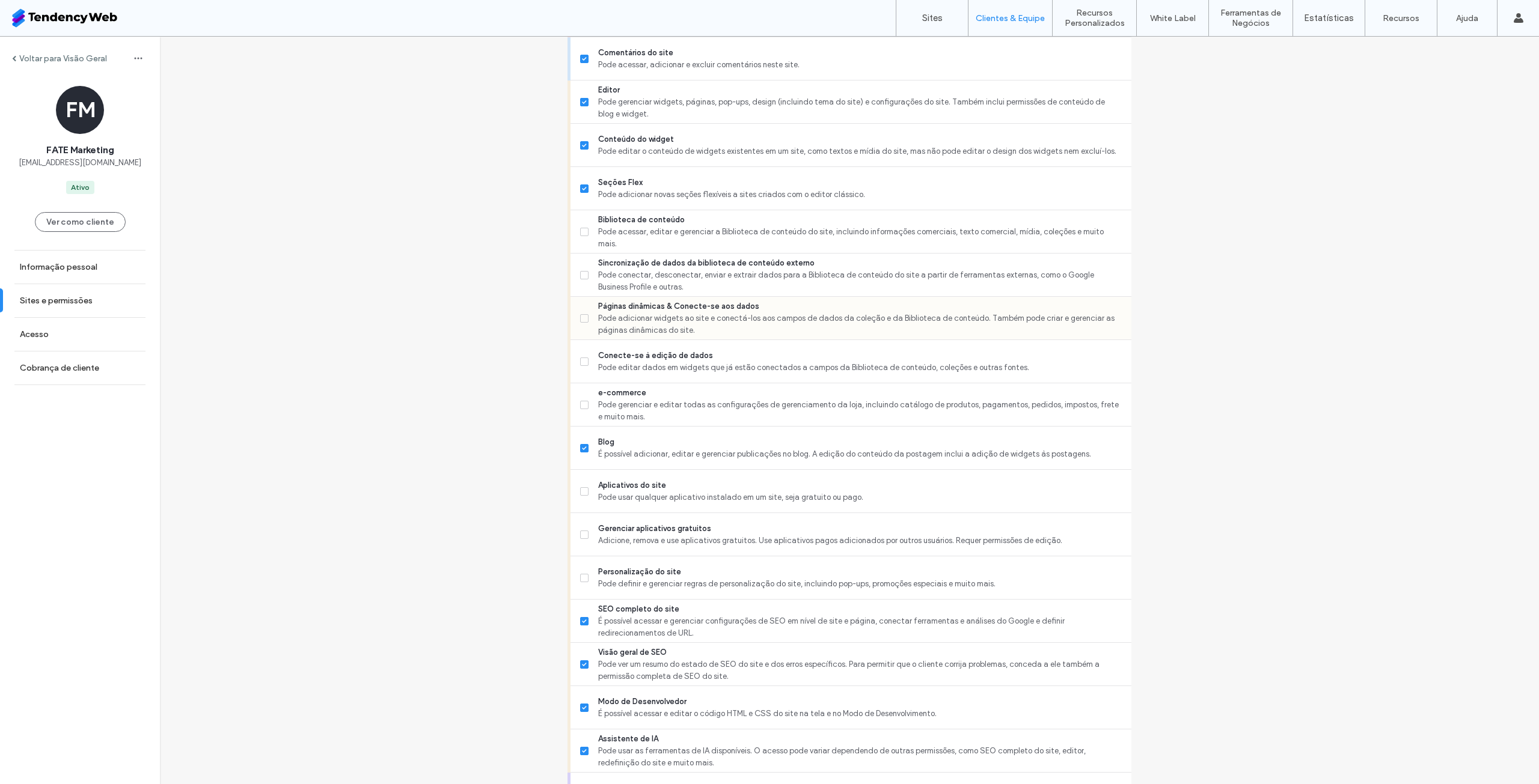
scroll to position [588, 0]
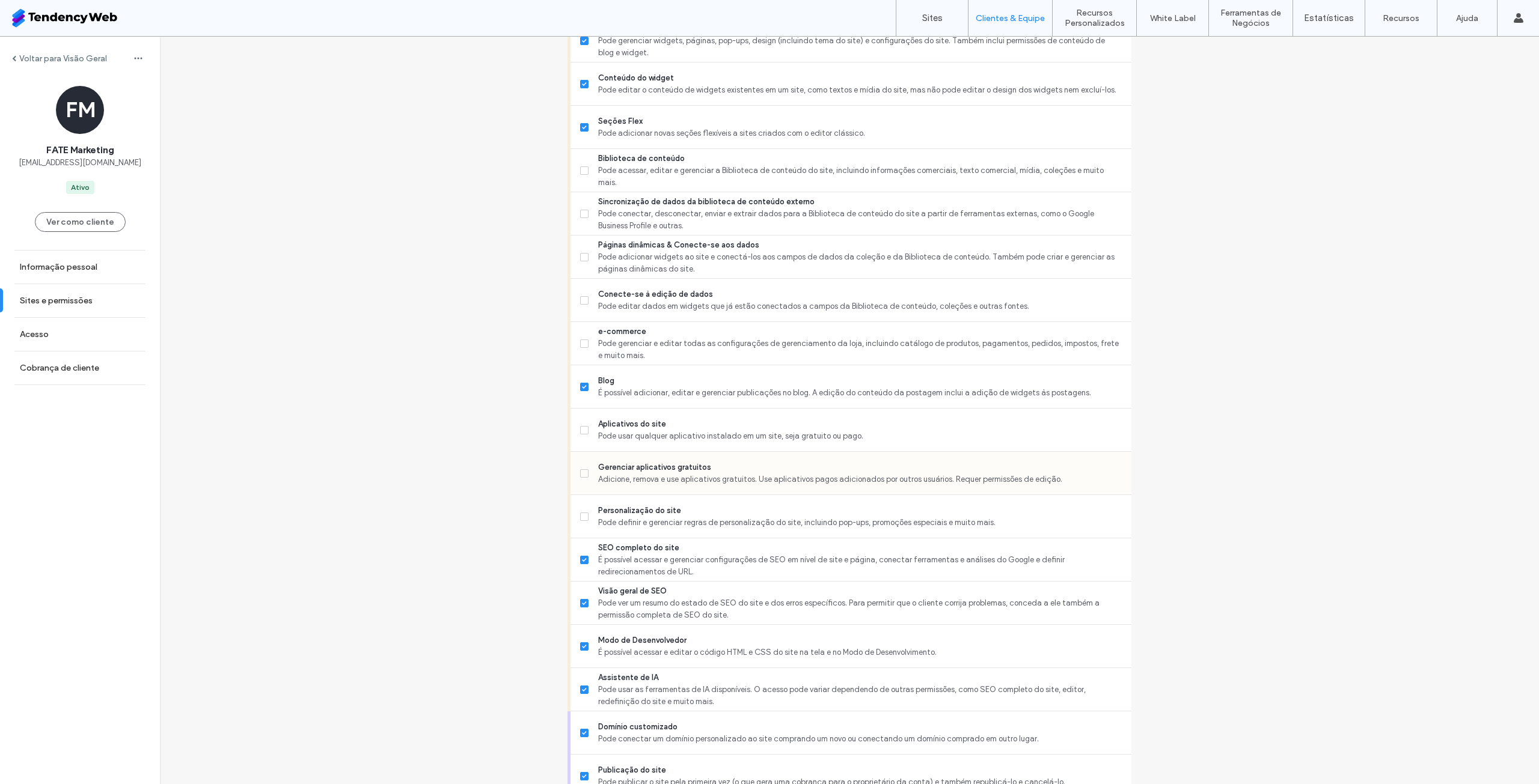
click at [739, 474] on span "Gerenciar aplicativos gratuitos" at bounding box center [860, 467] width 524 height 12
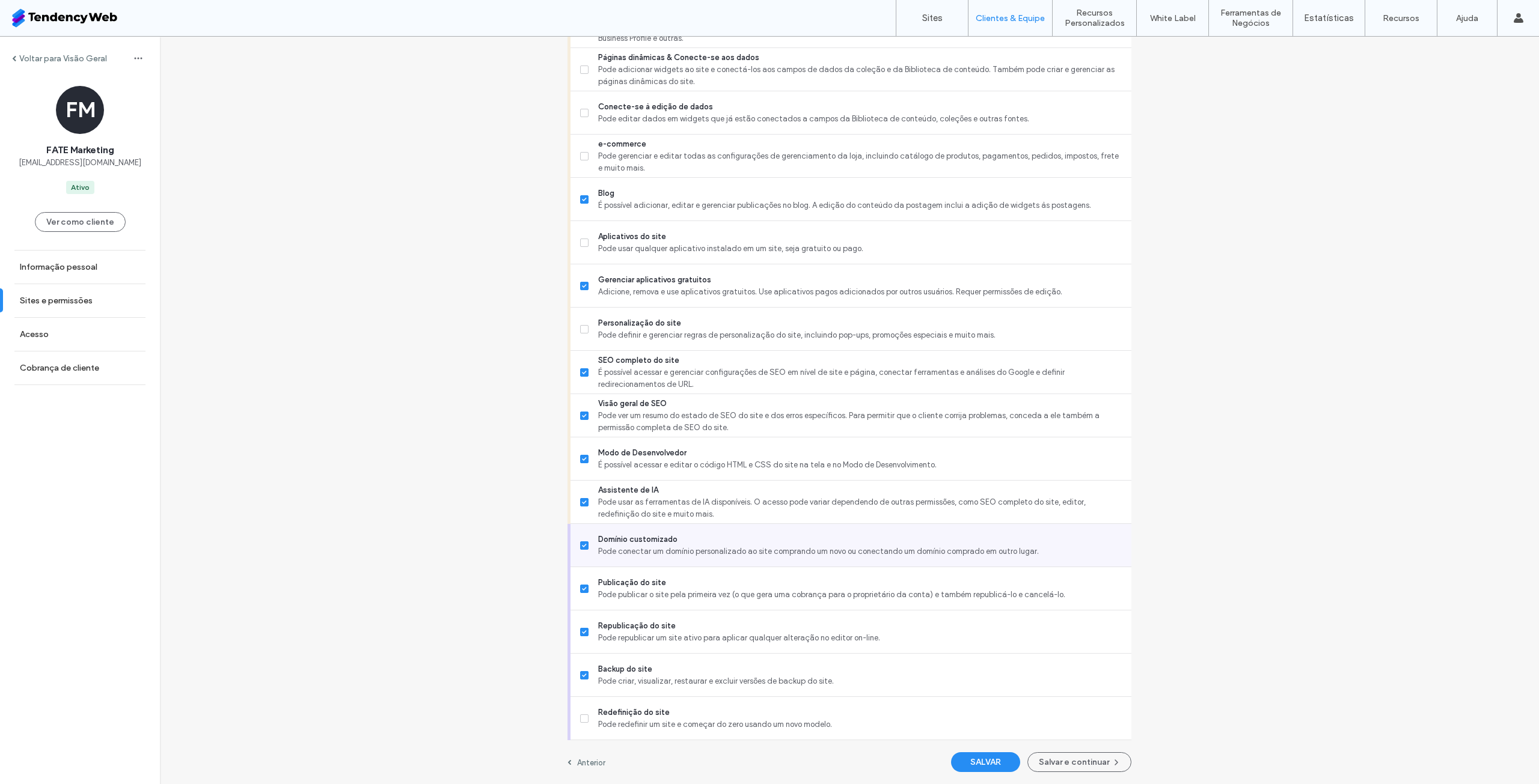
scroll to position [786, 0]
click at [965, 759] on button "SALVAR" at bounding box center [986, 762] width 69 height 20
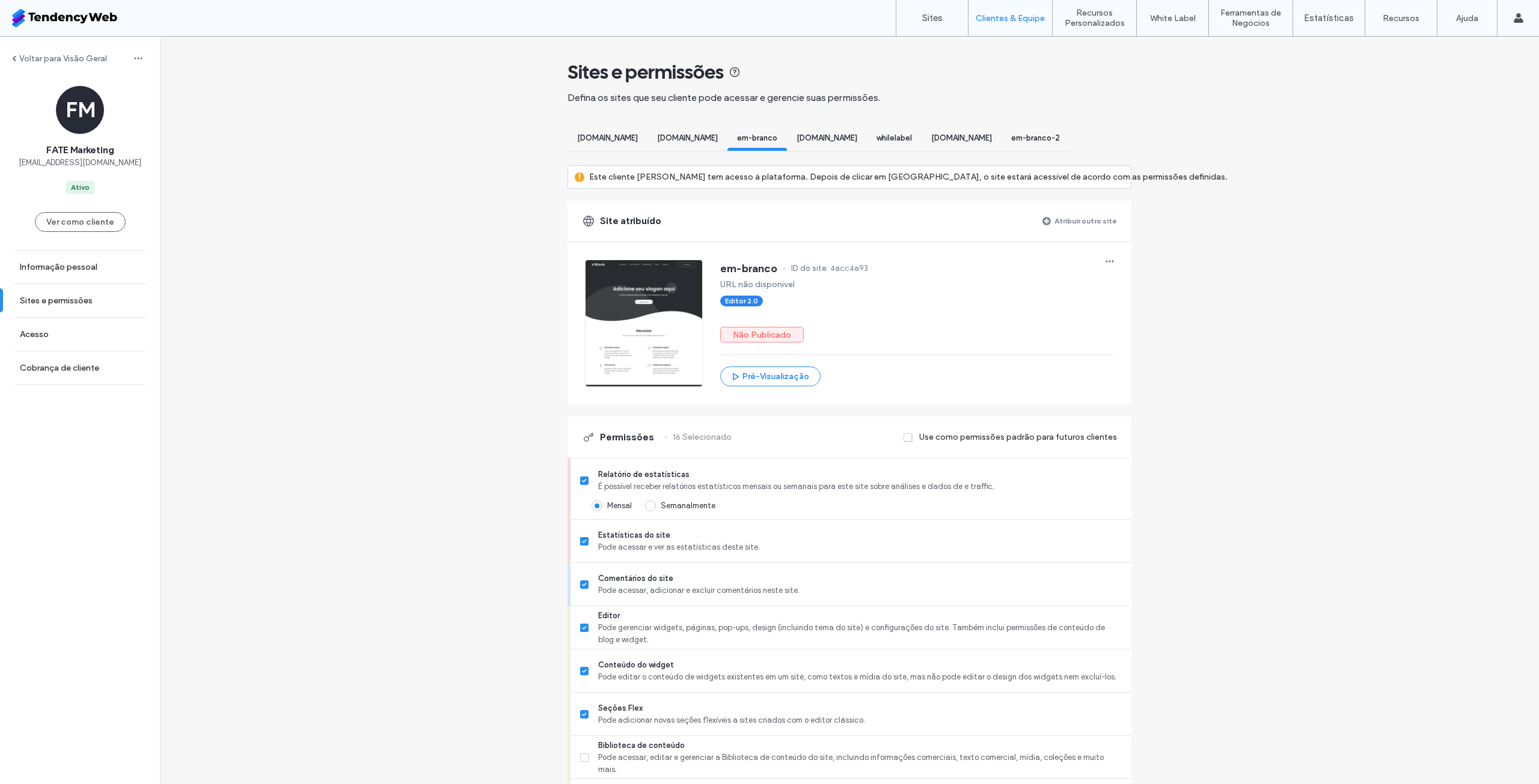
scroll to position [0, 0]
click at [728, 133] on div "[DOMAIN_NAME]" at bounding box center [688, 140] width 80 height 22
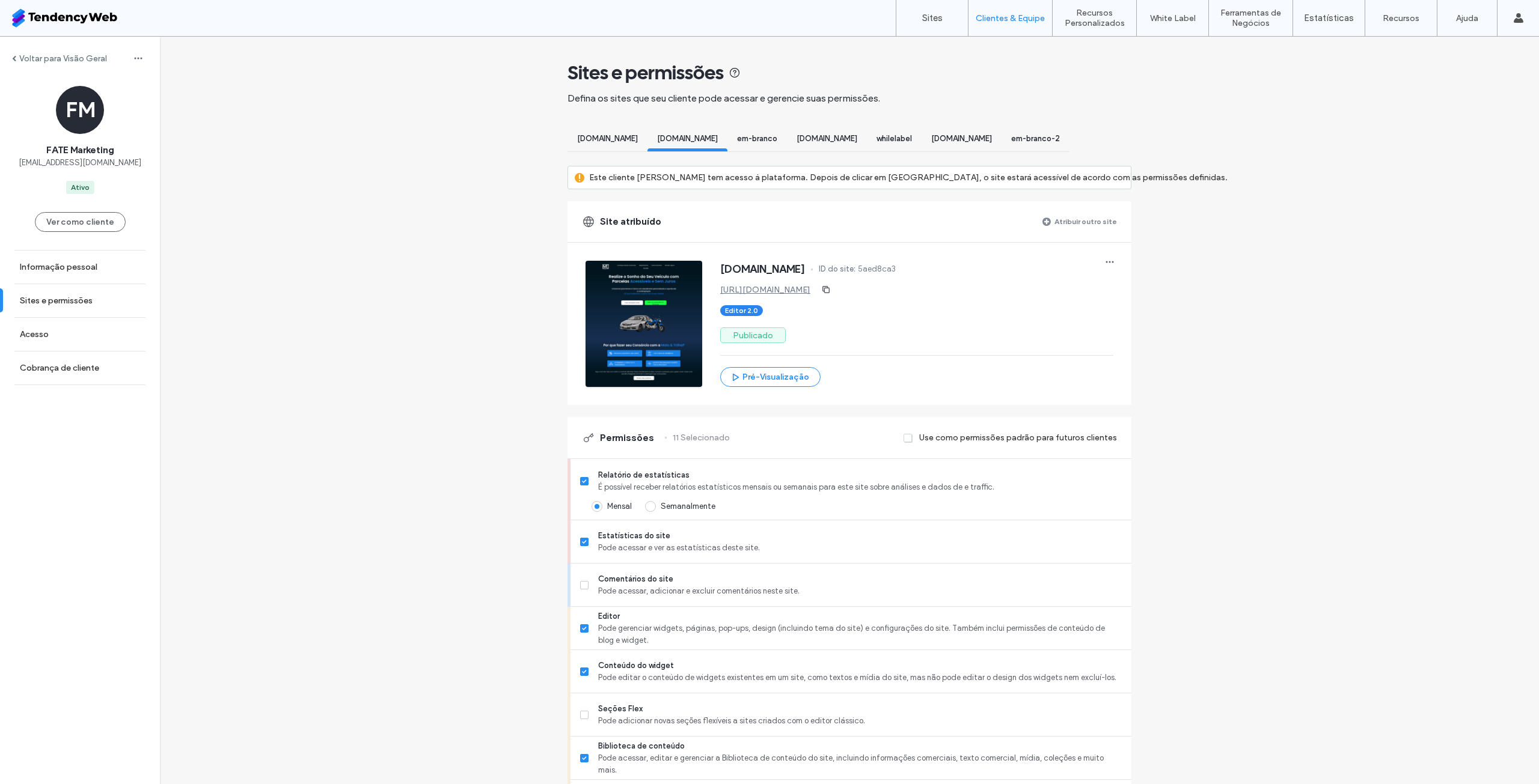
click at [792, 295] on link "[URL][DOMAIN_NAME]" at bounding box center [765, 290] width 90 height 10
click at [952, 23] on link "Sites" at bounding box center [932, 18] width 71 height 36
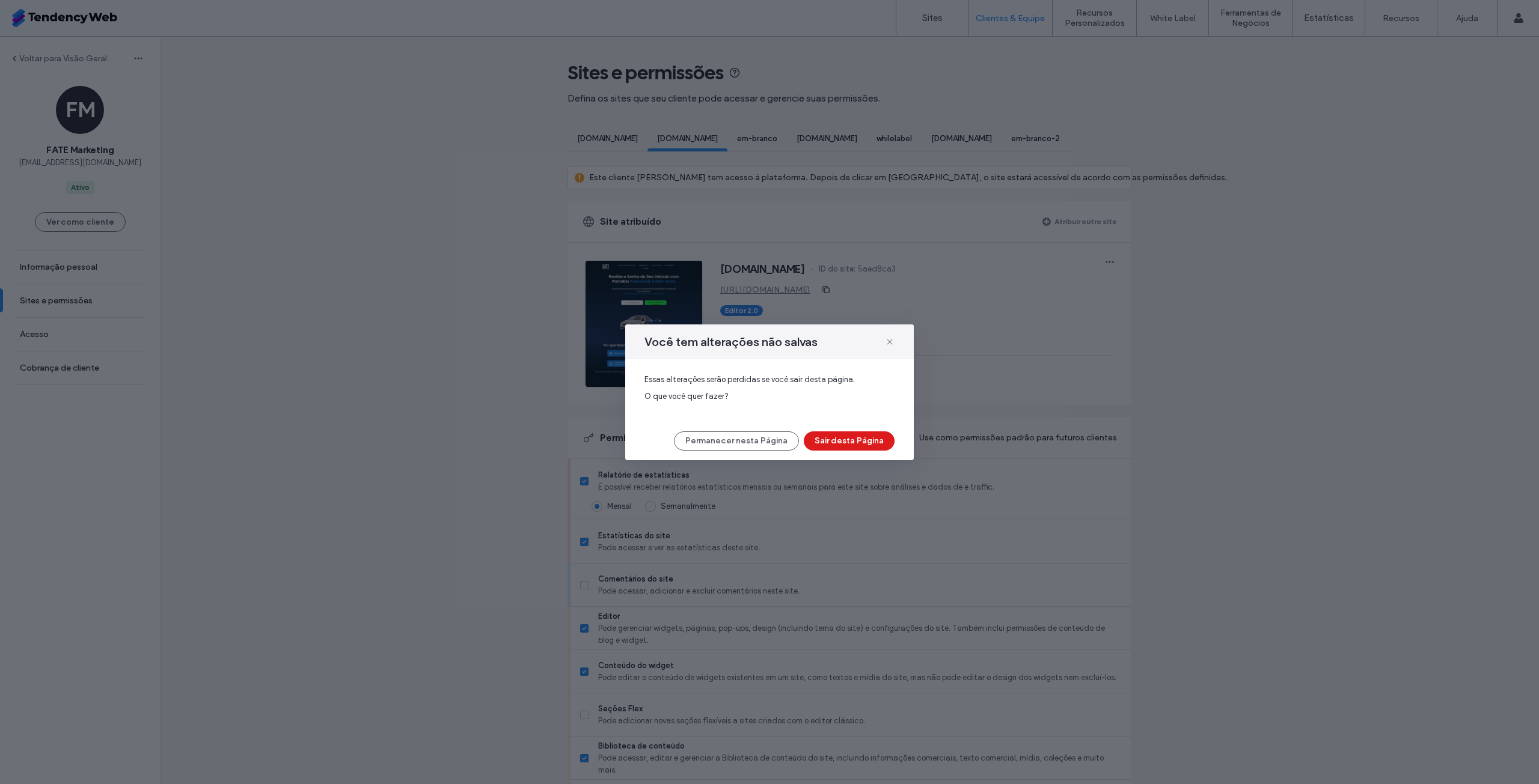
click at [896, 342] on div "Você tem alterações não salvas" at bounding box center [769, 342] width 288 height 35
click at [887, 343] on icon at bounding box center [890, 342] width 10 height 10
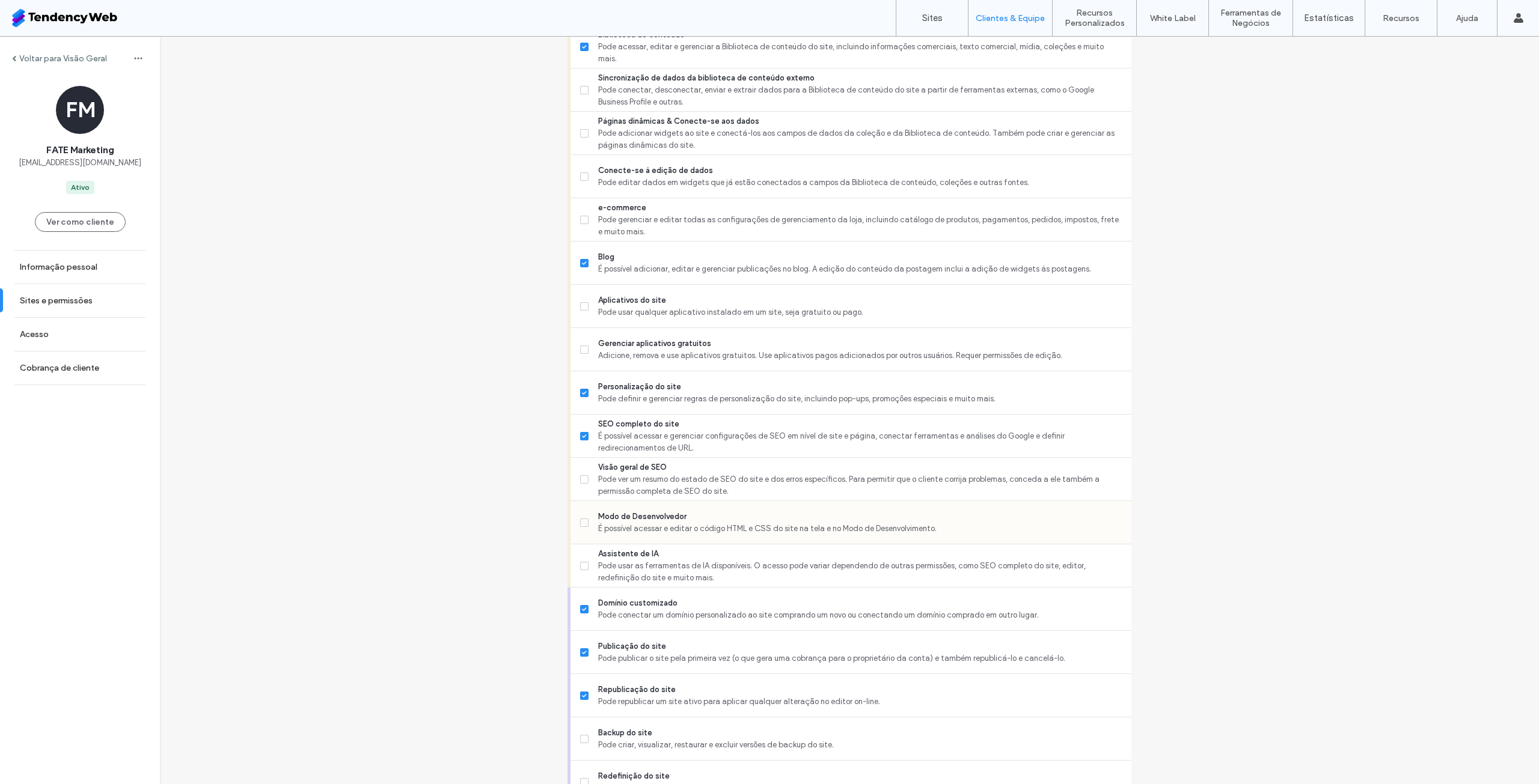
scroll to position [786, 0]
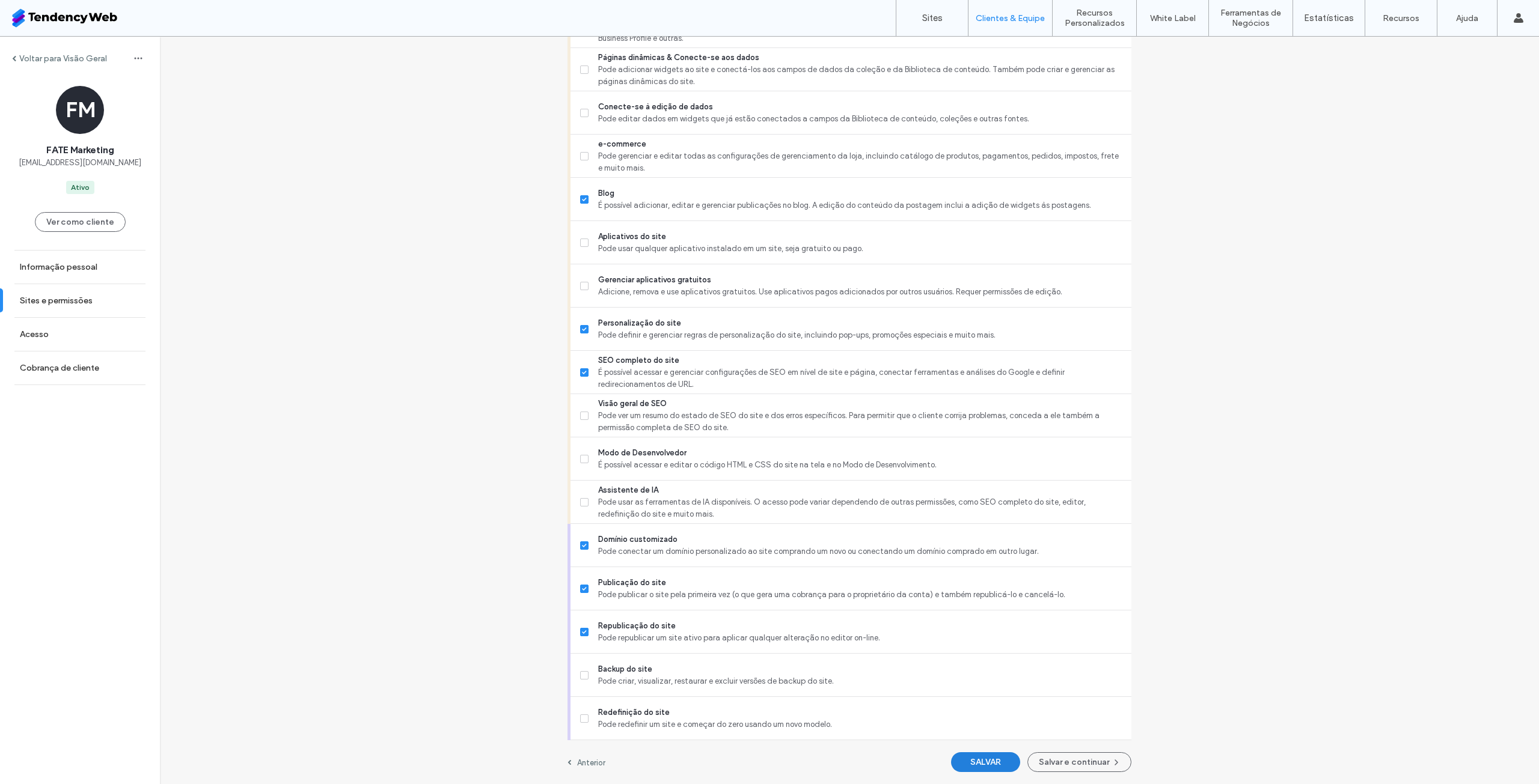
click at [977, 769] on button "SALVAR" at bounding box center [986, 762] width 69 height 20
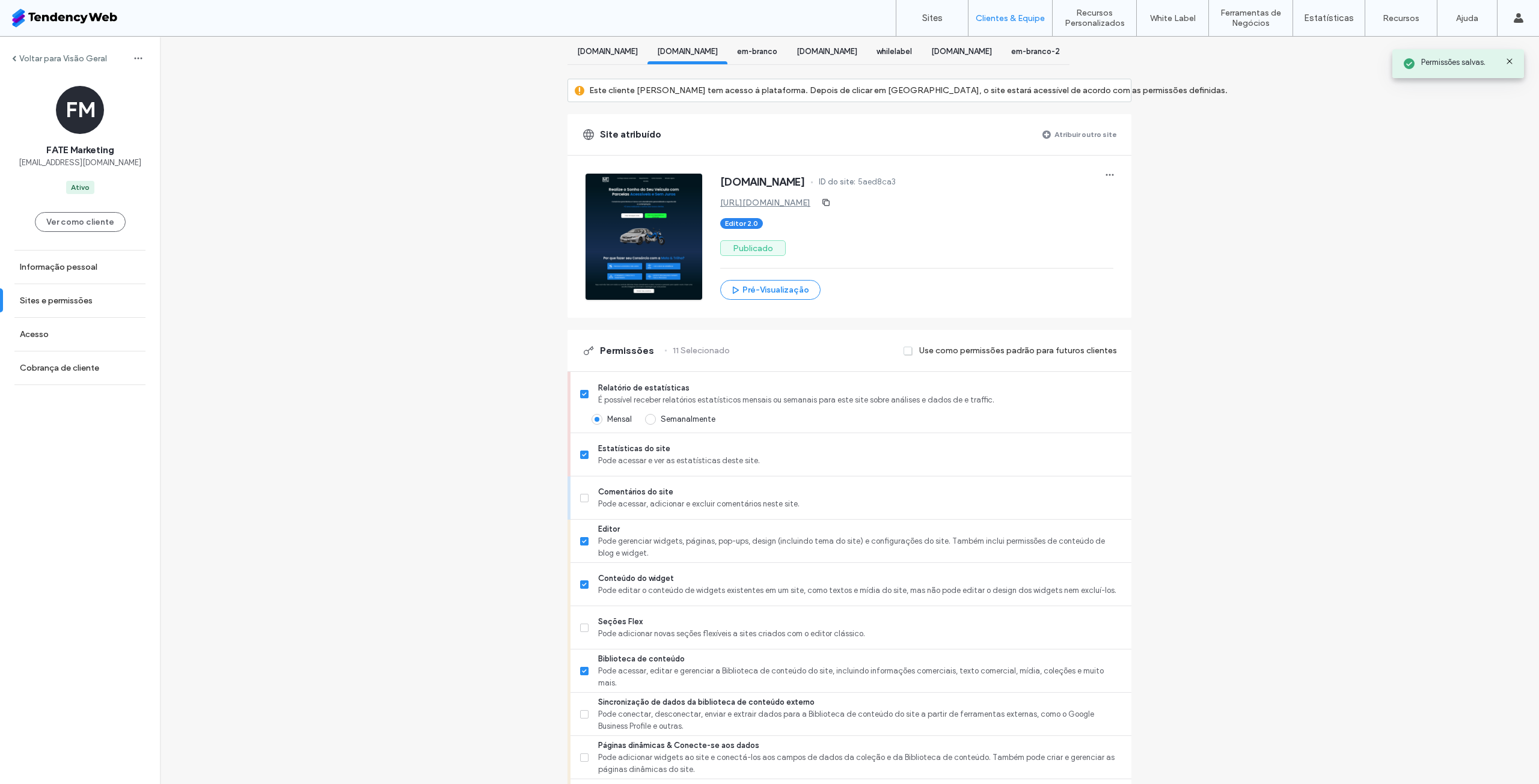
scroll to position [0, 0]
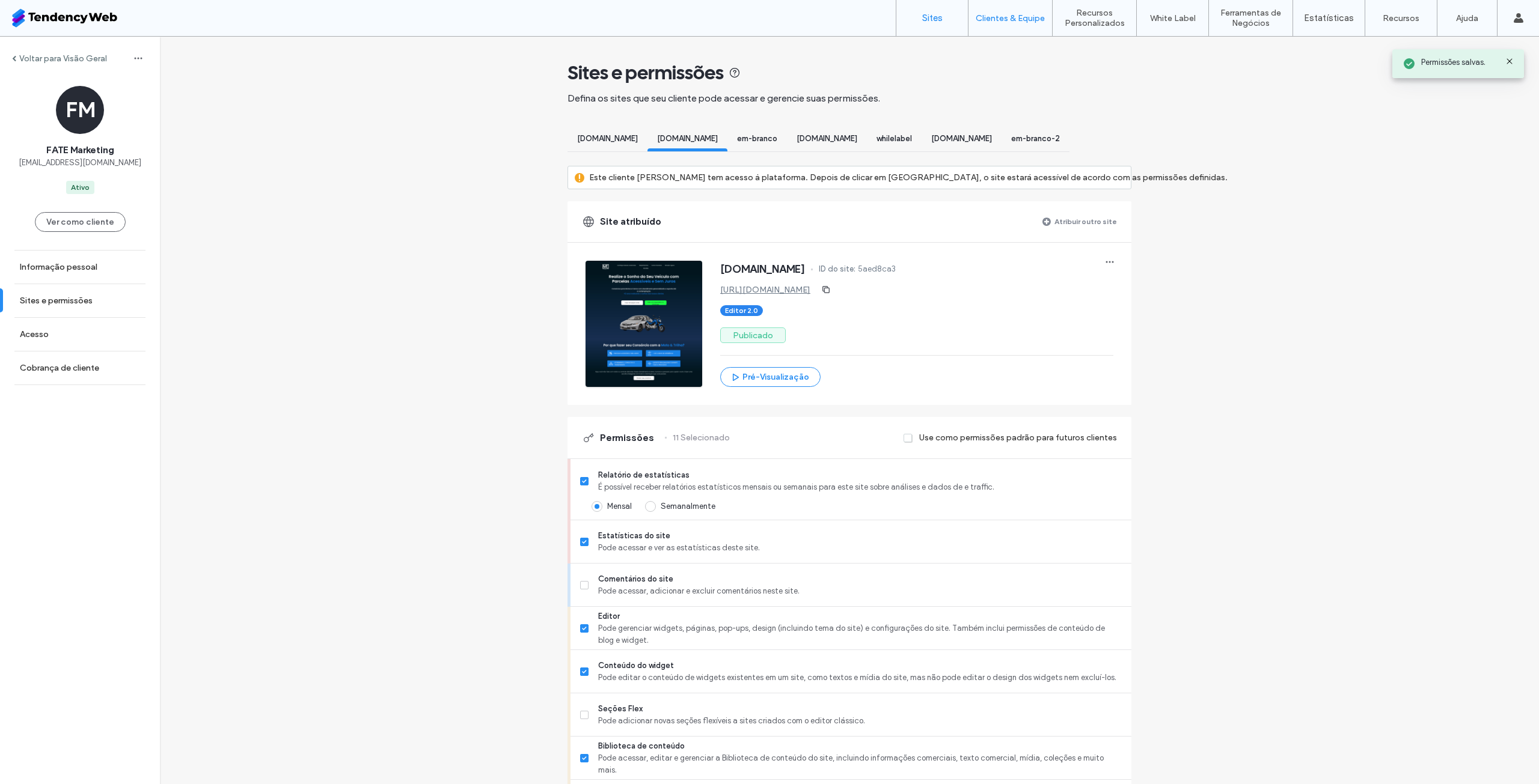
click at [934, 24] on link "Sites" at bounding box center [932, 18] width 71 height 36
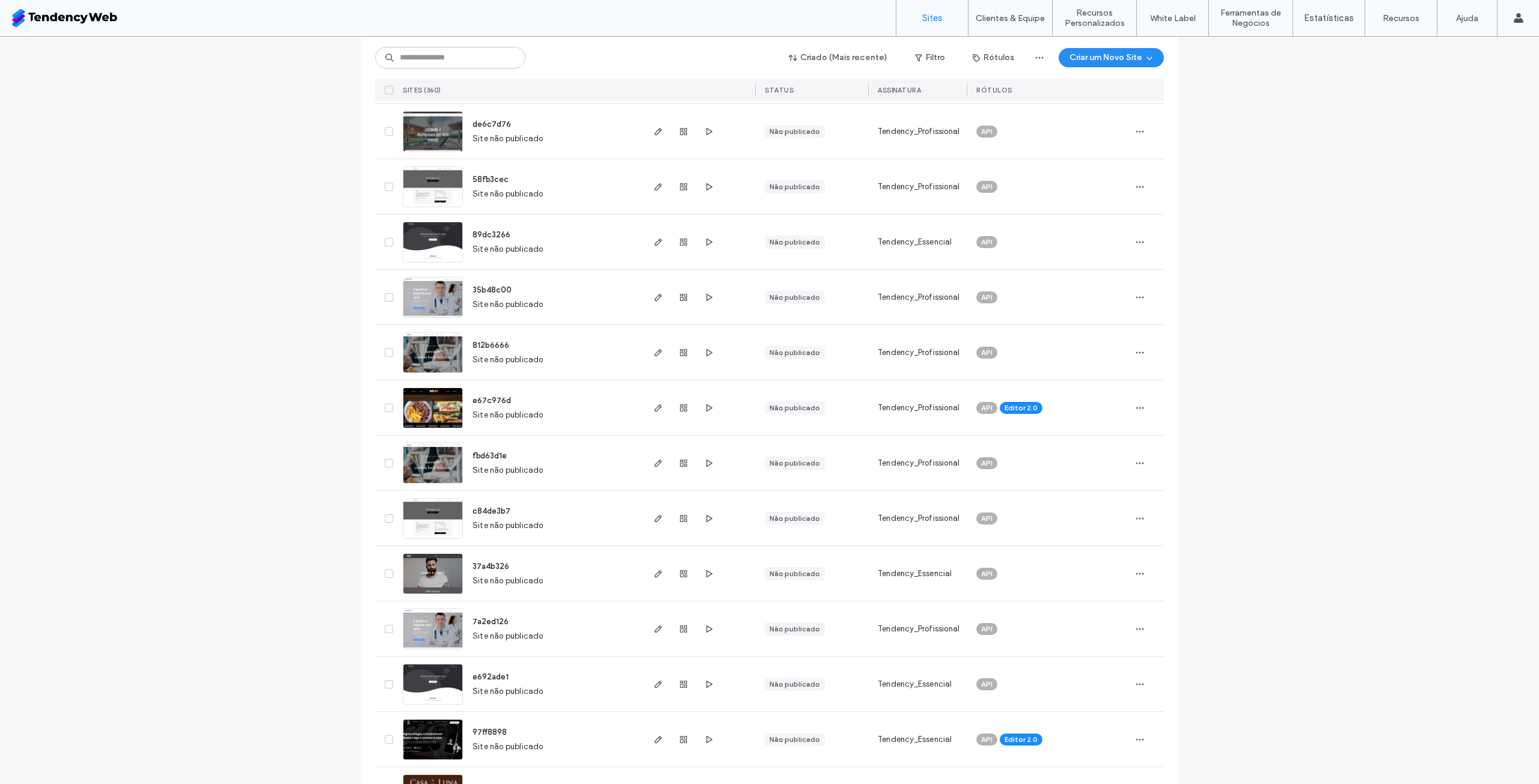
scroll to position [601, 0]
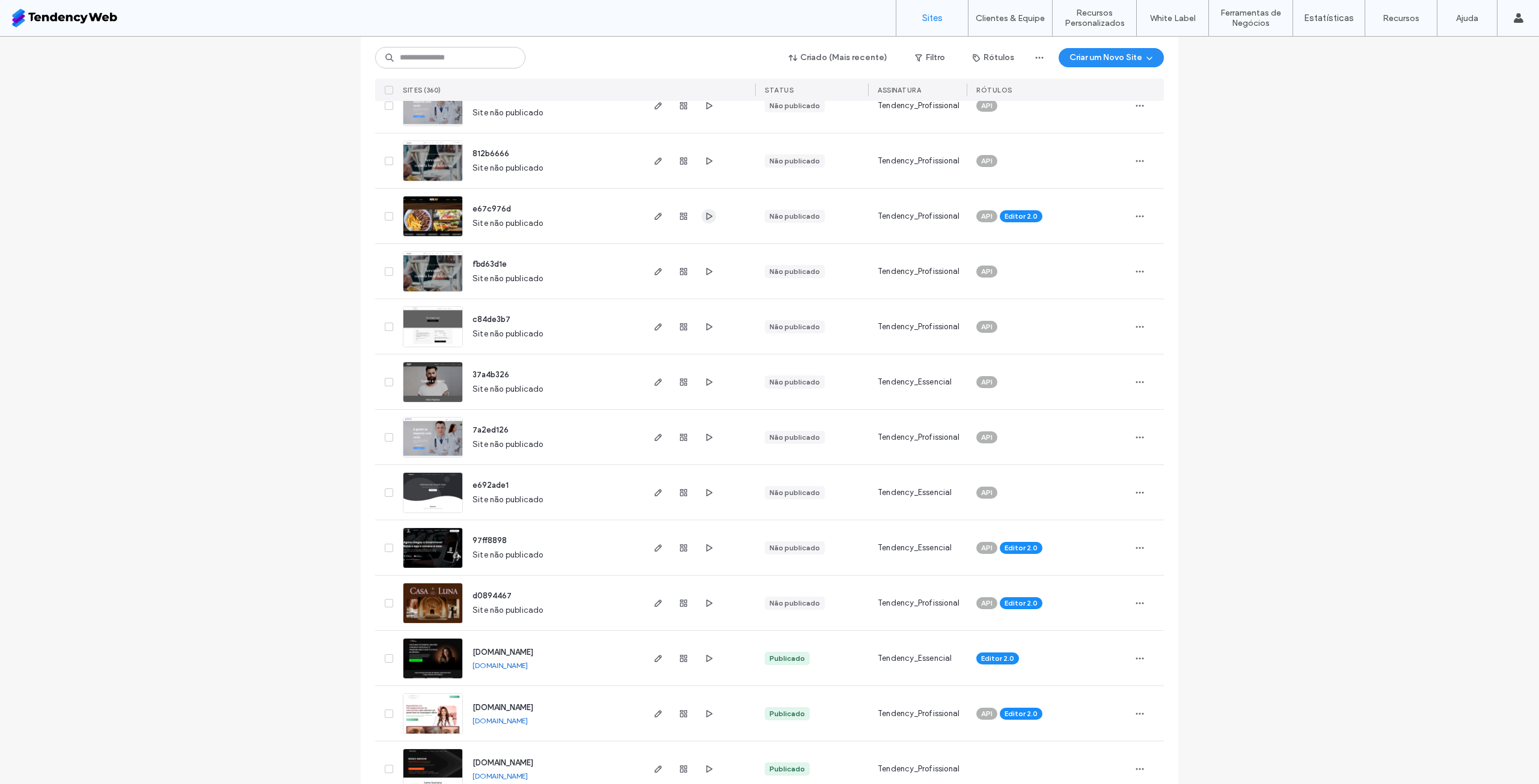
click at [706, 223] on span "button" at bounding box center [708, 216] width 15 height 15
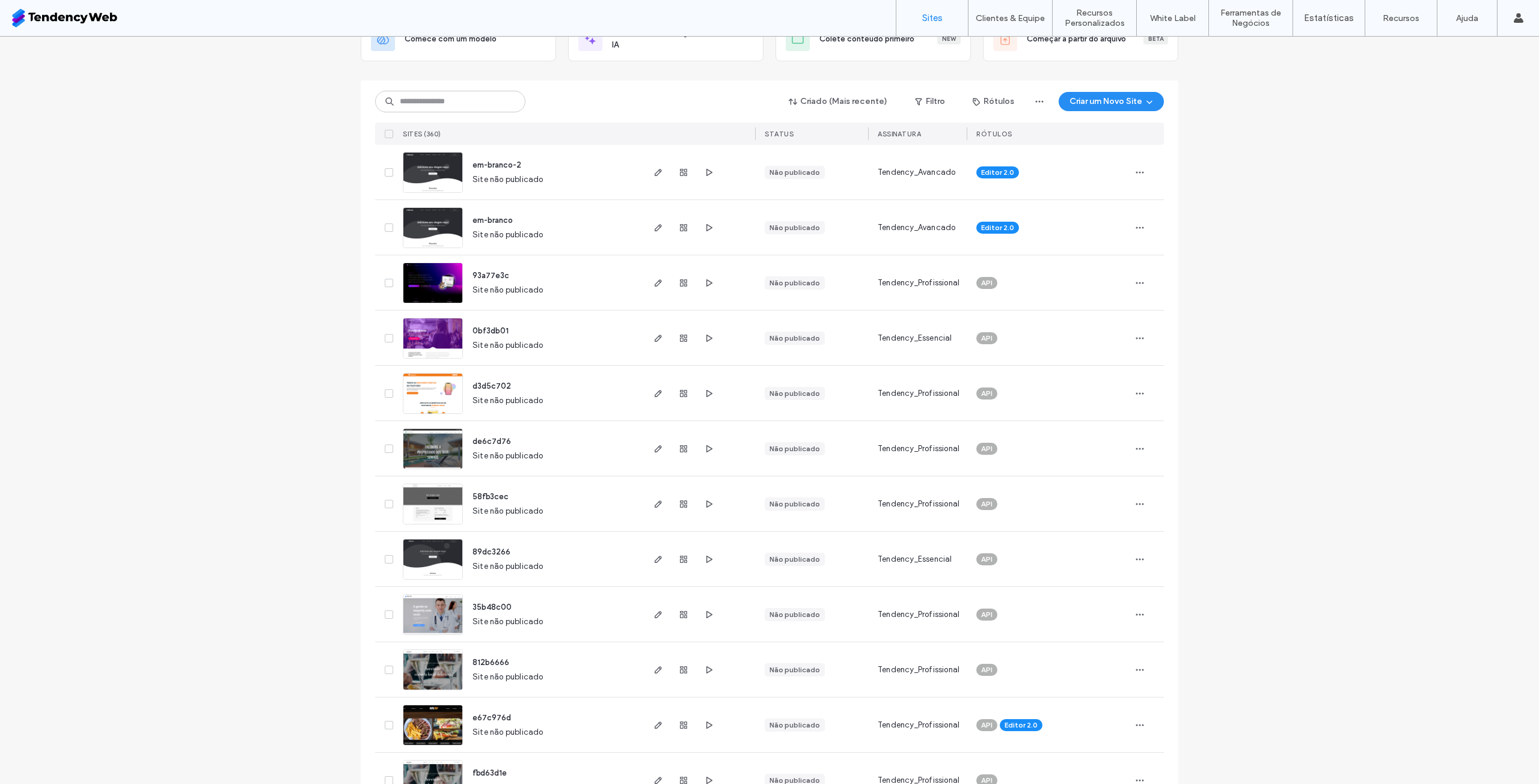
scroll to position [0, 0]
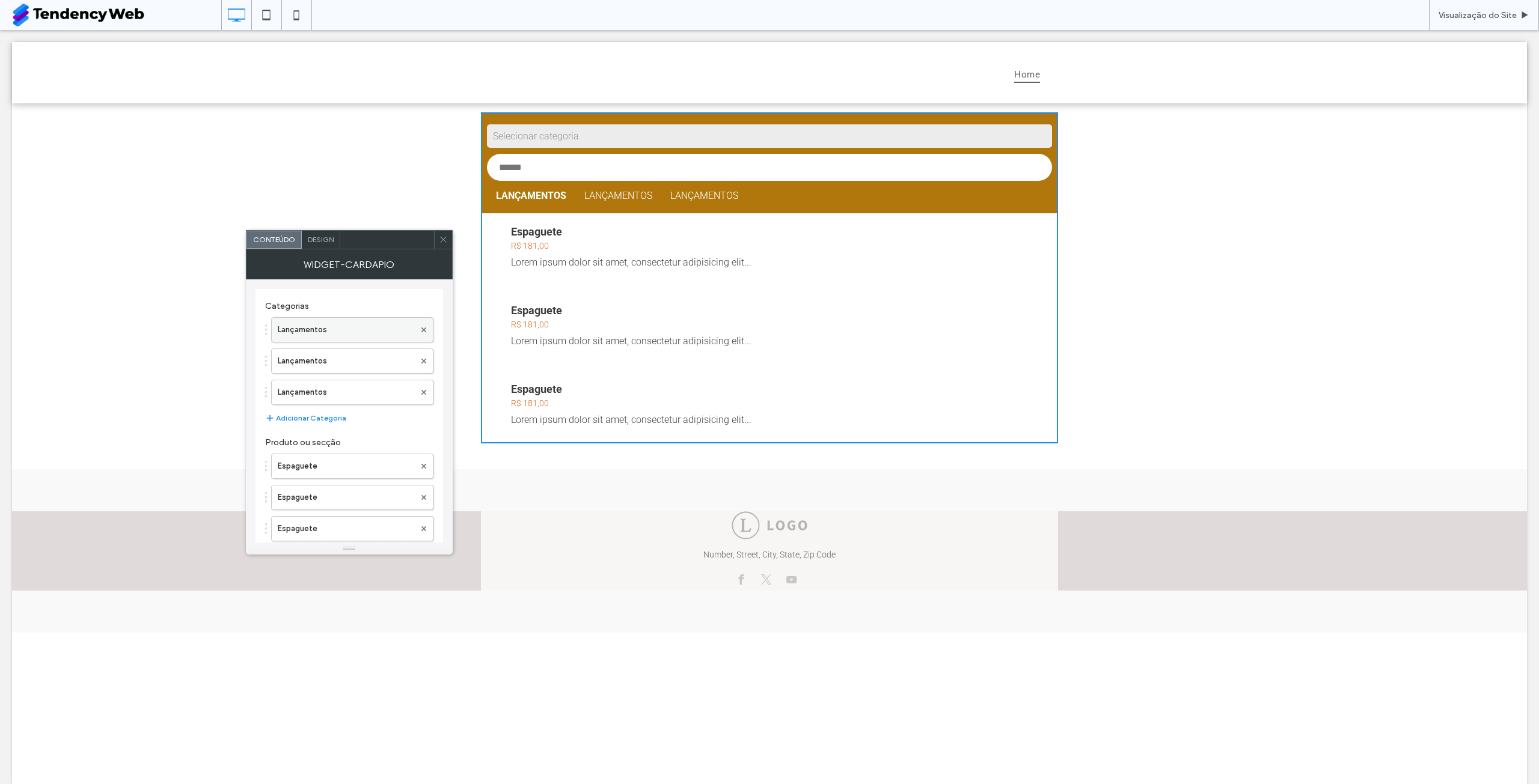
click at [341, 324] on label "Lançamentos" at bounding box center [347, 330] width 137 height 24
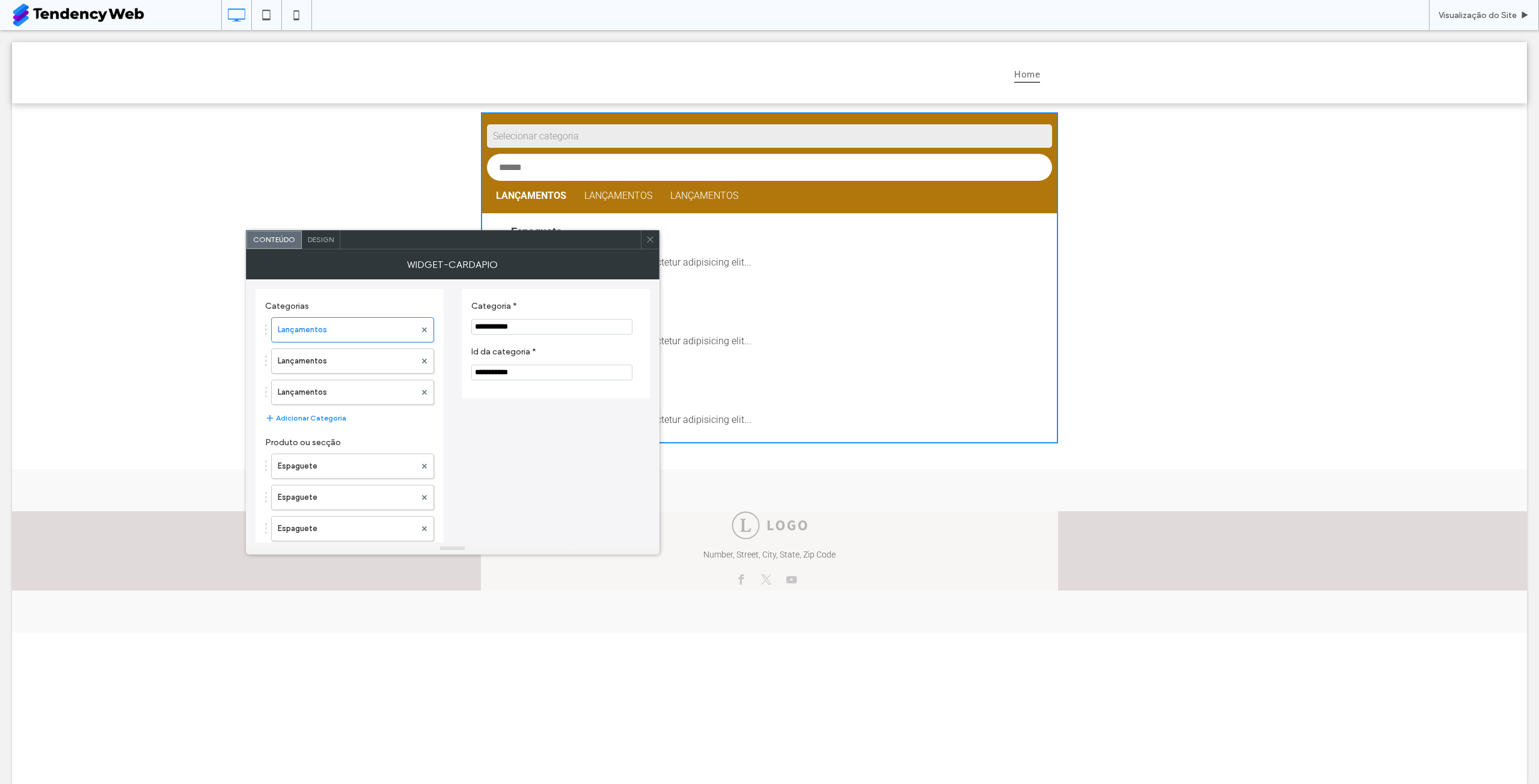
click at [340, 231] on div at bounding box center [490, 240] width 301 height 18
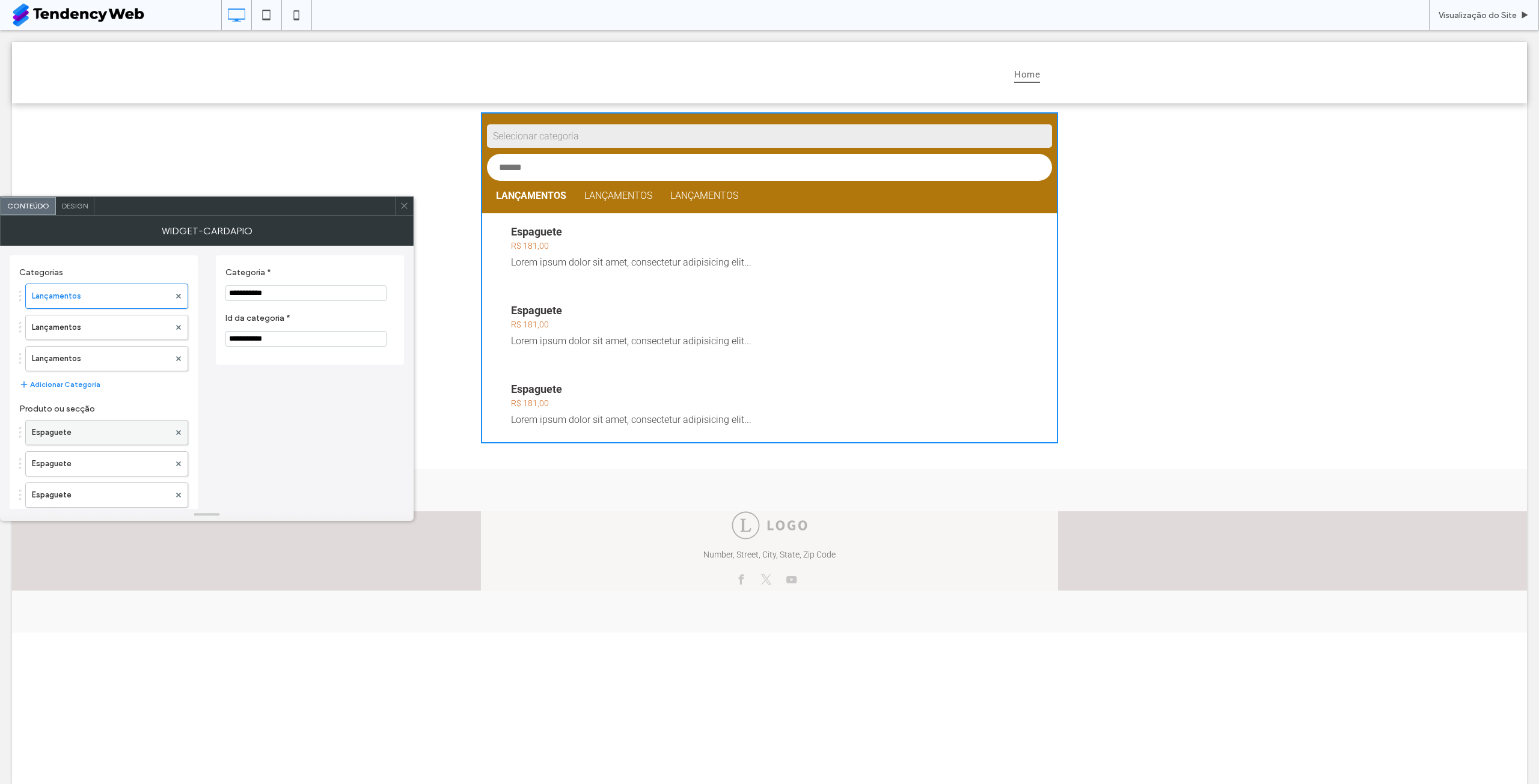
click at [91, 431] on label "Espaguete" at bounding box center [100, 432] width 138 height 24
click at [248, 493] on button "Substituir" at bounding box center [252, 496] width 53 height 15
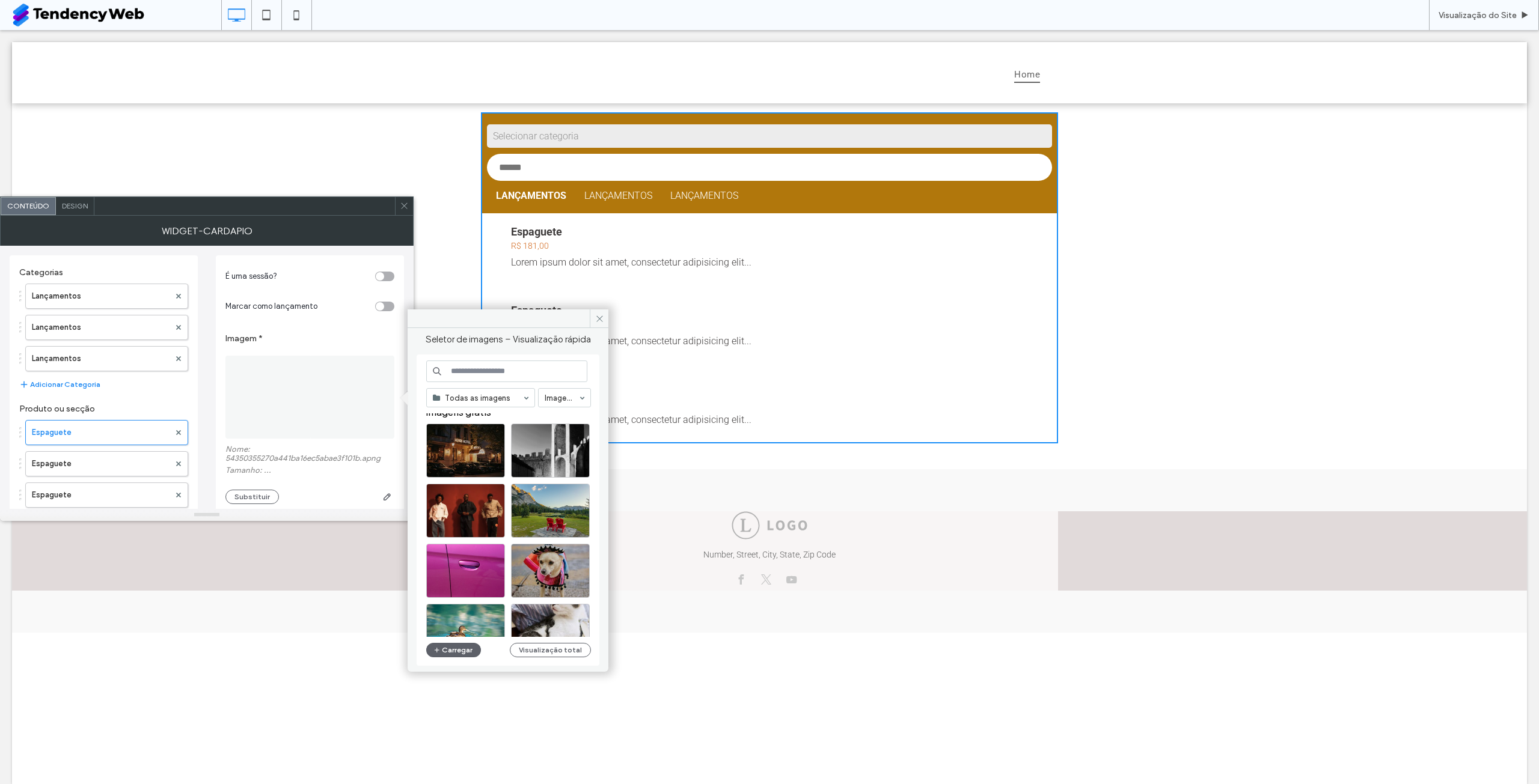
scroll to position [60, 0]
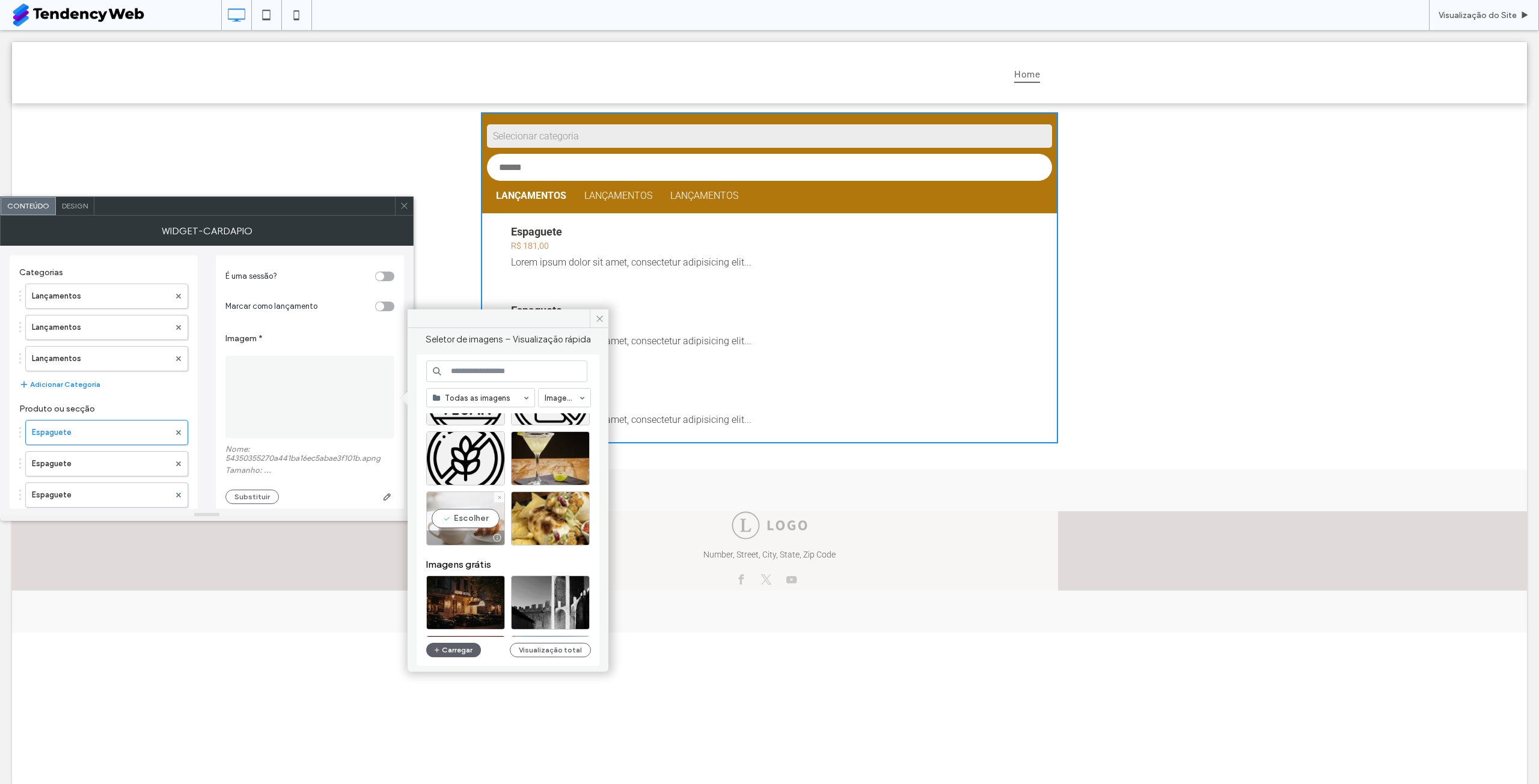
click at [478, 516] on div "Escolher" at bounding box center [466, 519] width 79 height 54
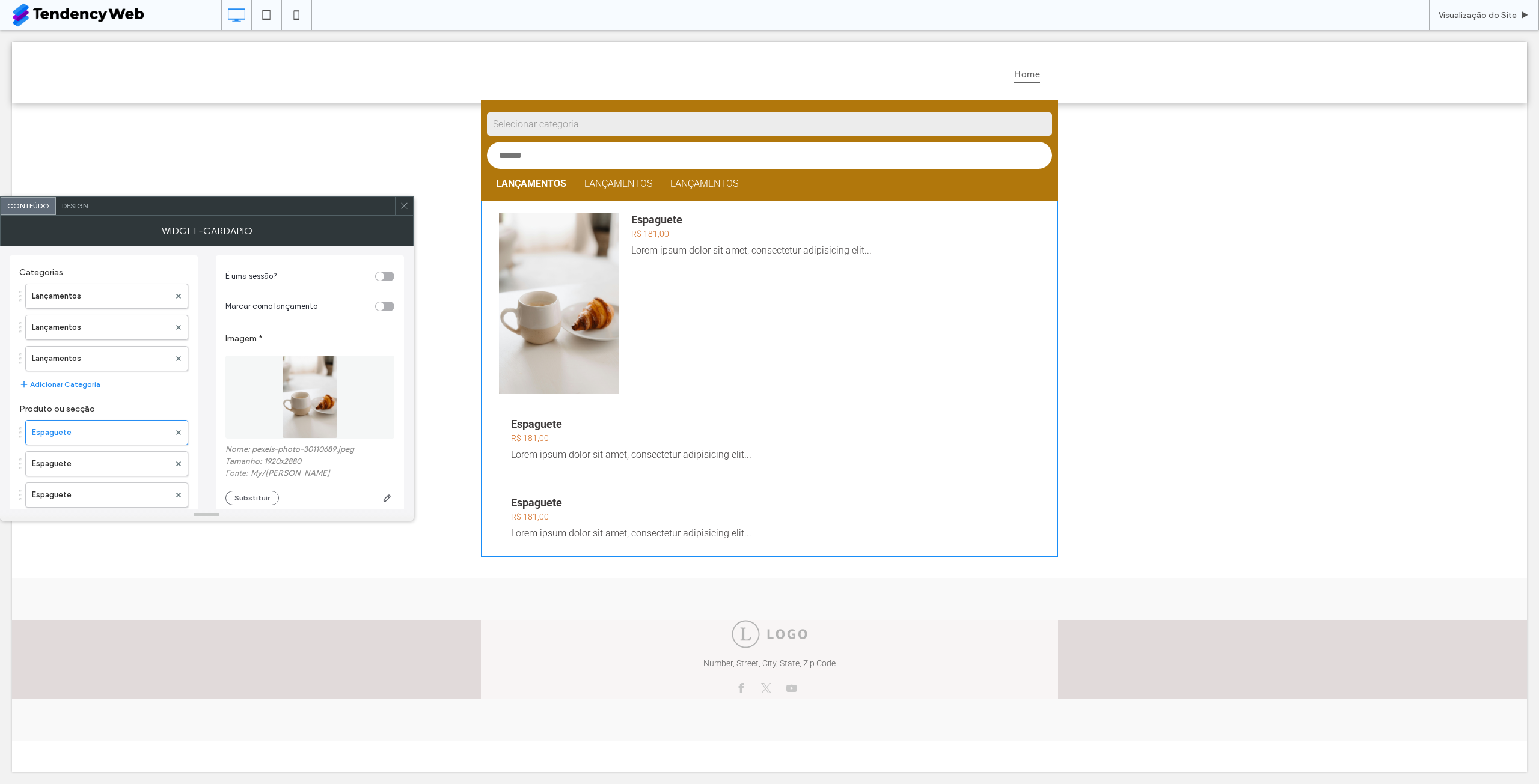
scroll to position [0, 0]
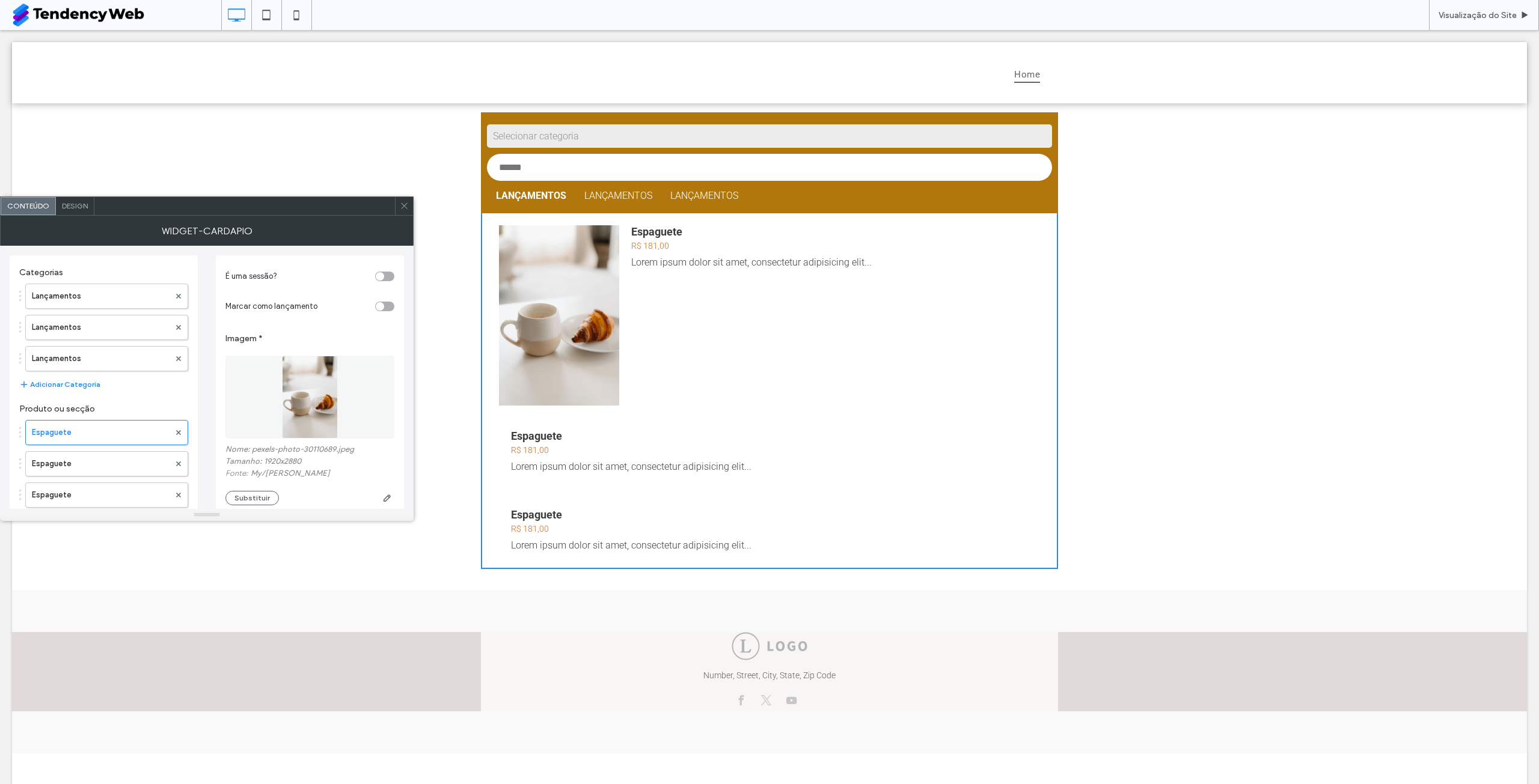
click at [618, 187] on link "Lançamentos" at bounding box center [618, 196] width 86 height 30
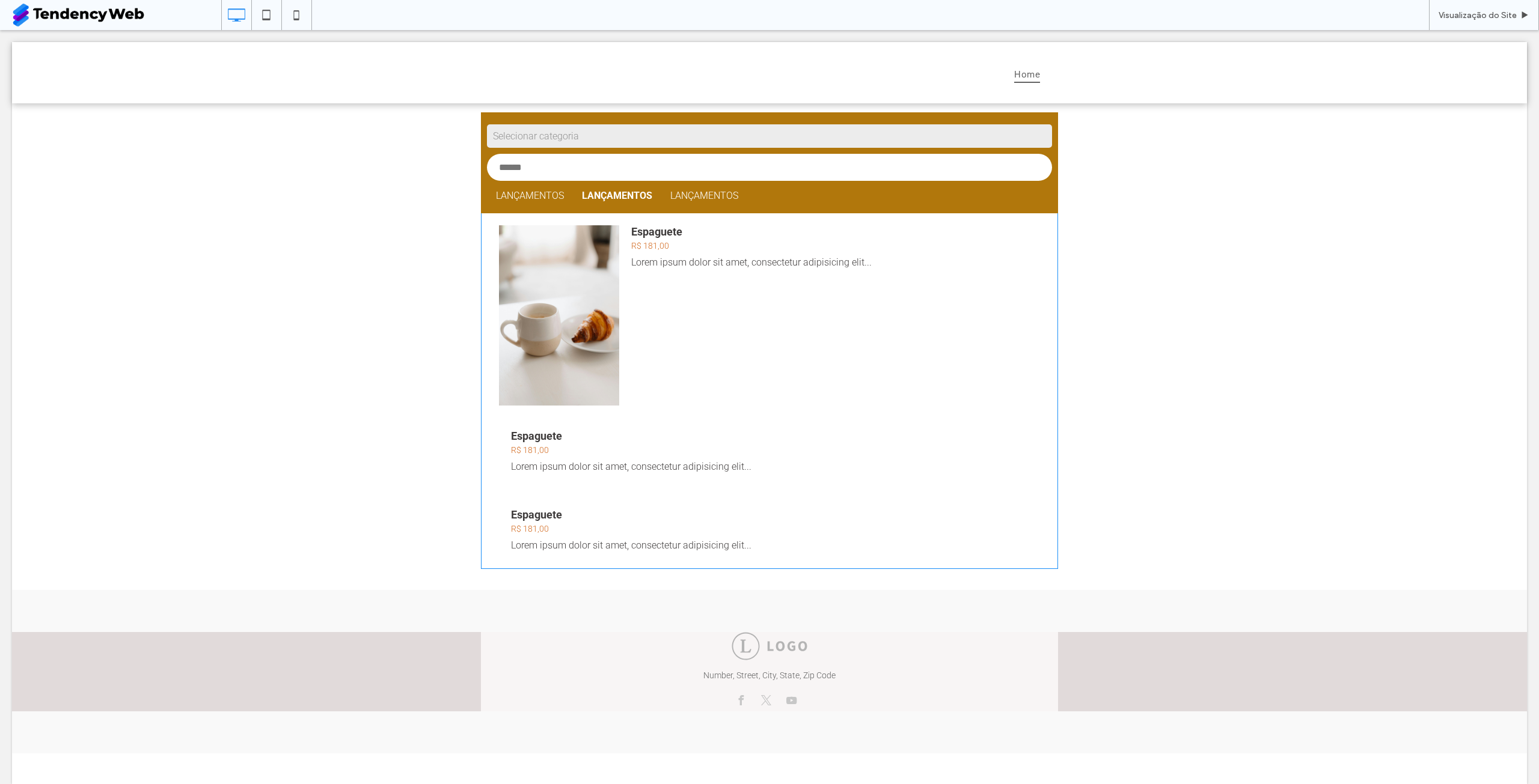
click at [520, 195] on link "Lançamentos" at bounding box center [530, 196] width 86 height 30
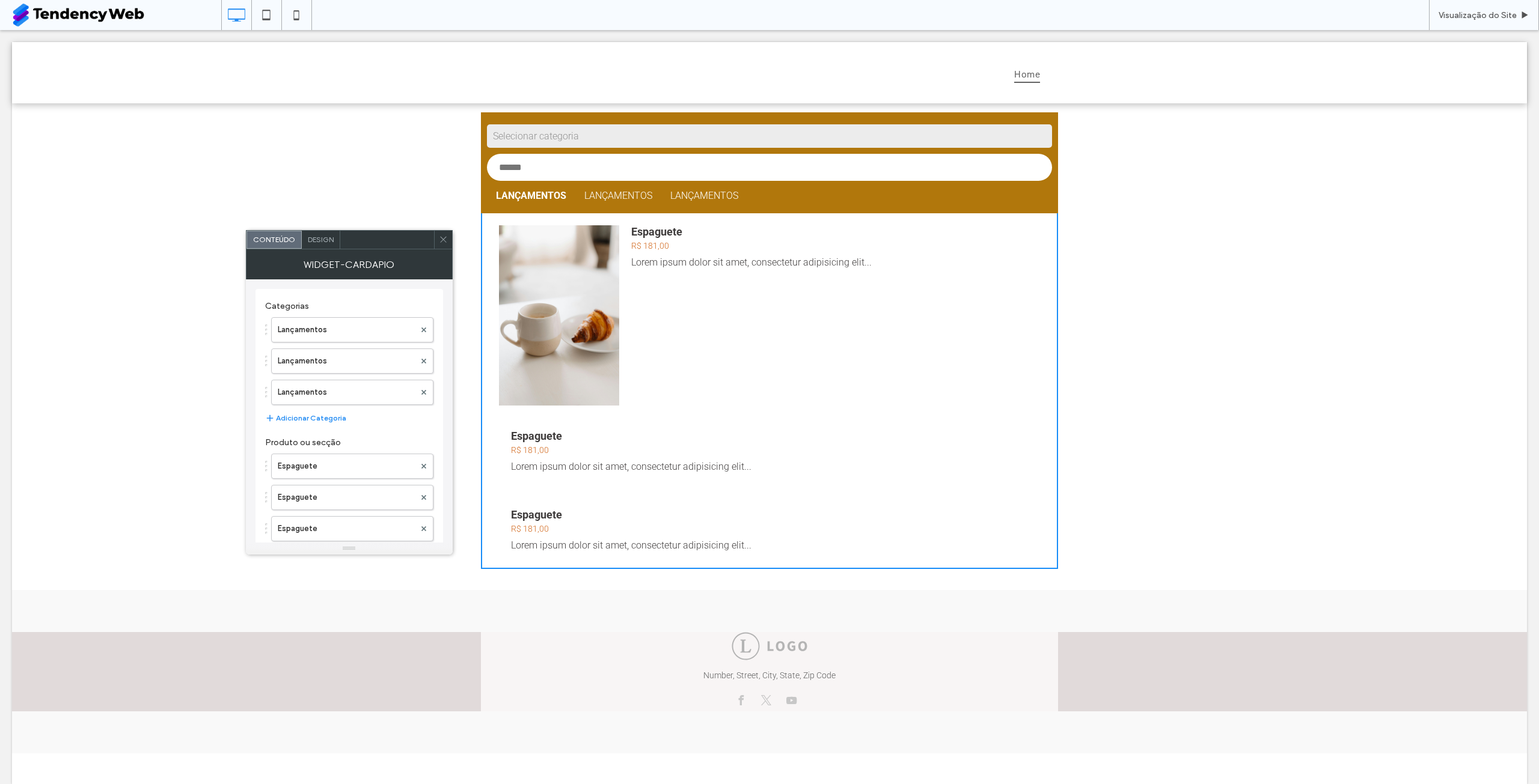
drag, startPoint x: 522, startPoint y: 192, endPoint x: 602, endPoint y: 205, distance: 81.0
click at [523, 192] on link "Lançamentos" at bounding box center [531, 196] width 89 height 30
click at [610, 203] on link "Lançamentos" at bounding box center [618, 196] width 86 height 30
click at [623, 201] on link "Lançamentos" at bounding box center [617, 196] width 89 height 30
click at [347, 472] on label "Espaguete" at bounding box center [347, 466] width 137 height 24
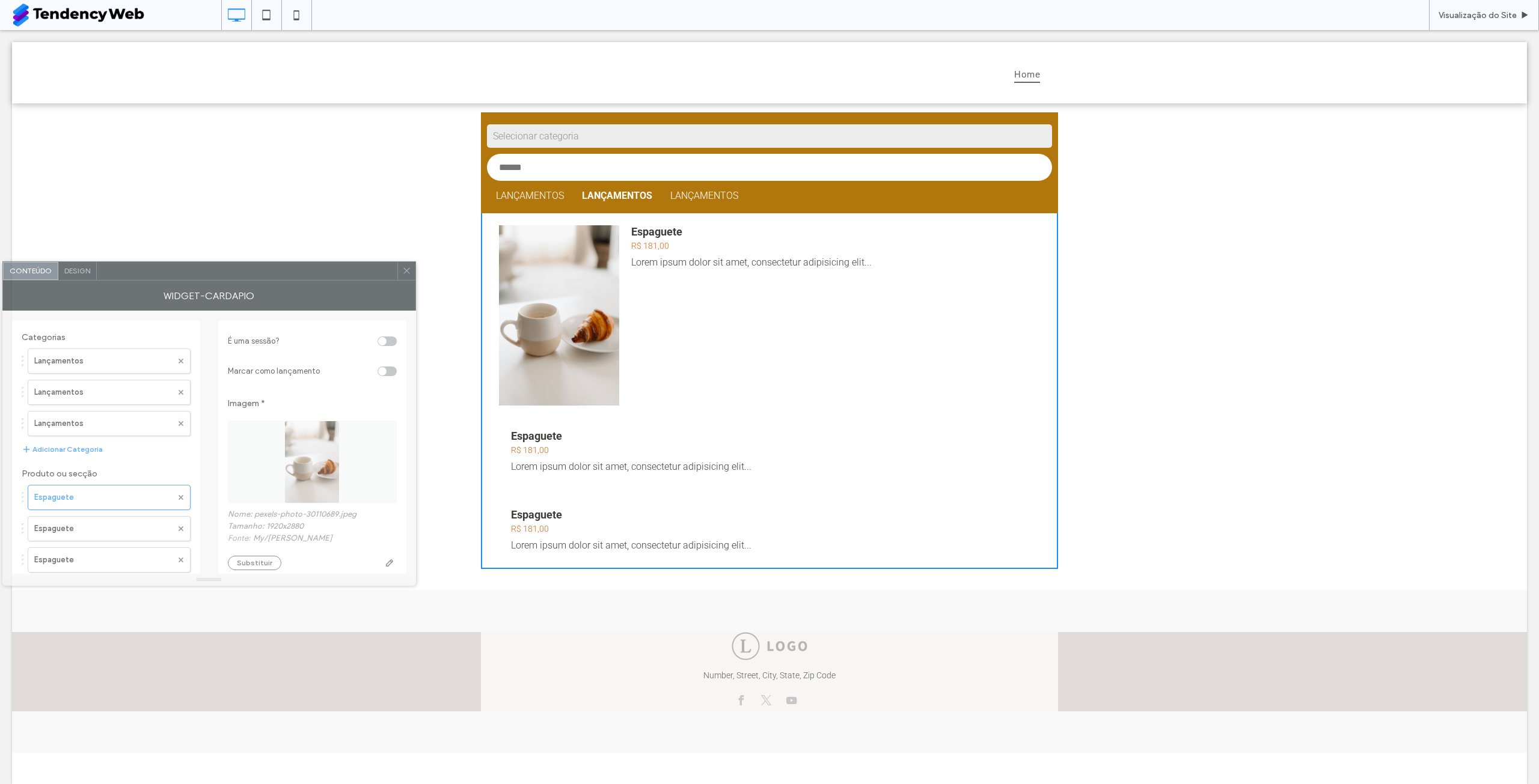
drag, startPoint x: 524, startPoint y: 247, endPoint x: 295, endPoint y: 249, distance: 229.0
click at [295, 262] on div at bounding box center [247, 271] width 301 height 18
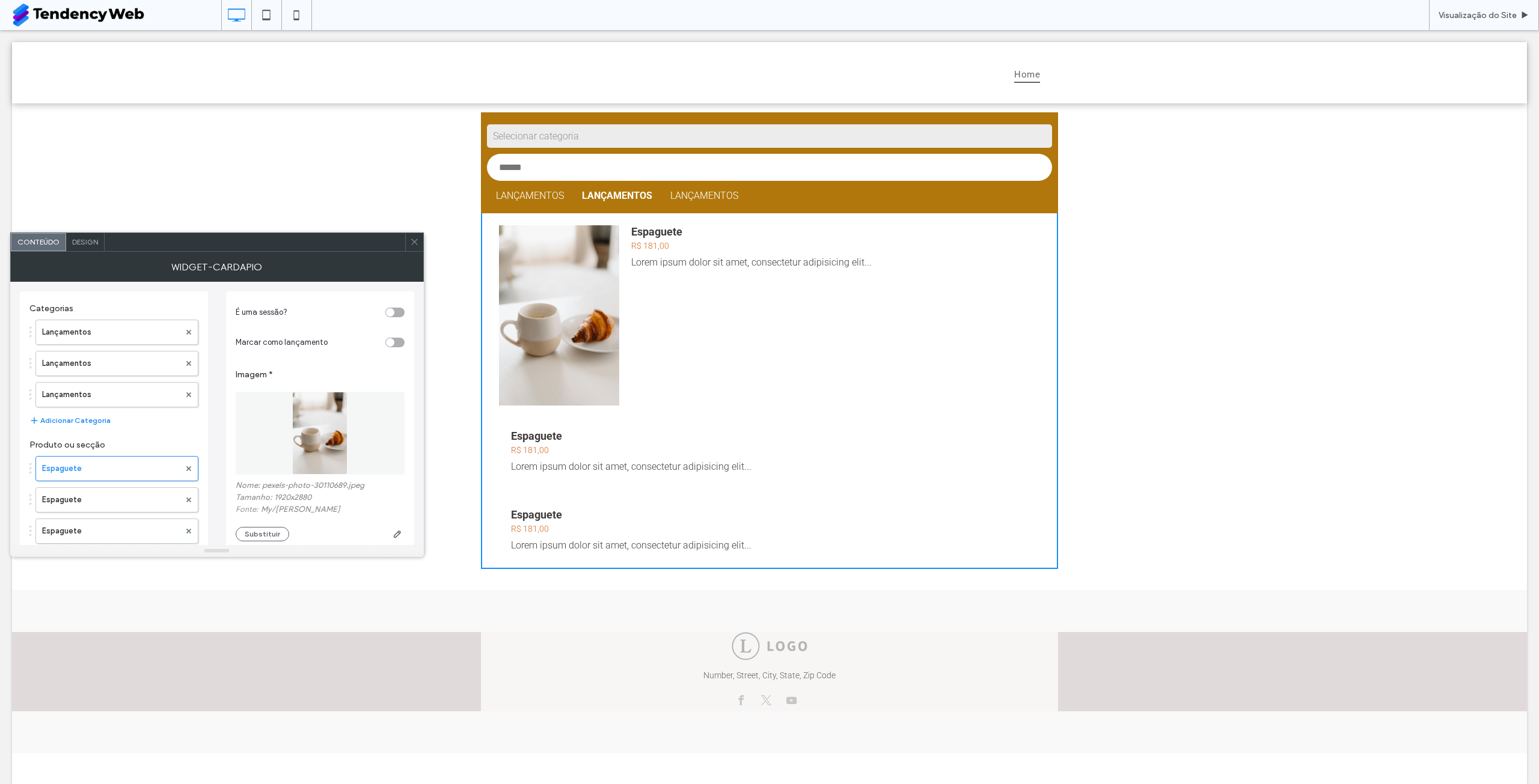
click at [393, 312] on div "toggle" at bounding box center [390, 312] width 8 height 8
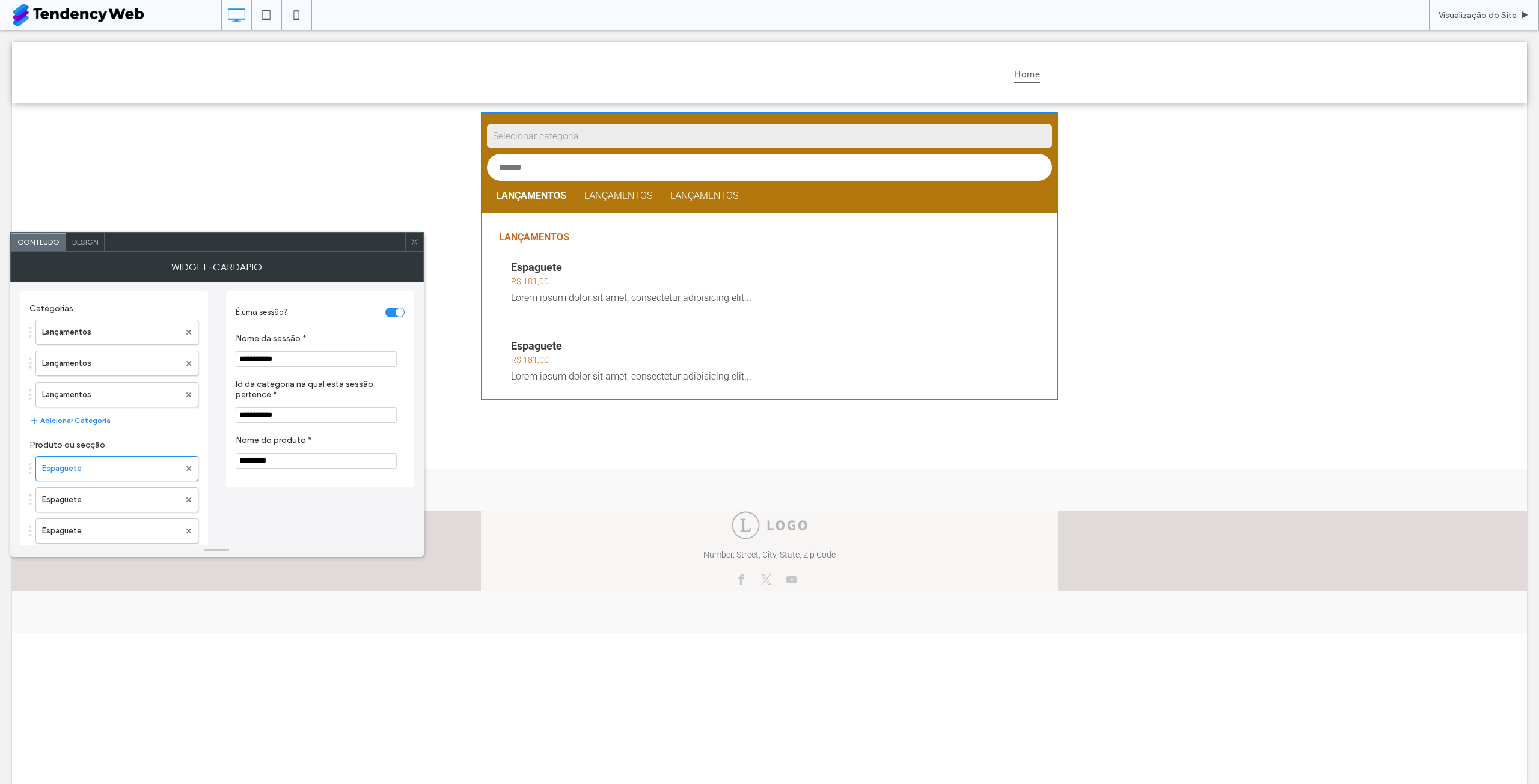
click at [393, 312] on div "toggle" at bounding box center [395, 312] width 19 height 10
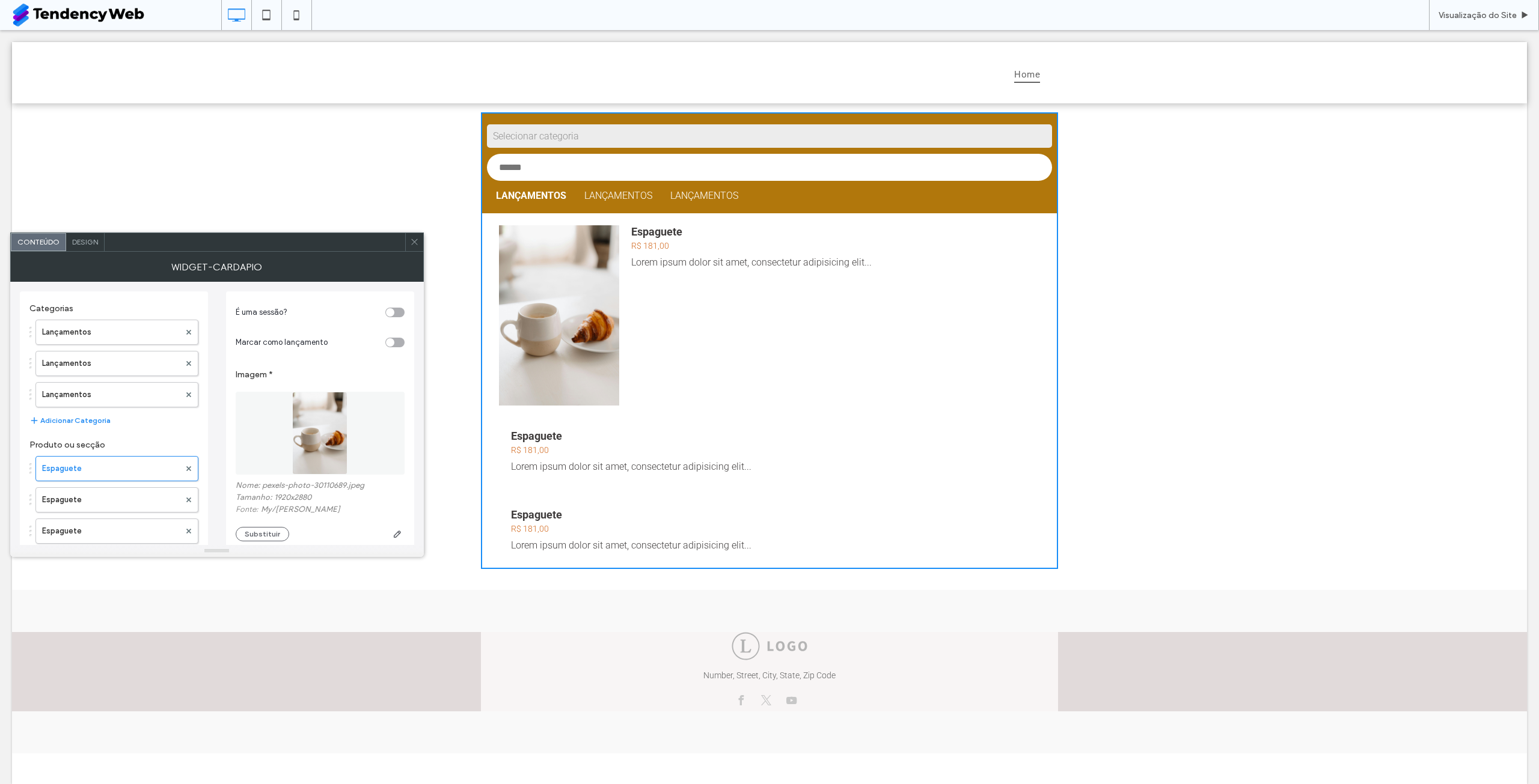
click at [392, 339] on div "toggle" at bounding box center [390, 342] width 8 height 8
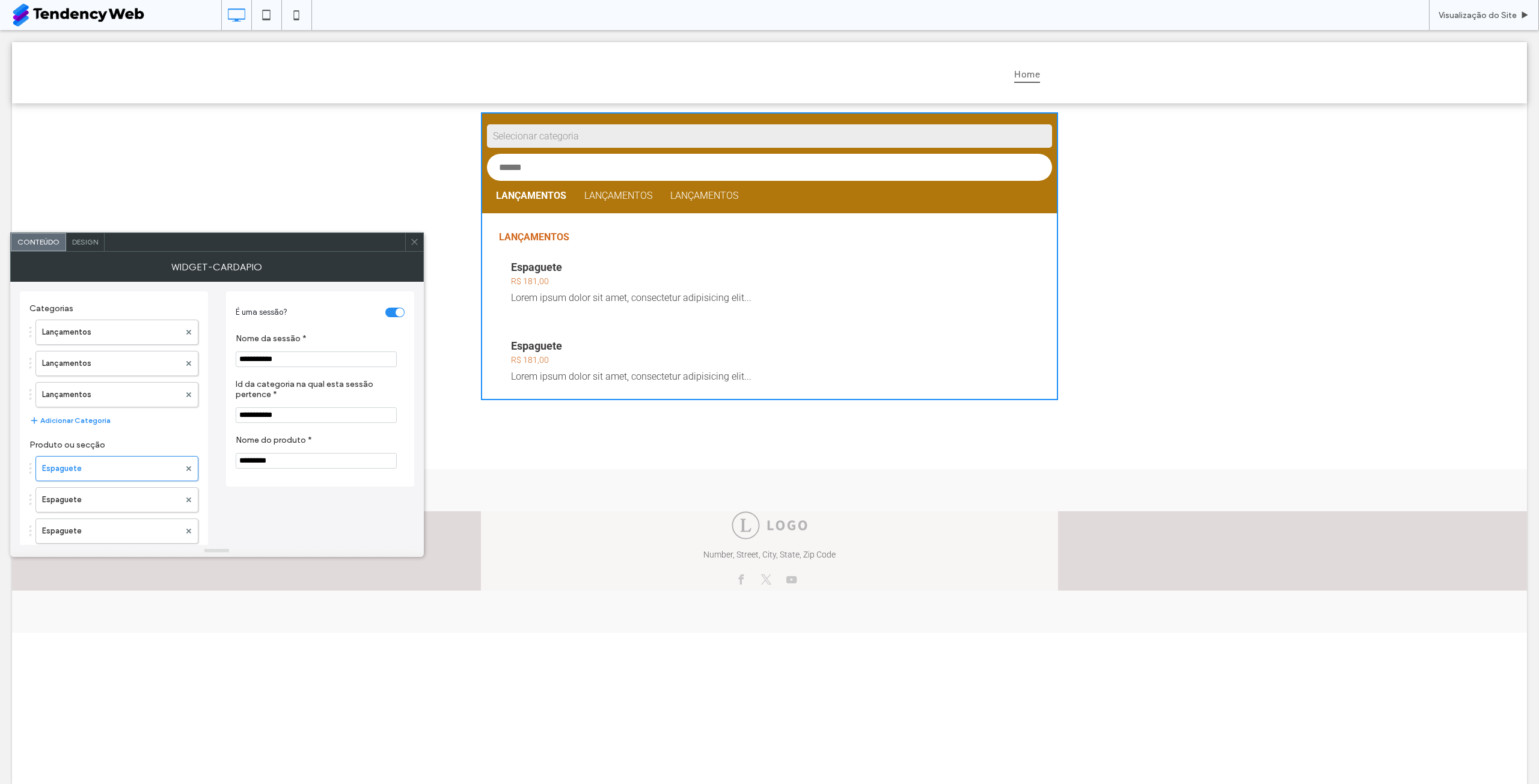
click at [395, 315] on div "toggle" at bounding box center [395, 312] width 19 height 10
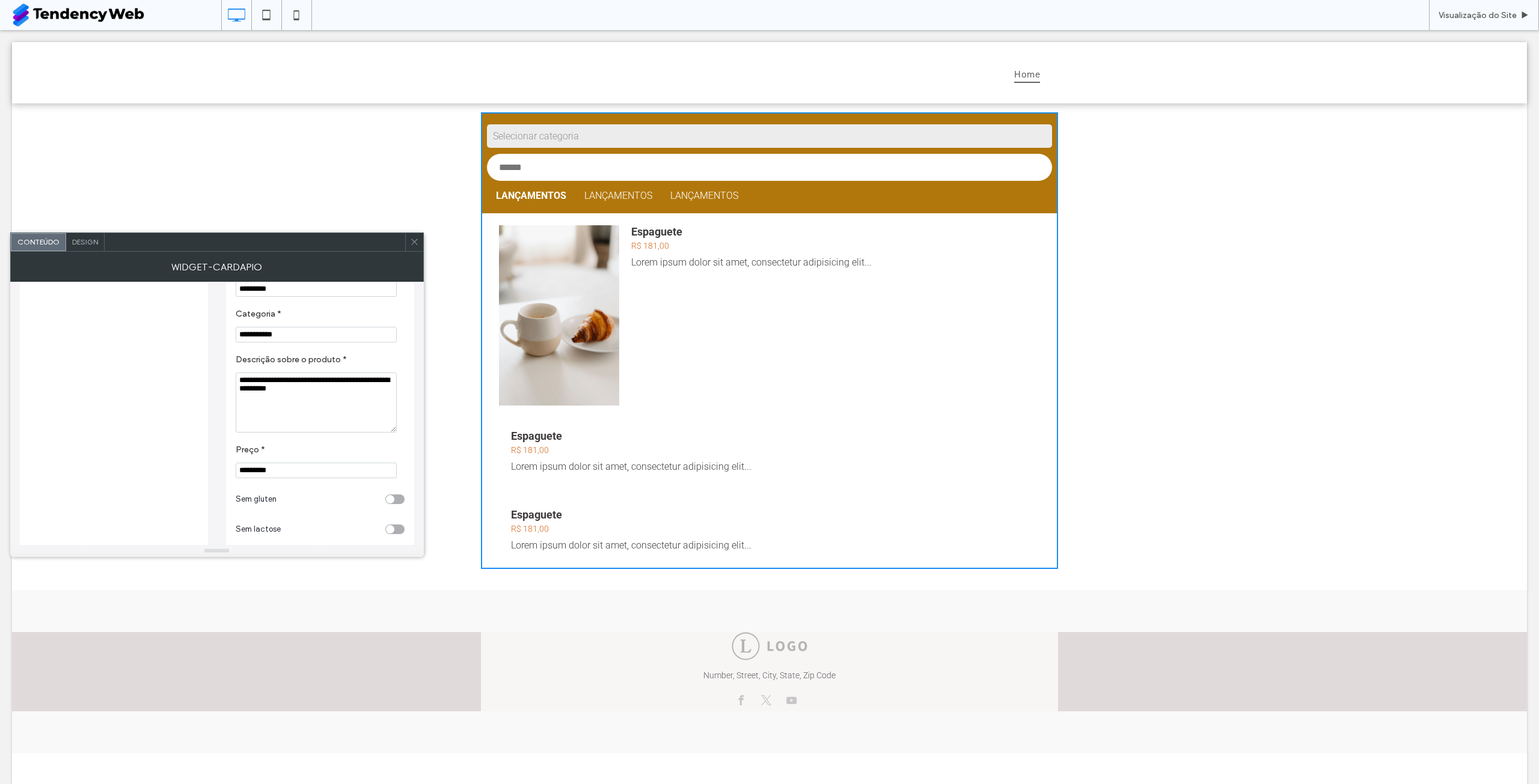
scroll to position [339, 0]
click at [396, 449] on div "toggle" at bounding box center [395, 452] width 19 height 10
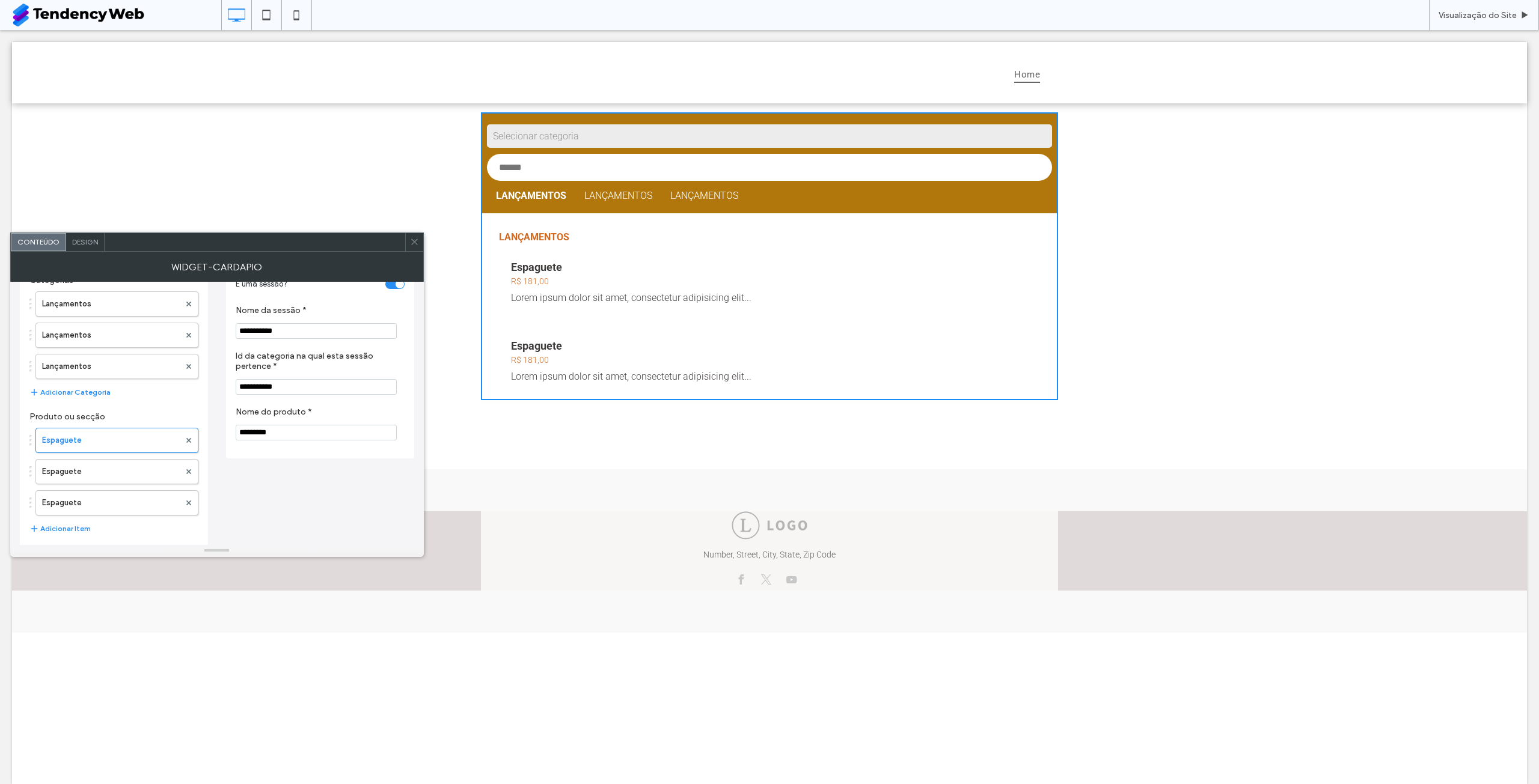
scroll to position [0, 0]
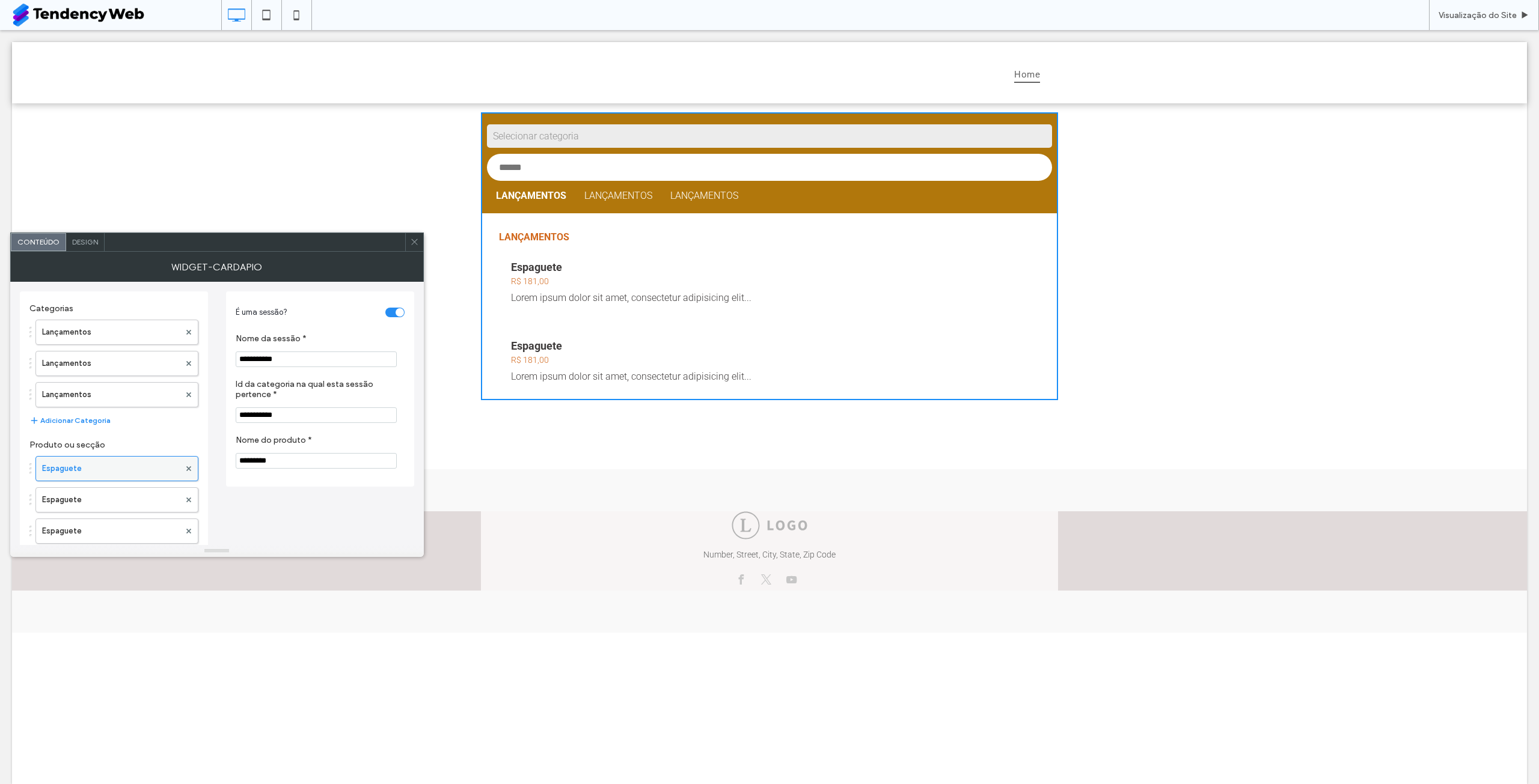
click at [109, 460] on label "Espaguete" at bounding box center [111, 469] width 138 height 24
click at [108, 501] on label "Espaguete" at bounding box center [111, 500] width 138 height 24
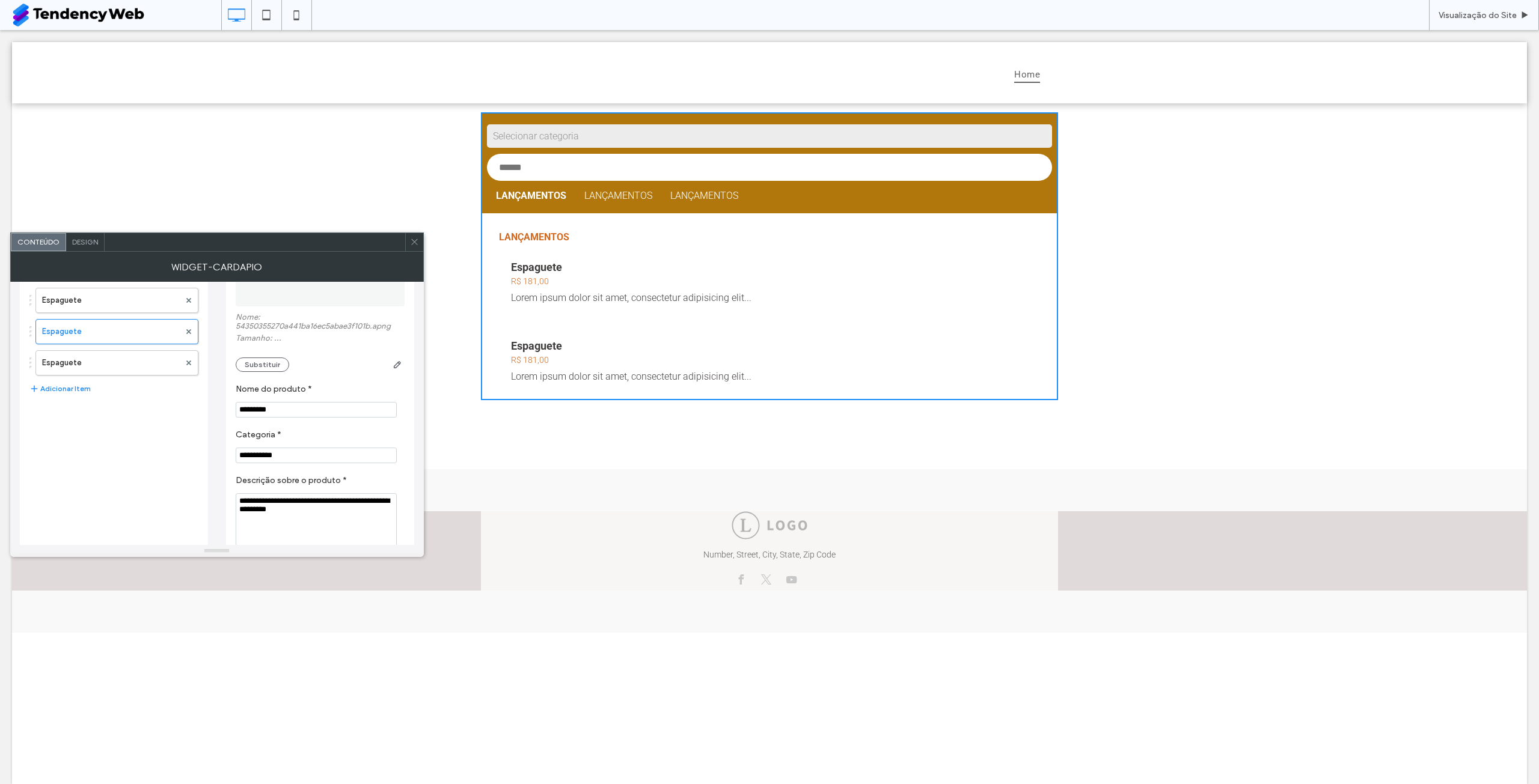
scroll to position [158, 0]
click at [393, 373] on icon "button" at bounding box center [398, 375] width 10 height 10
click at [391, 375] on span "button" at bounding box center [397, 375] width 15 height 15
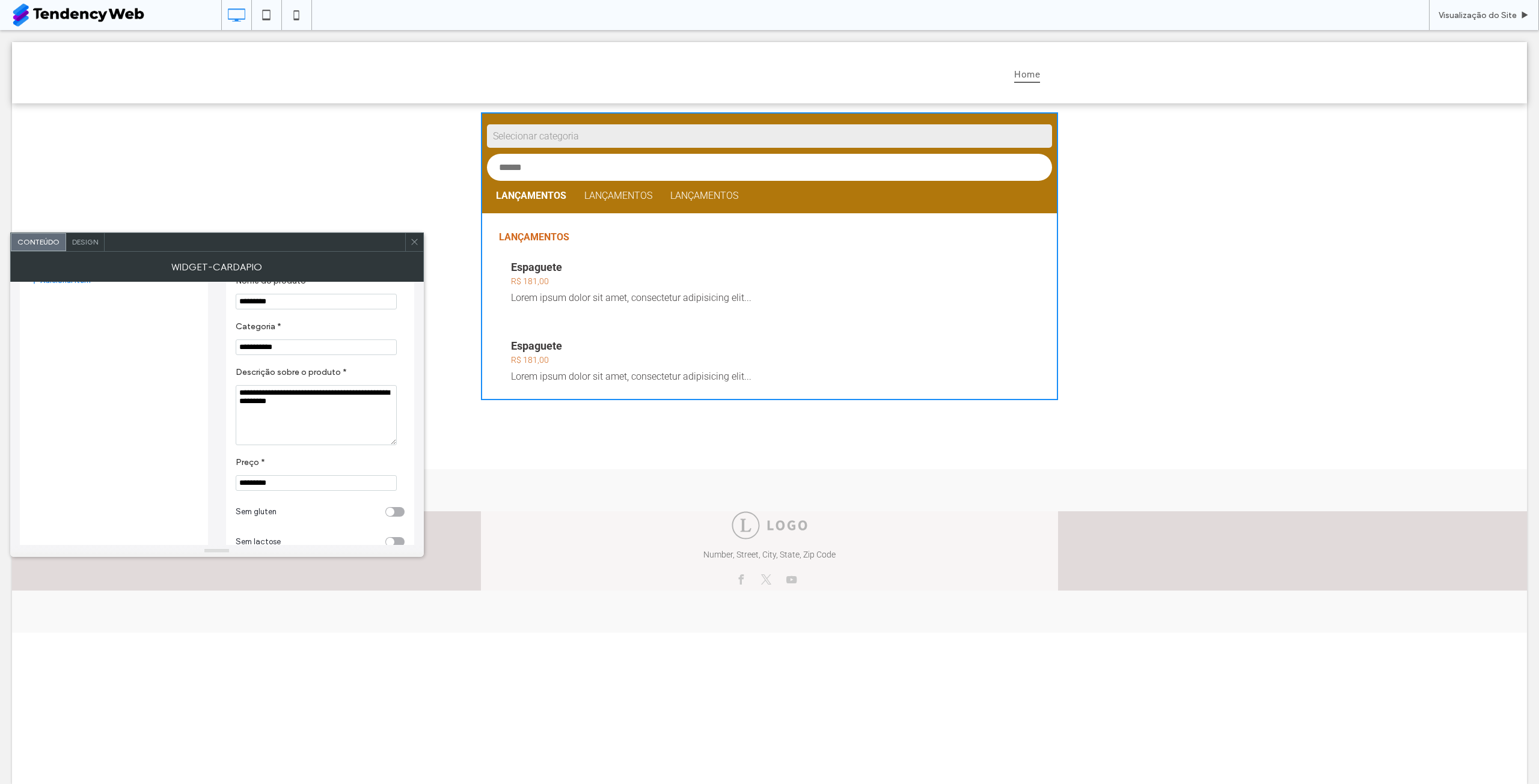
scroll to position [338, 0]
click at [393, 512] on div "toggle" at bounding box center [390, 512] width 8 height 8
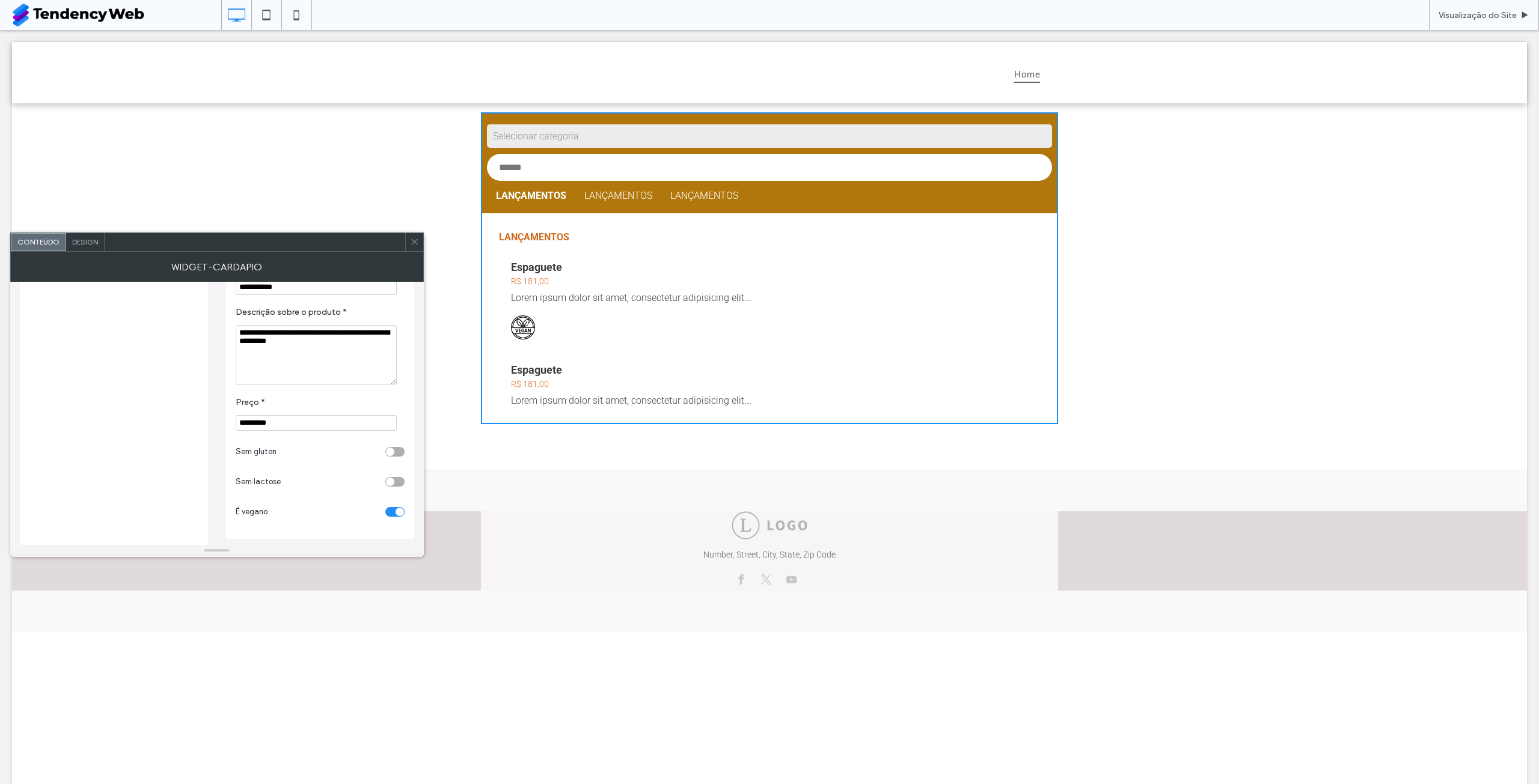
click at [398, 511] on div "toggle" at bounding box center [400, 512] width 8 height 8
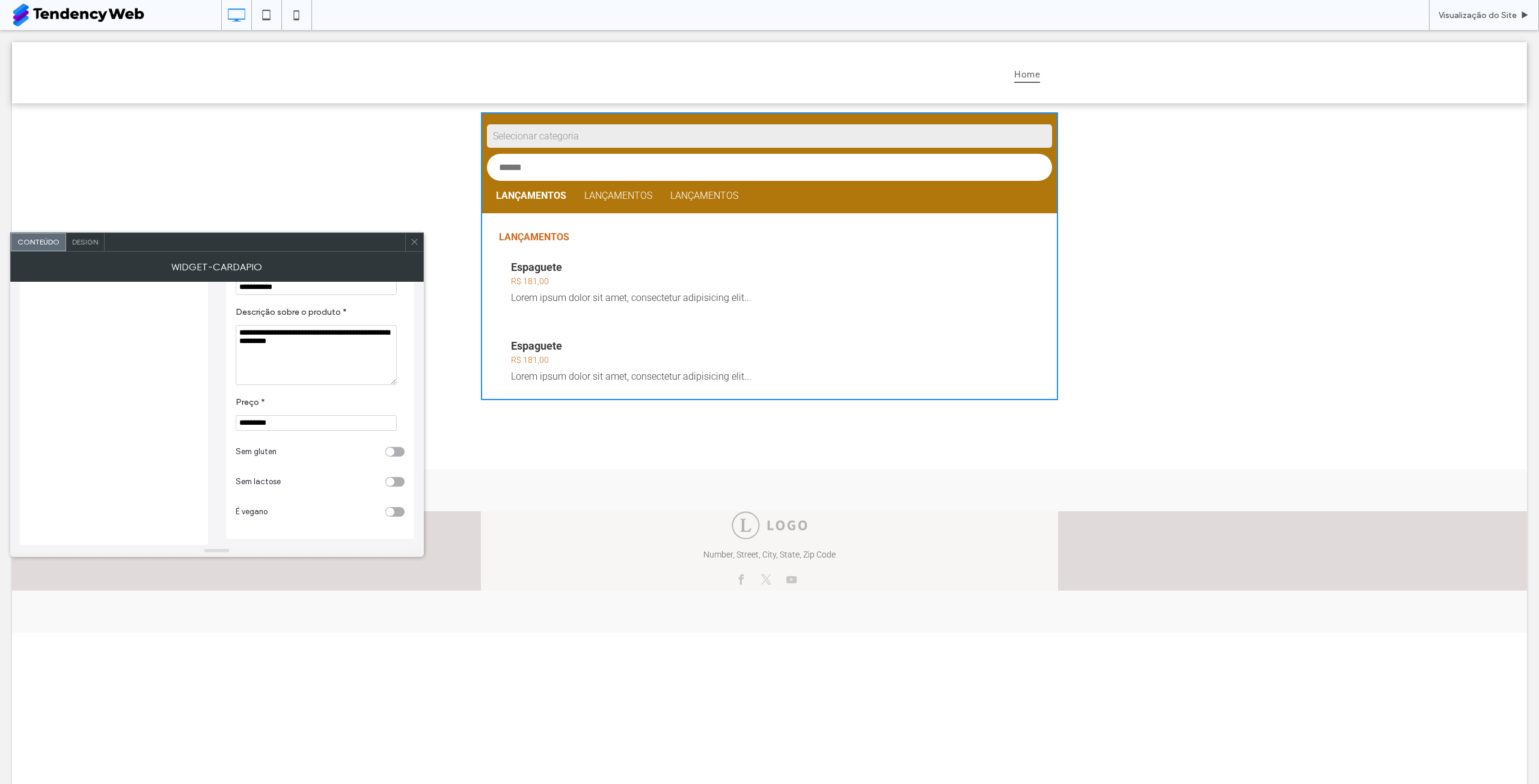
click at [396, 485] on div "toggle" at bounding box center [395, 482] width 19 height 10
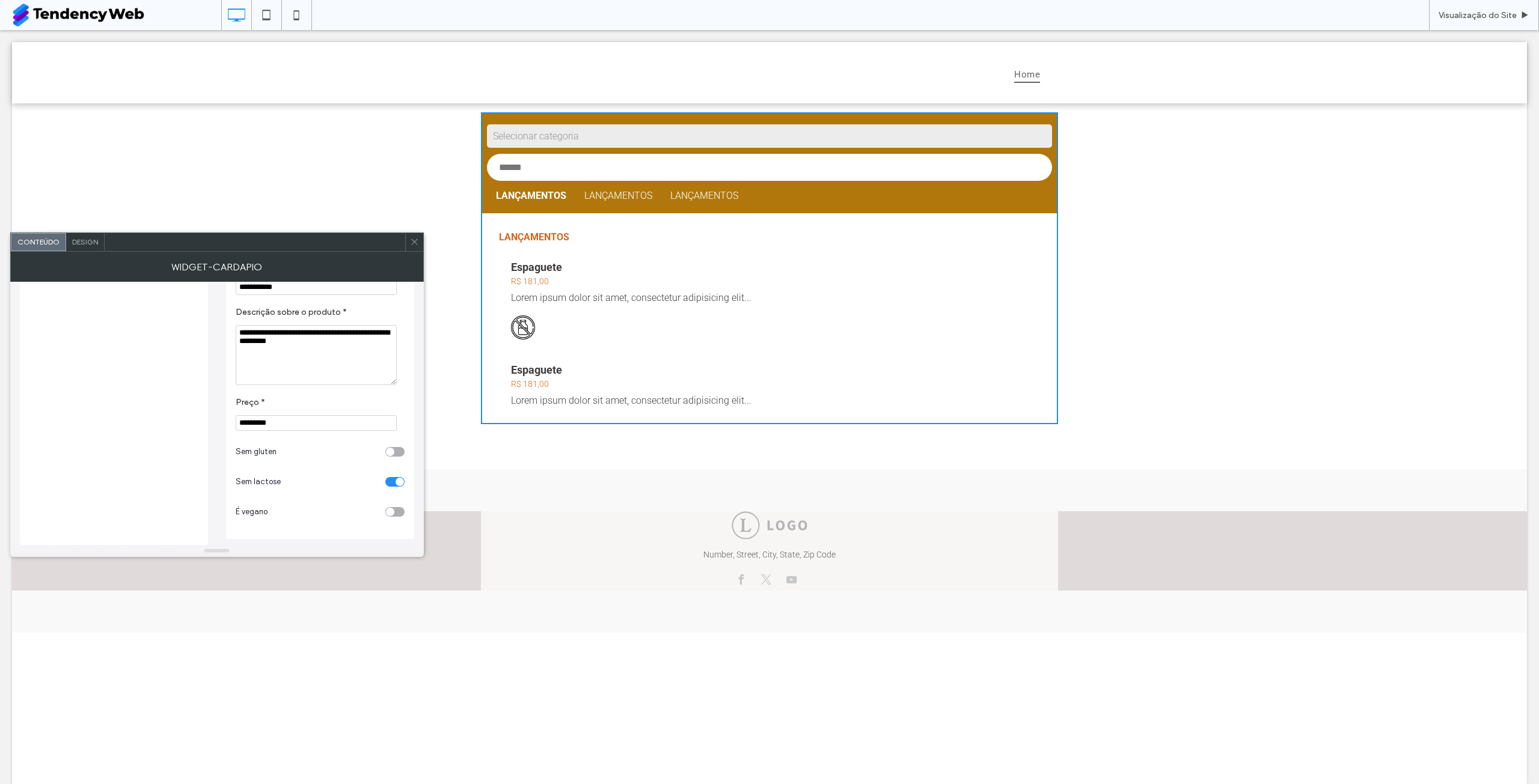
click at [396, 485] on div "toggle" at bounding box center [400, 482] width 8 height 8
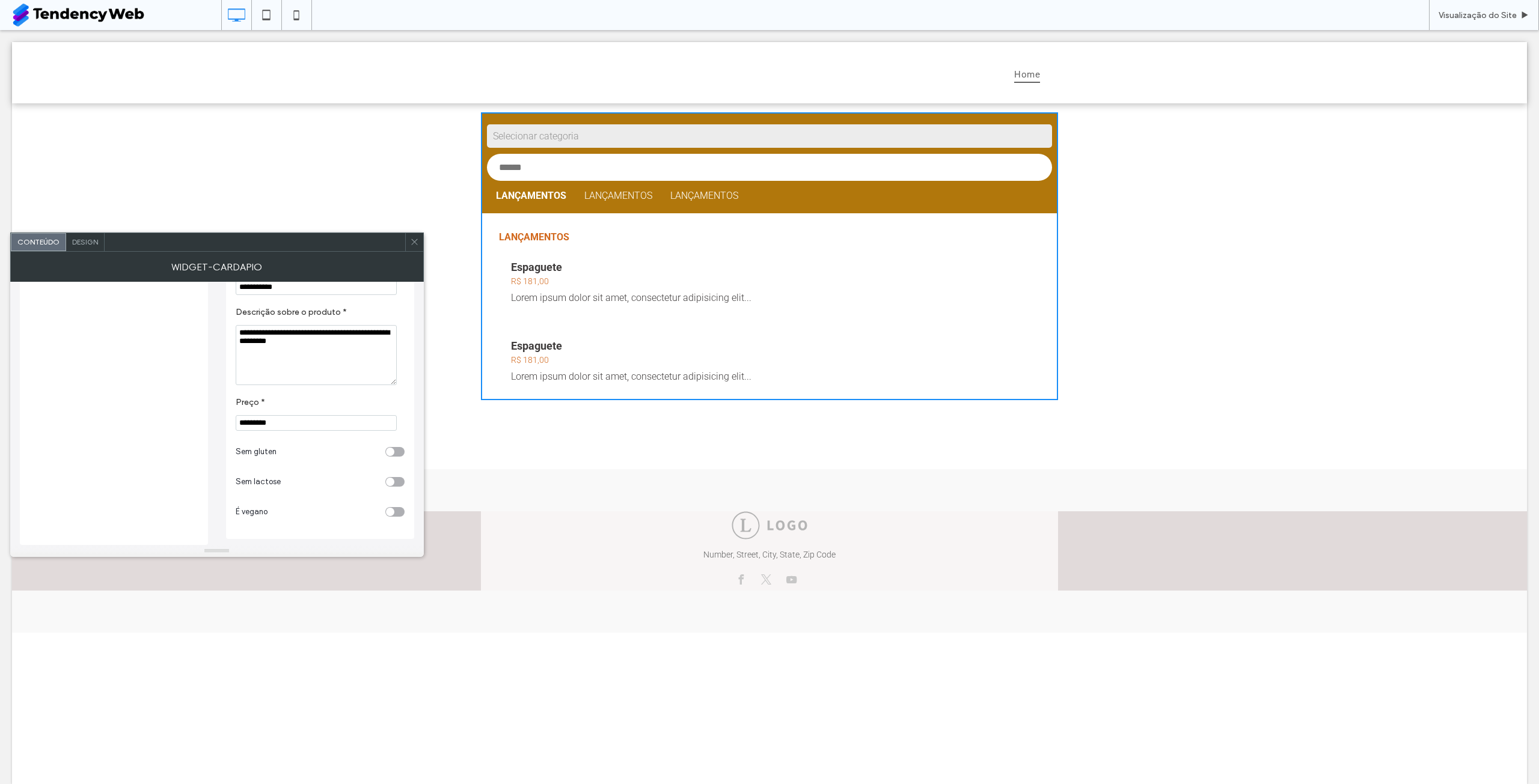
click at [394, 456] on div "toggle" at bounding box center [395, 452] width 19 height 10
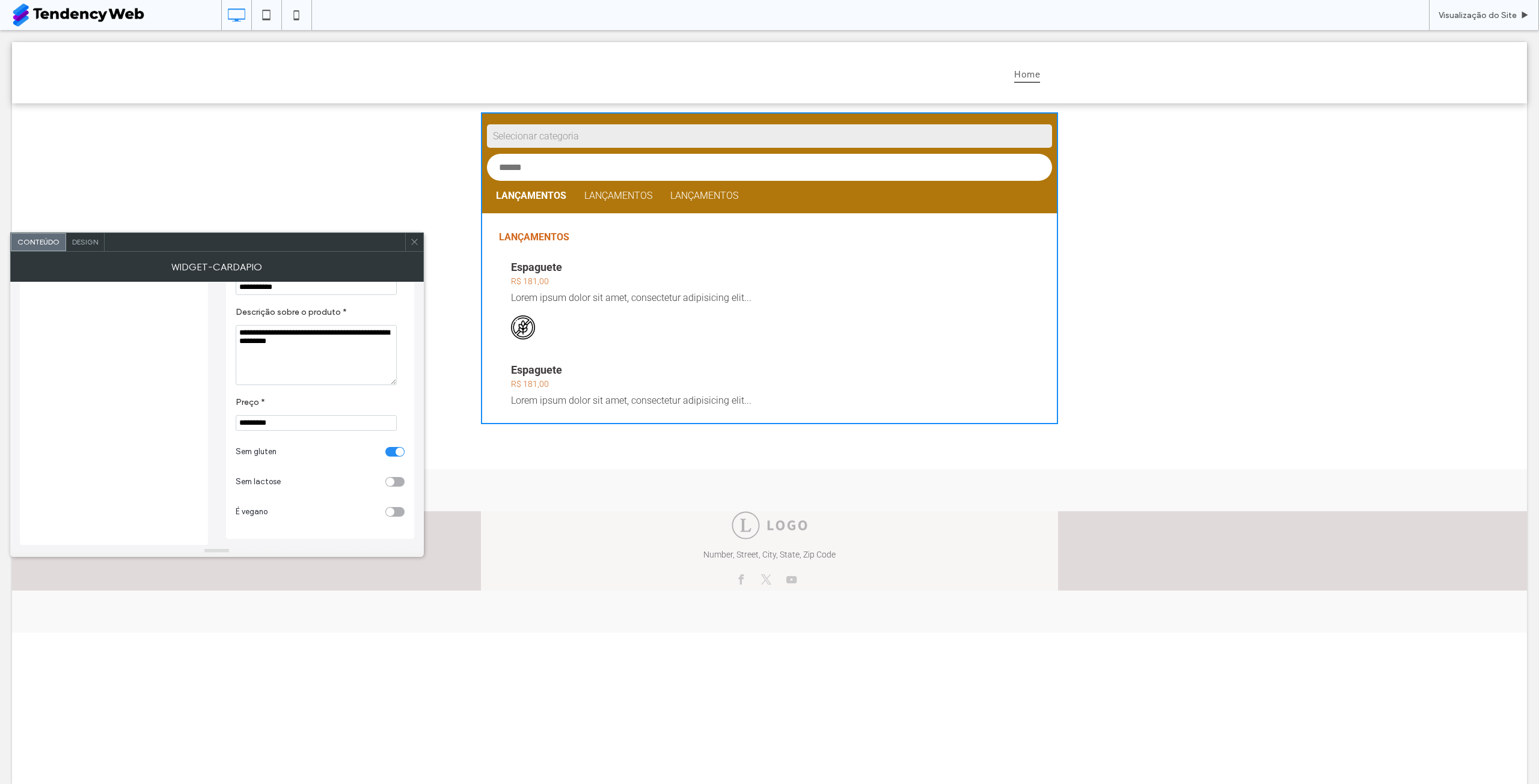
click at [394, 455] on div "toggle" at bounding box center [395, 452] width 19 height 10
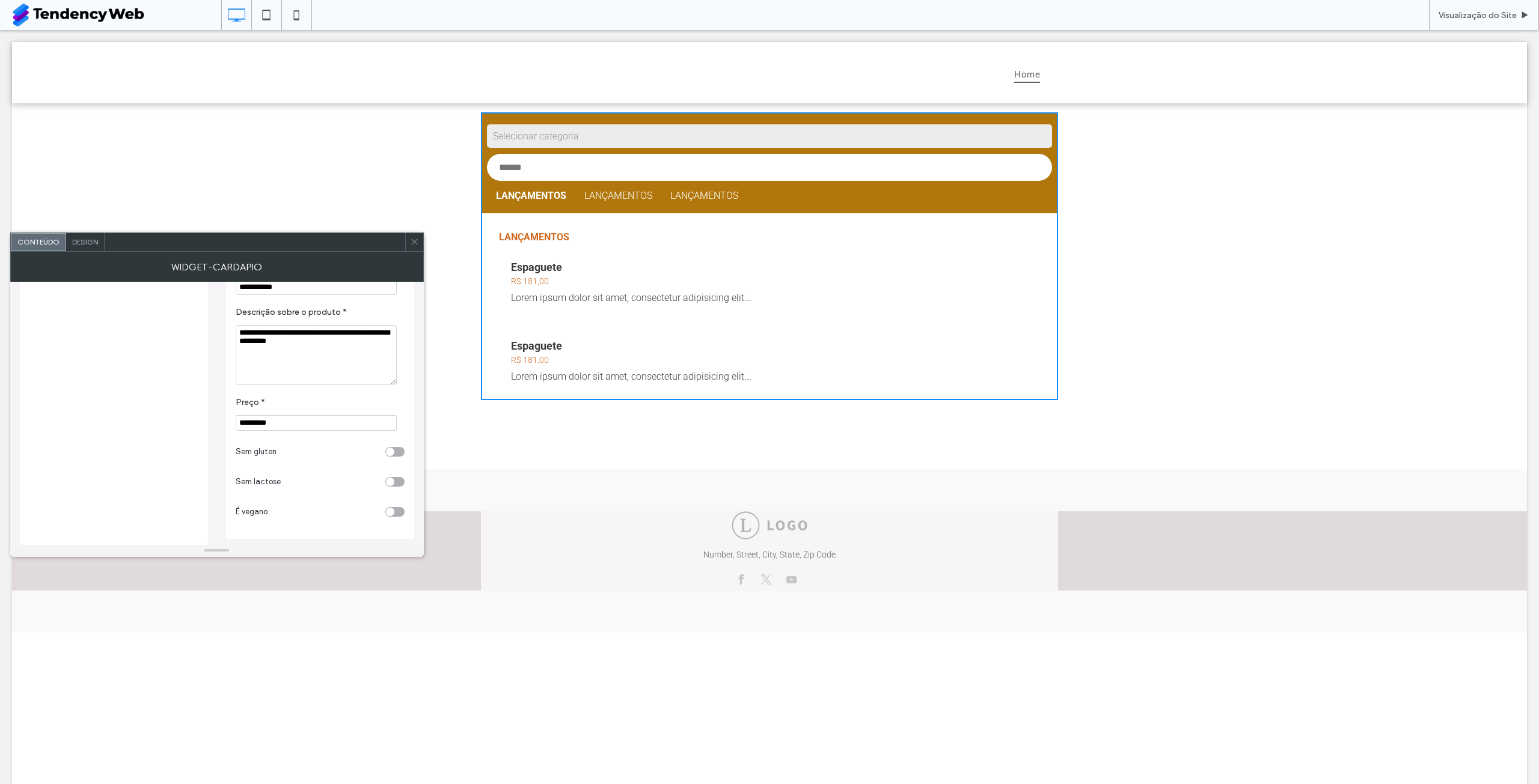
click at [410, 238] on icon at bounding box center [414, 241] width 9 height 9
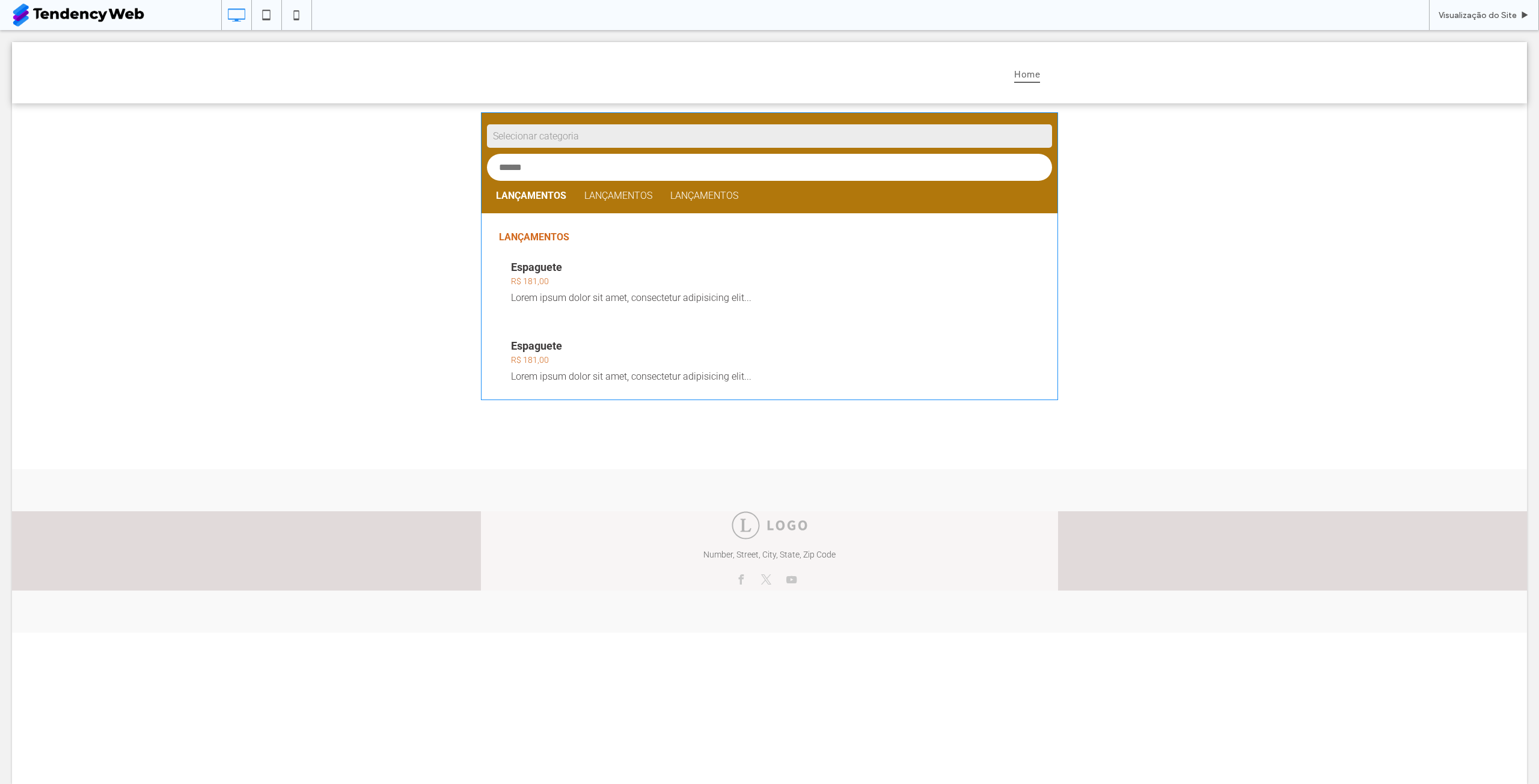
click at [936, 205] on span at bounding box center [769, 256] width 577 height 288
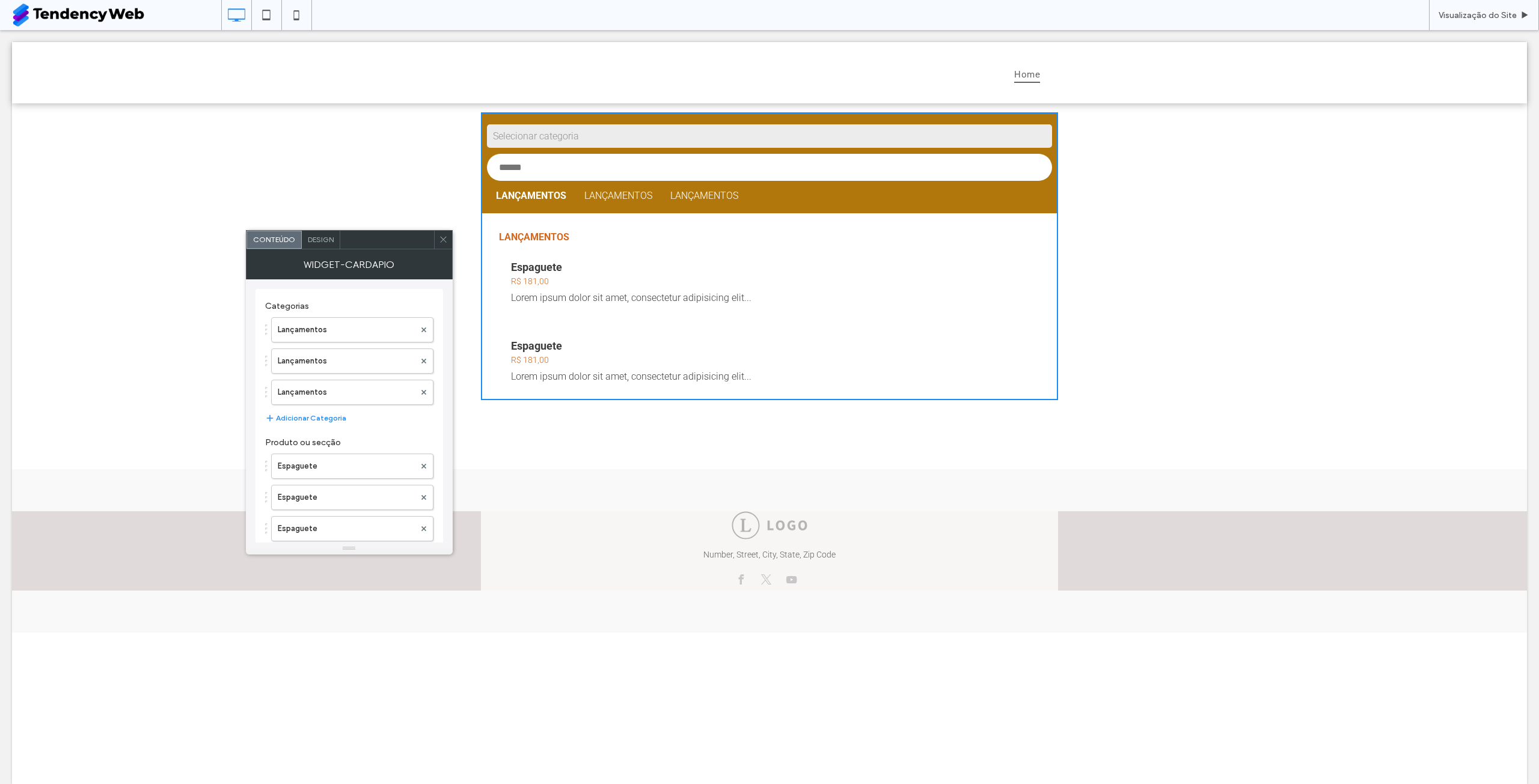
click at [317, 237] on span "Design" at bounding box center [320, 239] width 26 height 9
